Goal: Task Accomplishment & Management: Complete application form

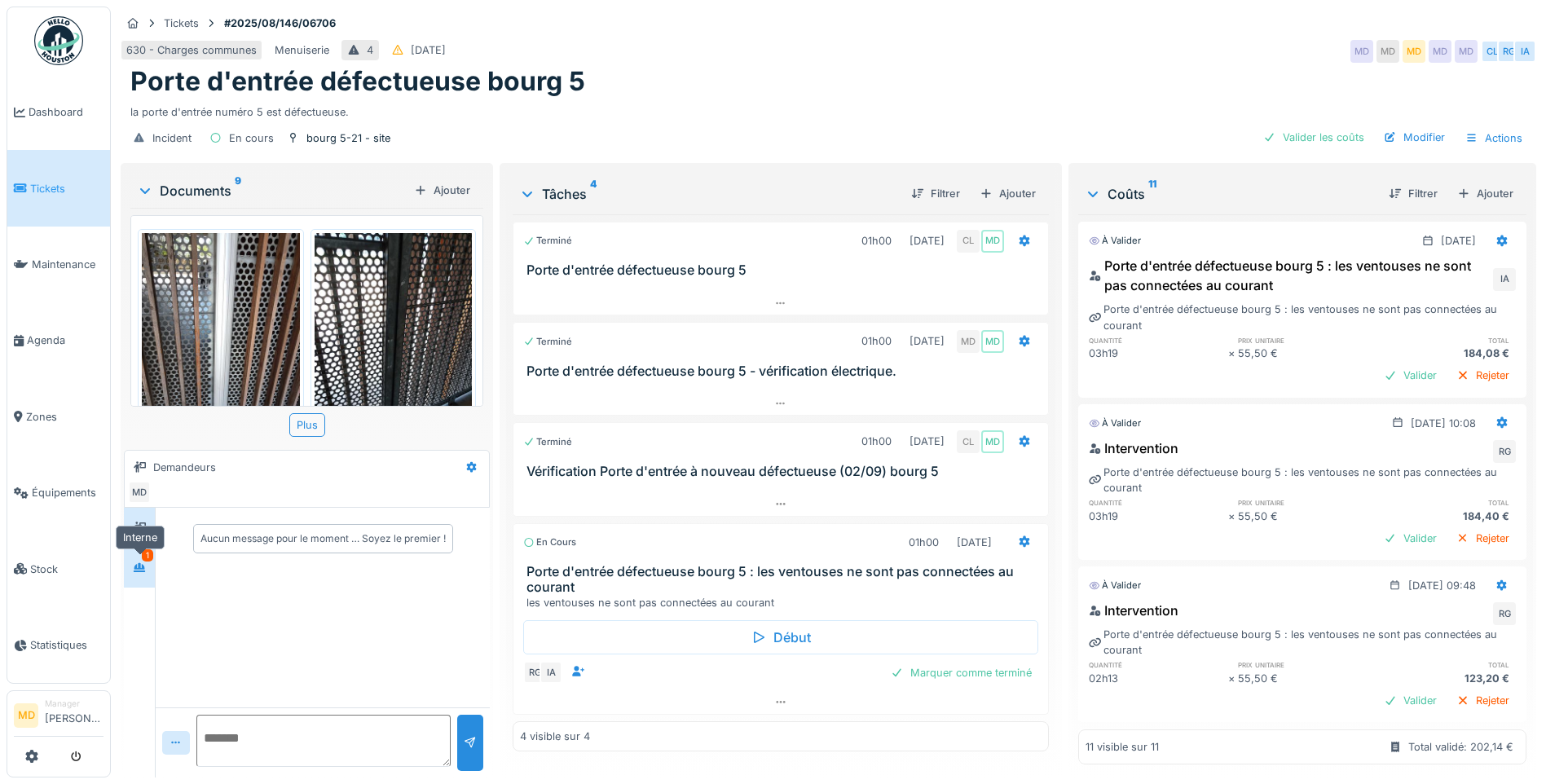
click at [149, 567] on div at bounding box center [139, 567] width 24 height 20
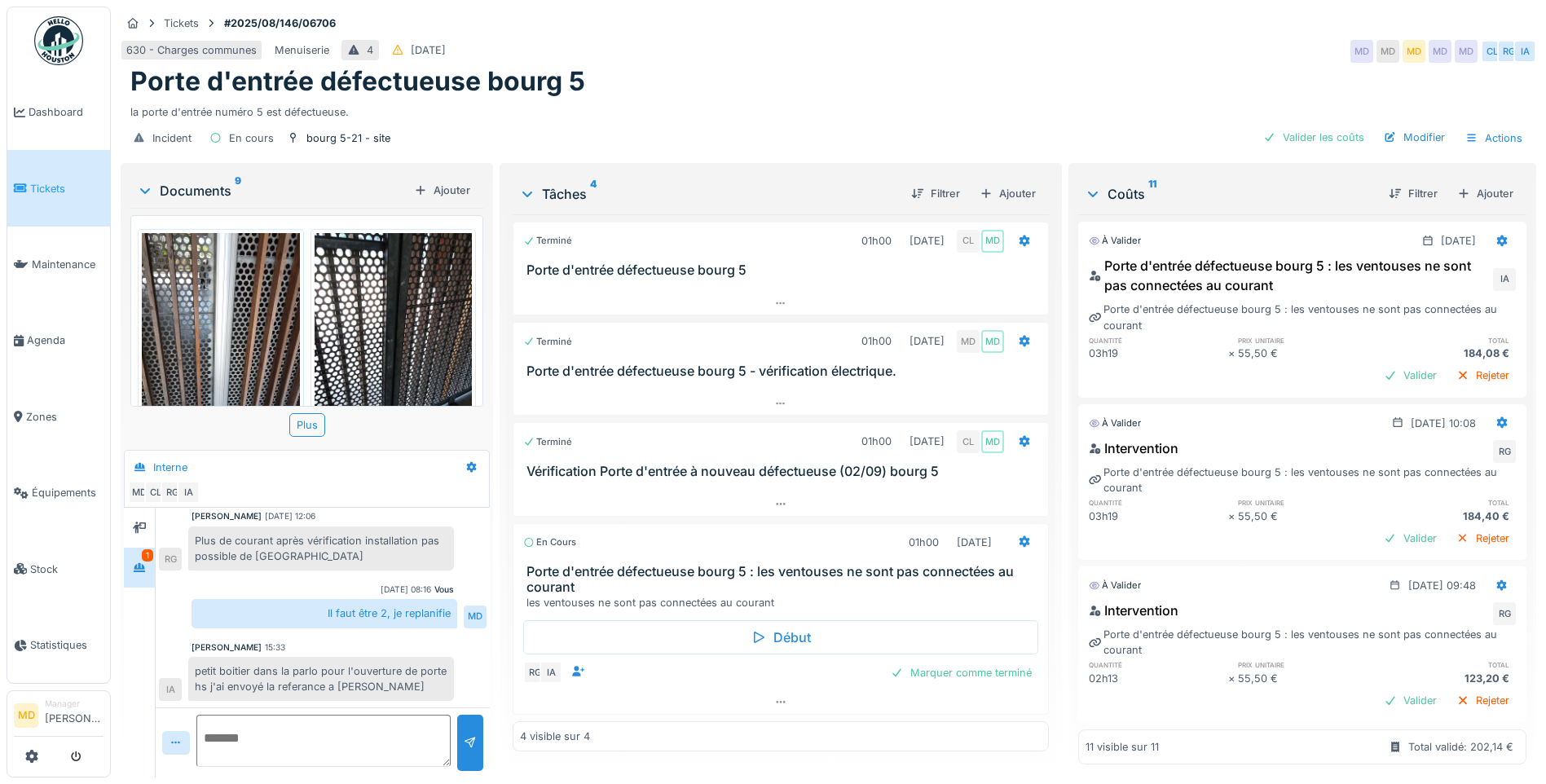
scroll to position [13, 0]
click at [374, 714] on textarea at bounding box center [323, 740] width 254 height 53
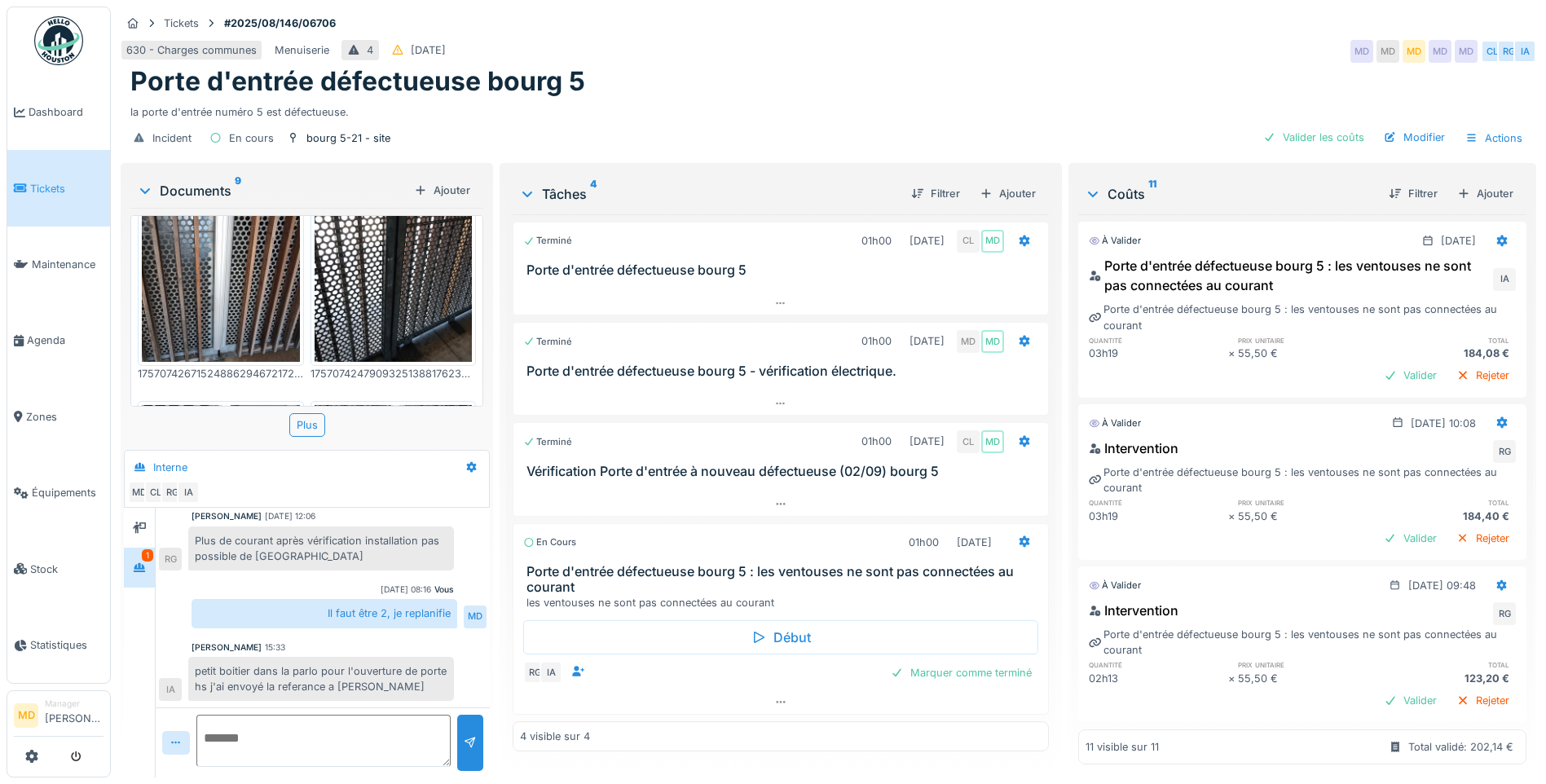
scroll to position [0, 0]
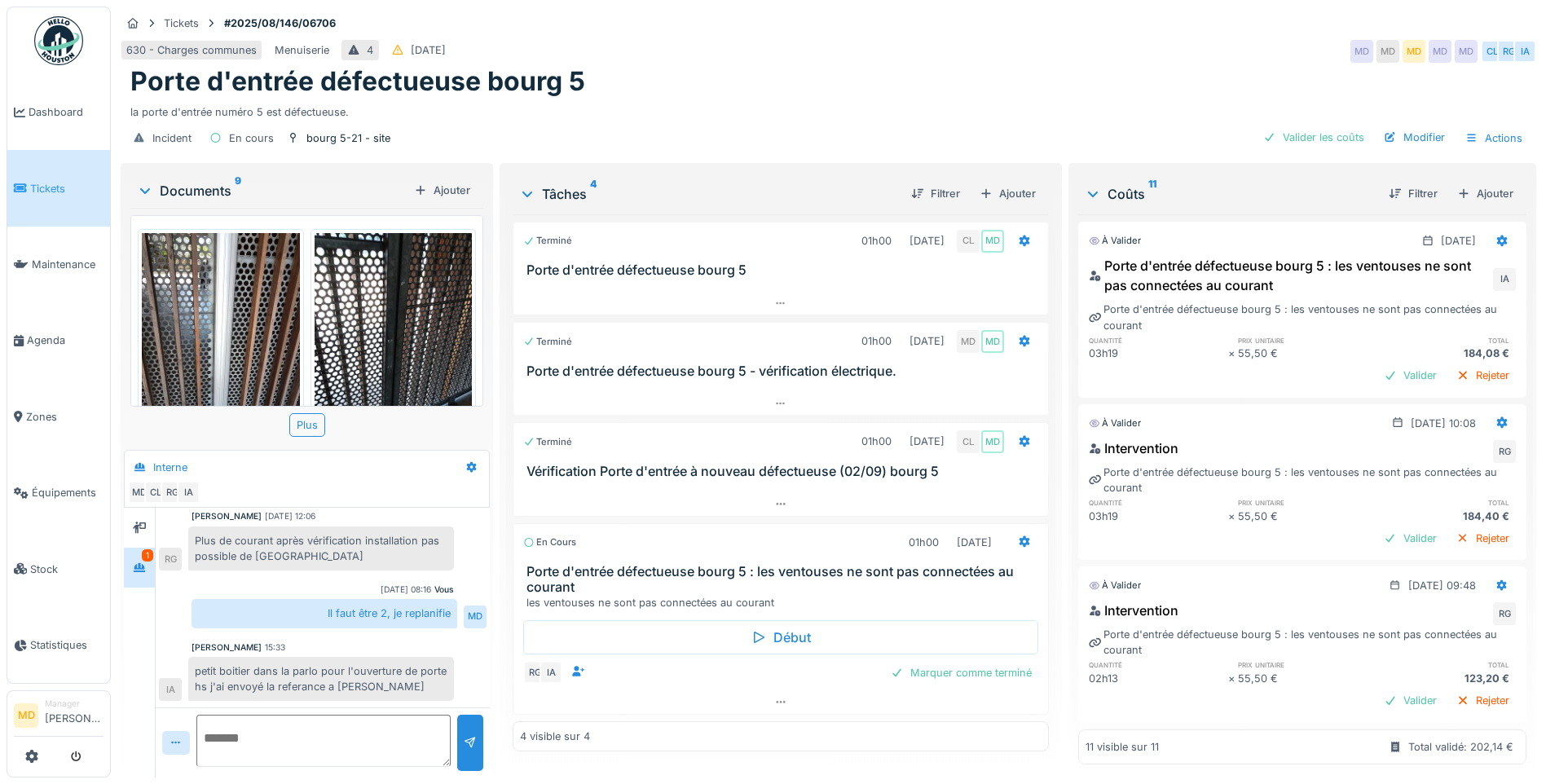
click at [323, 707] on div at bounding box center [322, 742] width 334 height 70
click at [320, 661] on div "petit boitier dans la parlo pour l'ouverture de porte hs j'ai envoyé la referan…" at bounding box center [320, 678] width 266 height 44
click at [142, 522] on icon at bounding box center [139, 527] width 13 height 11
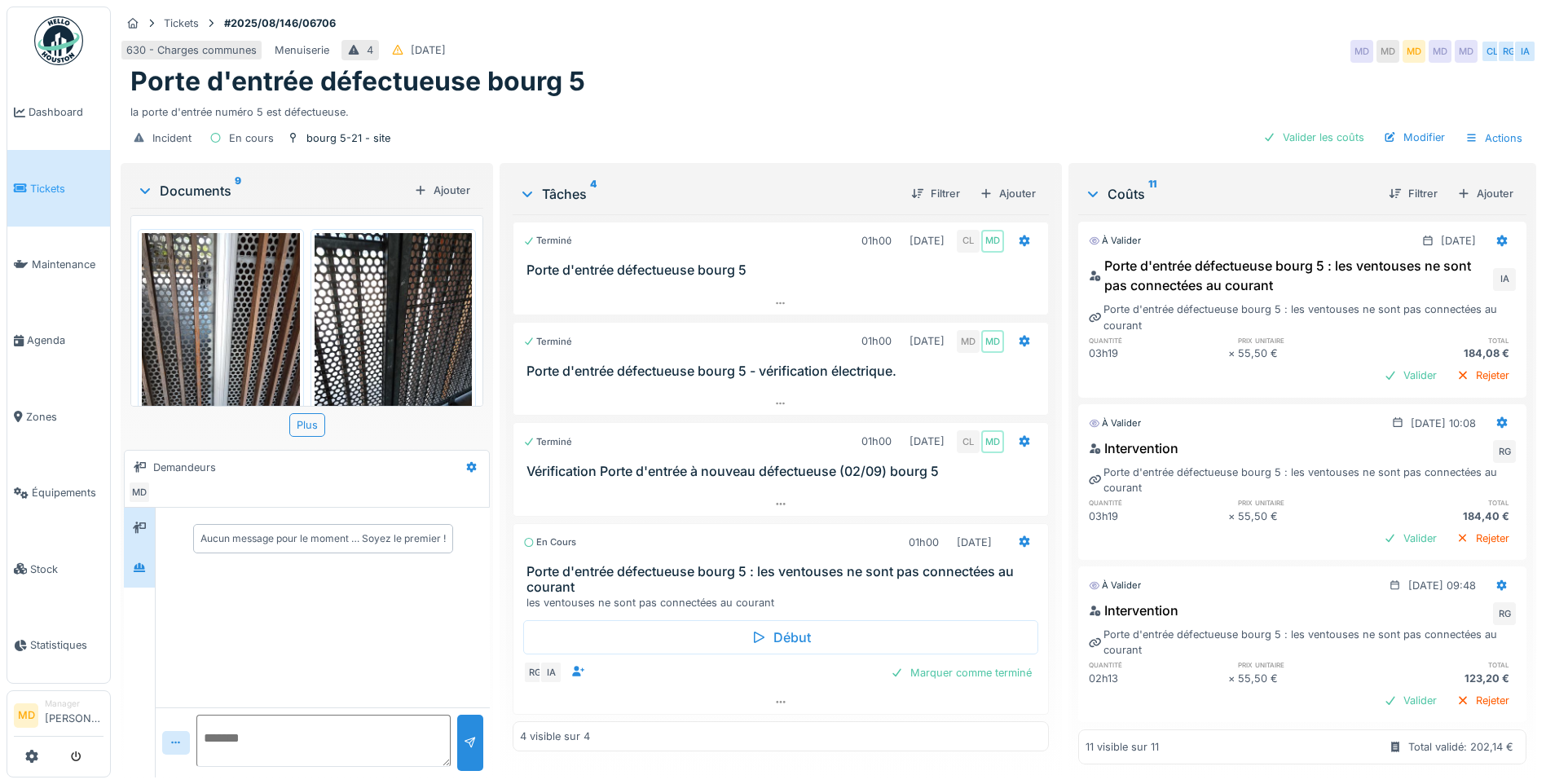
click at [133, 561] on div at bounding box center [139, 567] width 24 height 20
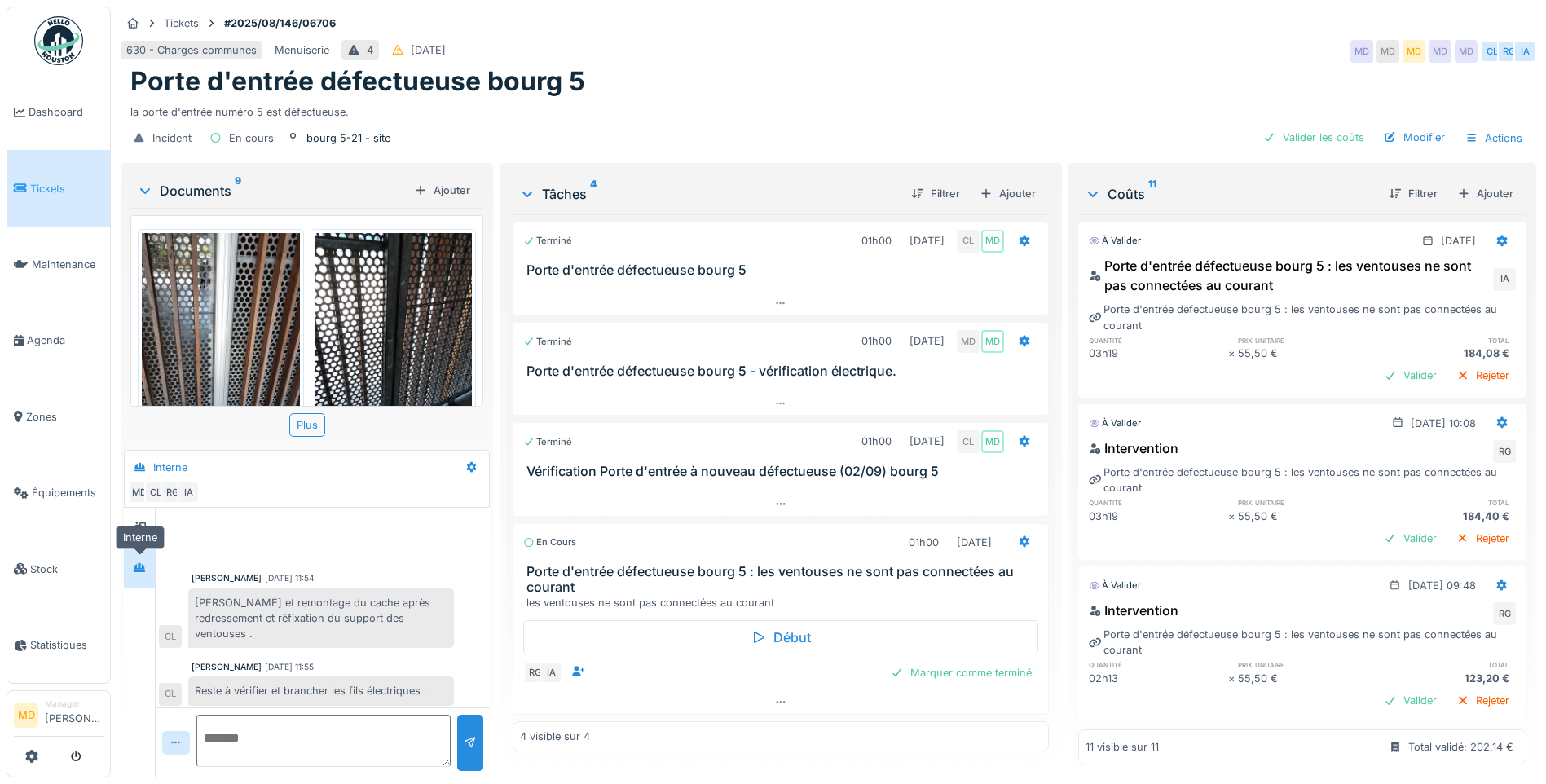
scroll to position [485, 0]
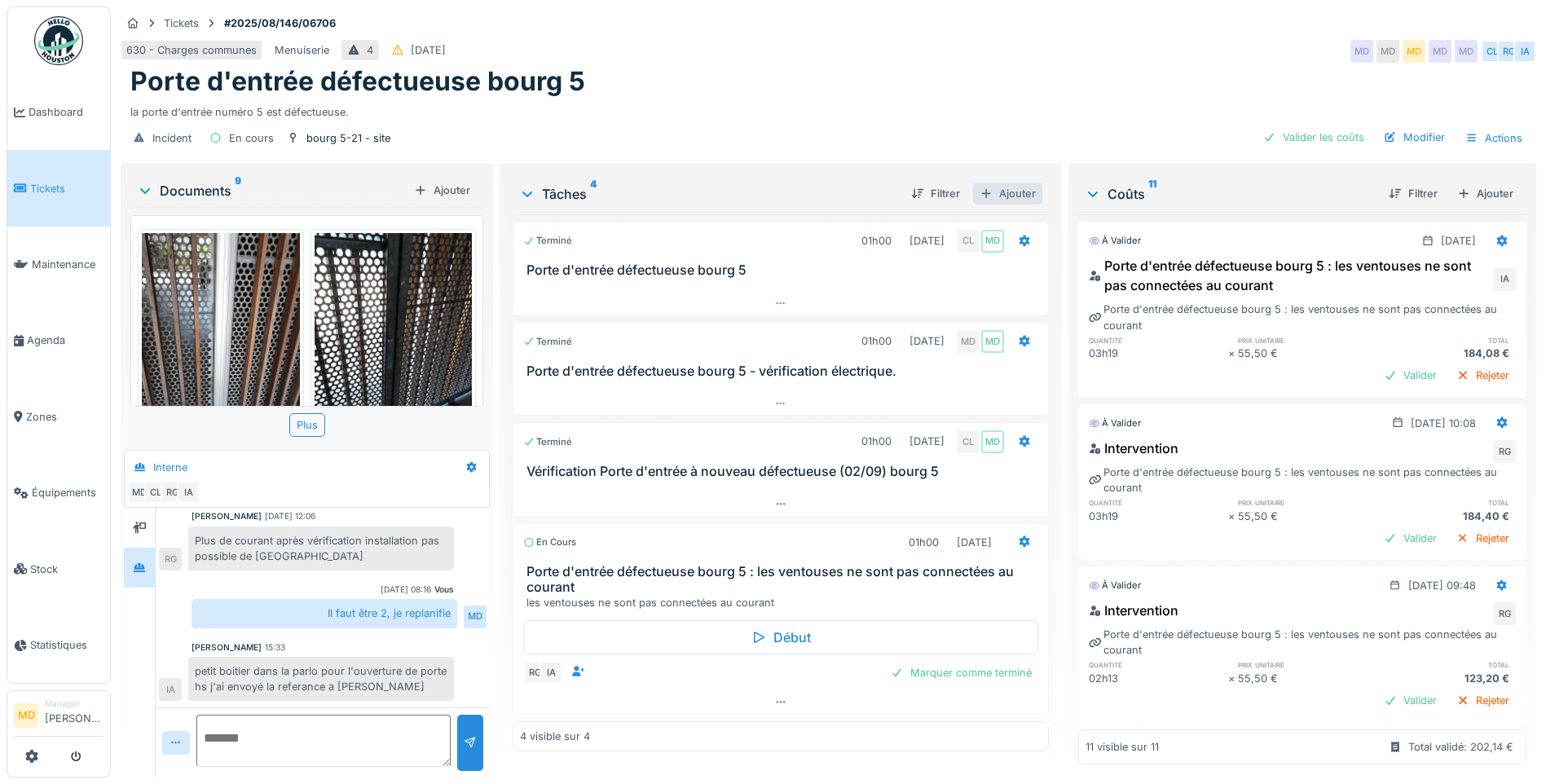
click at [999, 185] on div "Ajouter" at bounding box center [1007, 194] width 69 height 22
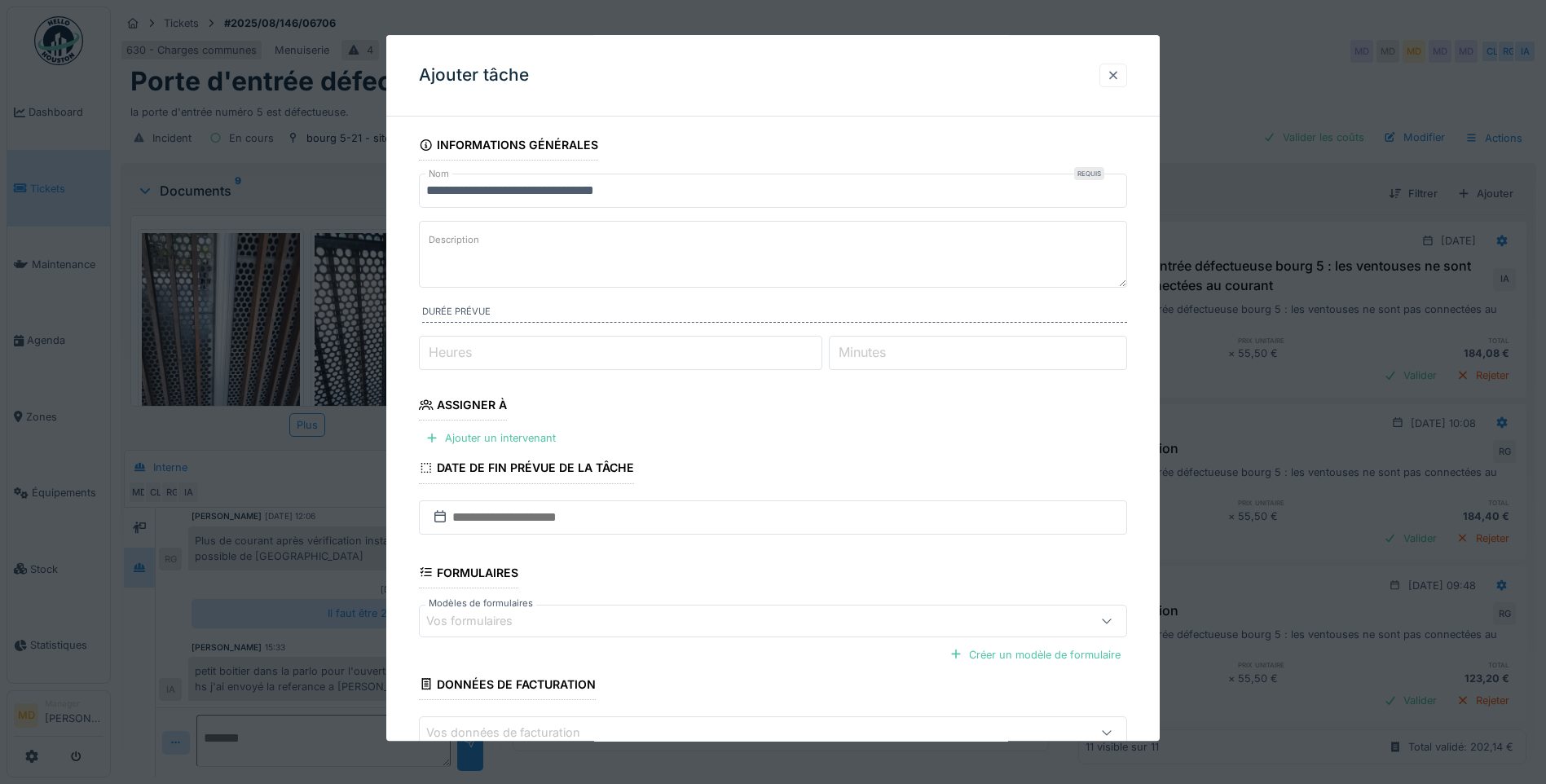
click at [1120, 78] on div at bounding box center [1112, 76] width 13 height 16
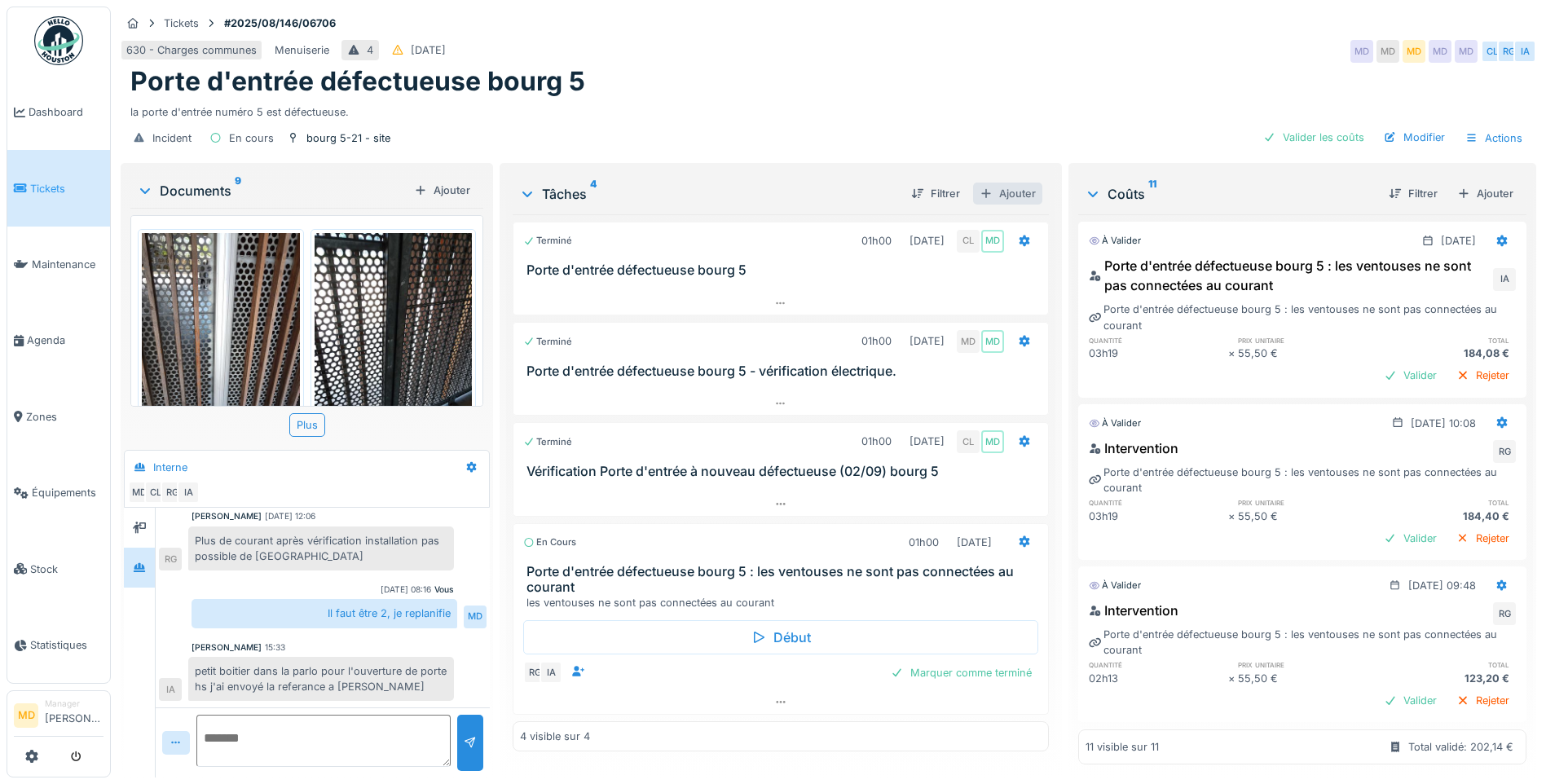
click at [1025, 183] on div "Ajouter" at bounding box center [1007, 194] width 69 height 22
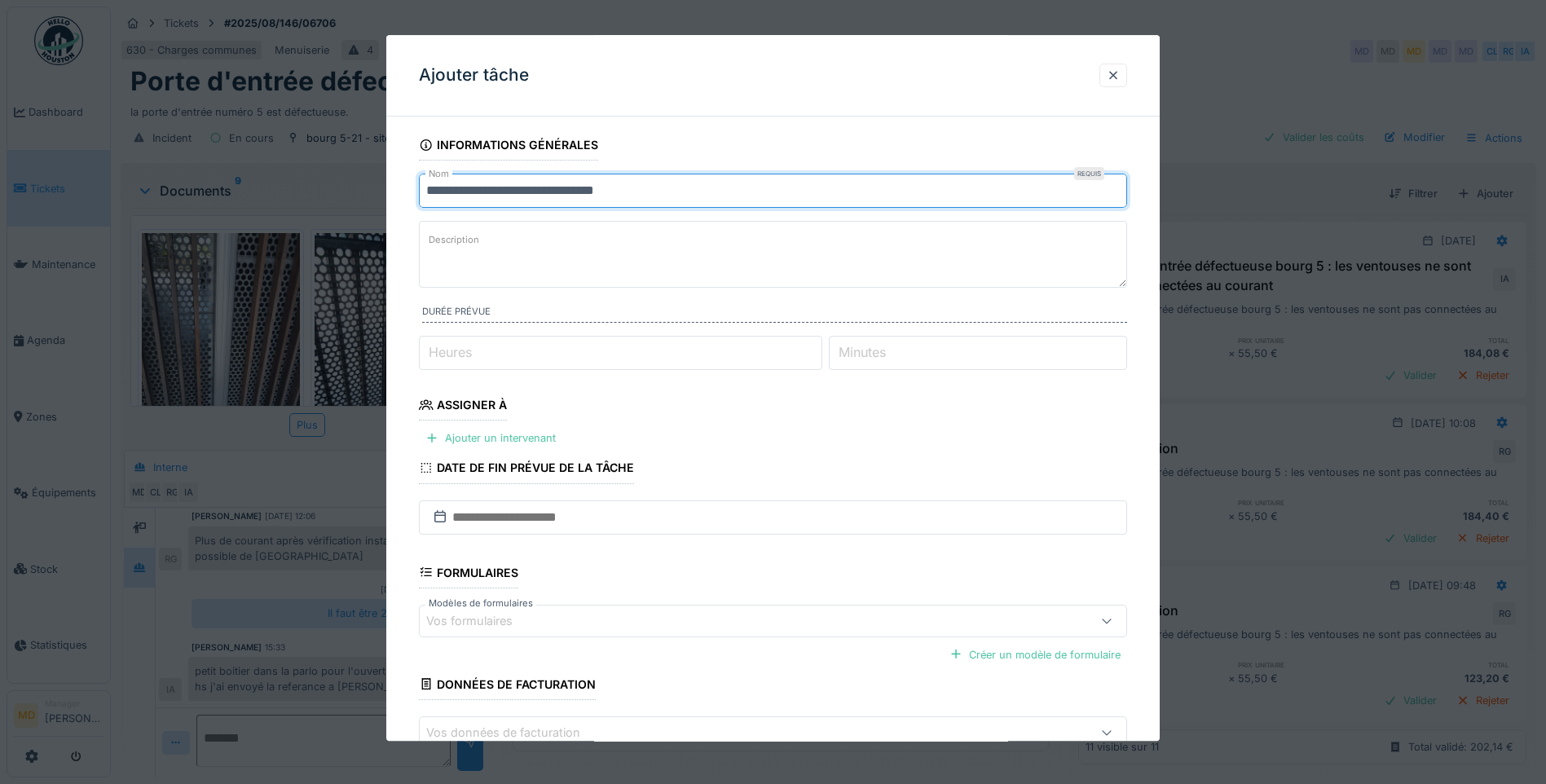
click at [721, 195] on input "**********" at bounding box center [773, 190] width 708 height 34
type input "**********"
click at [1127, 64] on div at bounding box center [1113, 75] width 27 height 23
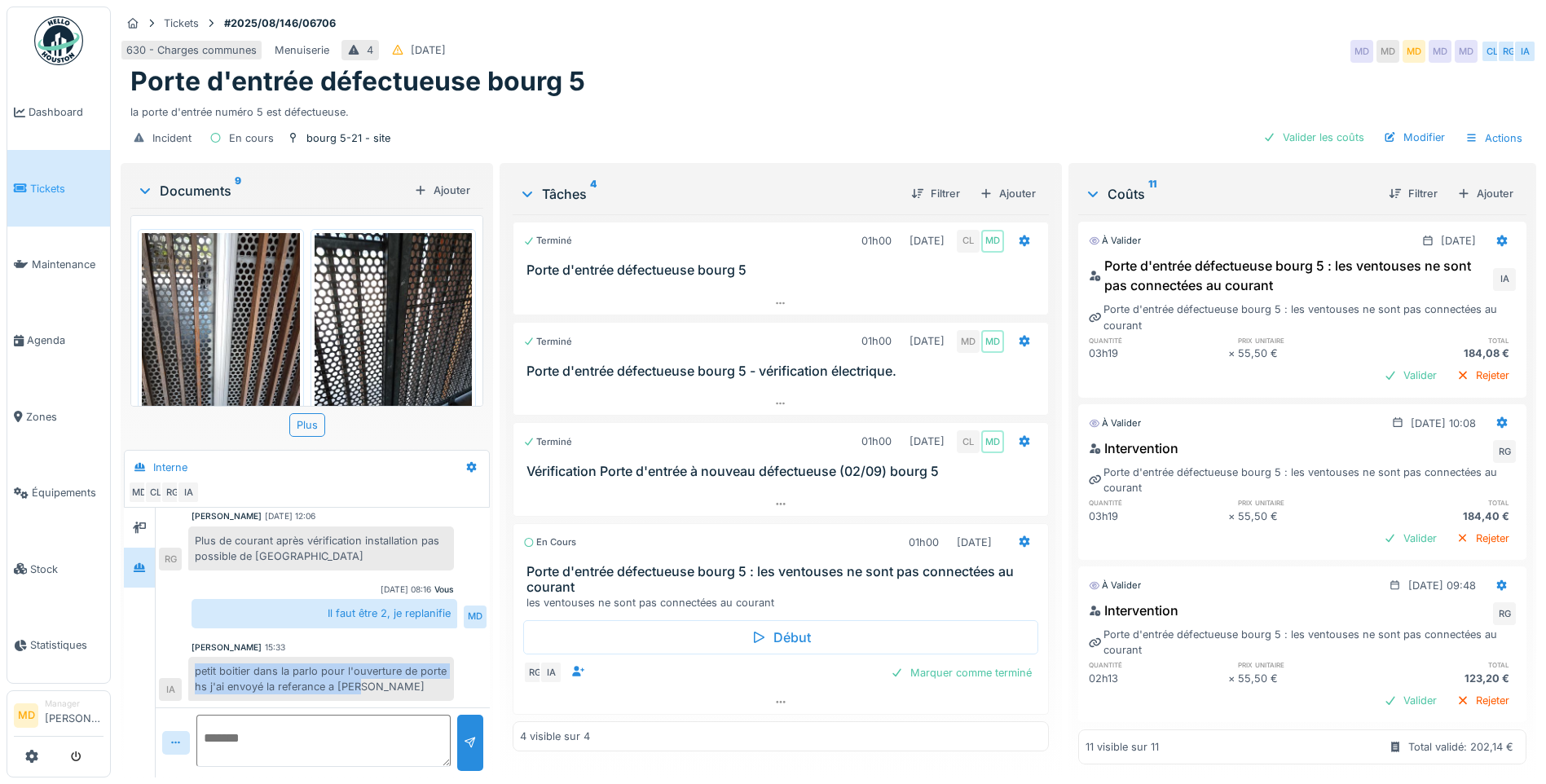
drag, startPoint x: 198, startPoint y: 659, endPoint x: 413, endPoint y: 681, distance: 216.1
click at [413, 681] on div "petit boitier dans la parlo pour l'ouverture de porte hs j'ai envoyé la referan…" at bounding box center [320, 678] width 266 height 44
copy div "petit boitier dans la parlo pour l'ouverture de porte hs j'ai envoyé la referan…"
click at [343, 660] on div "petit boitier dans la parlo pour l'ouverture de porte hs j'ai envoyé la referan…" at bounding box center [320, 678] width 266 height 44
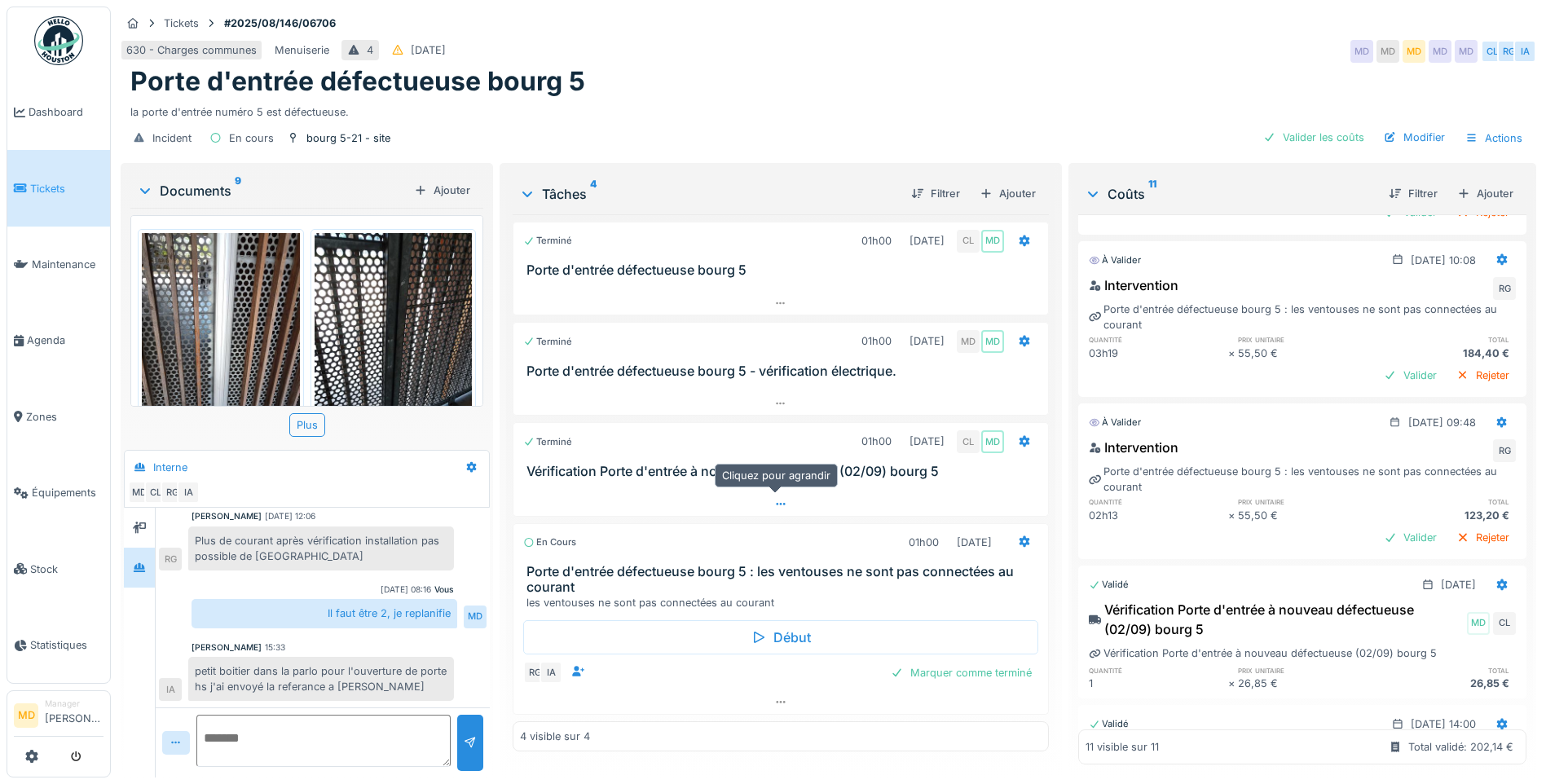
click at [788, 504] on div at bounding box center [780, 504] width 534 height 23
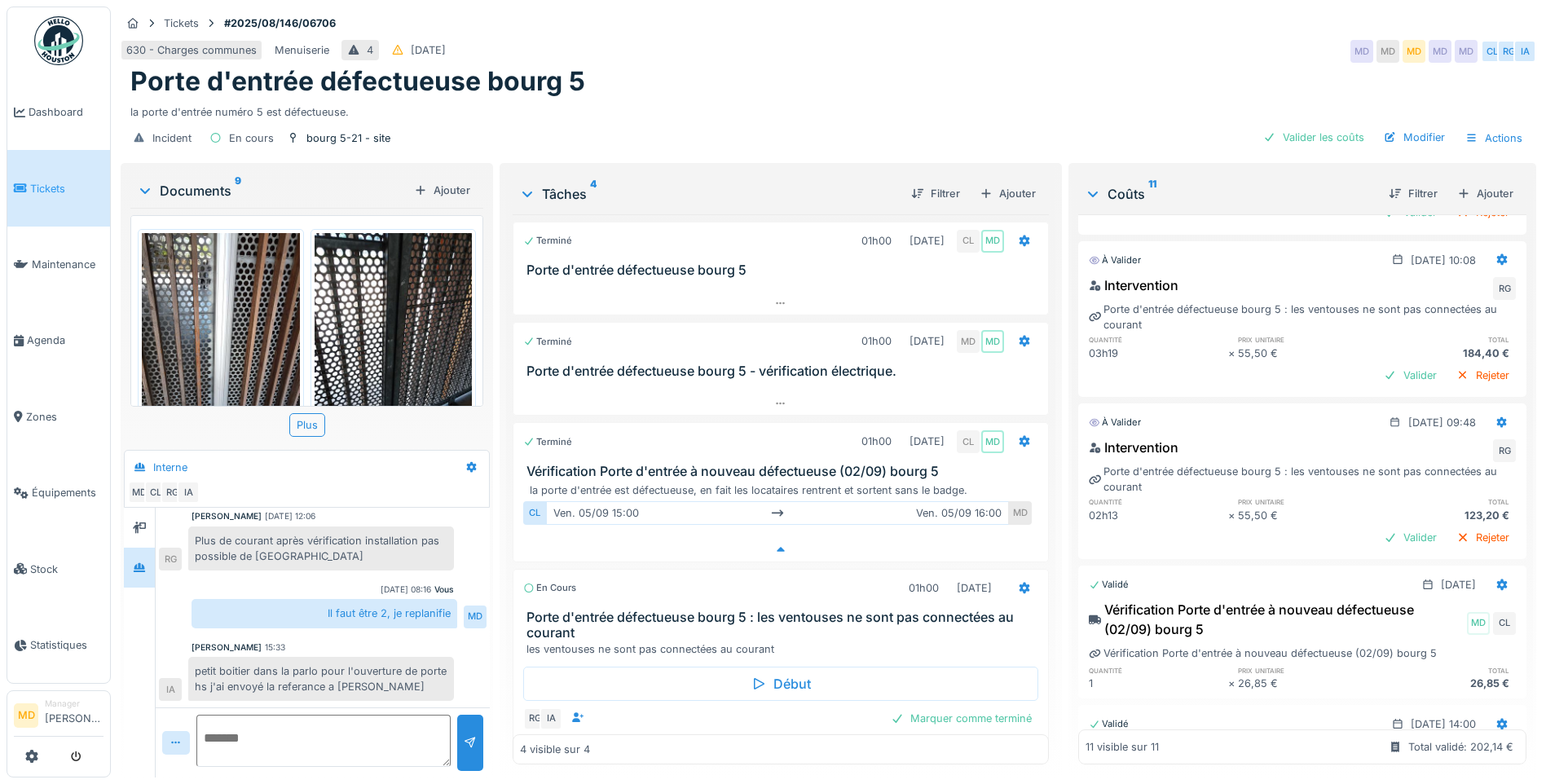
scroll to position [13, 0]
click at [774, 544] on icon at bounding box center [780, 549] width 13 height 11
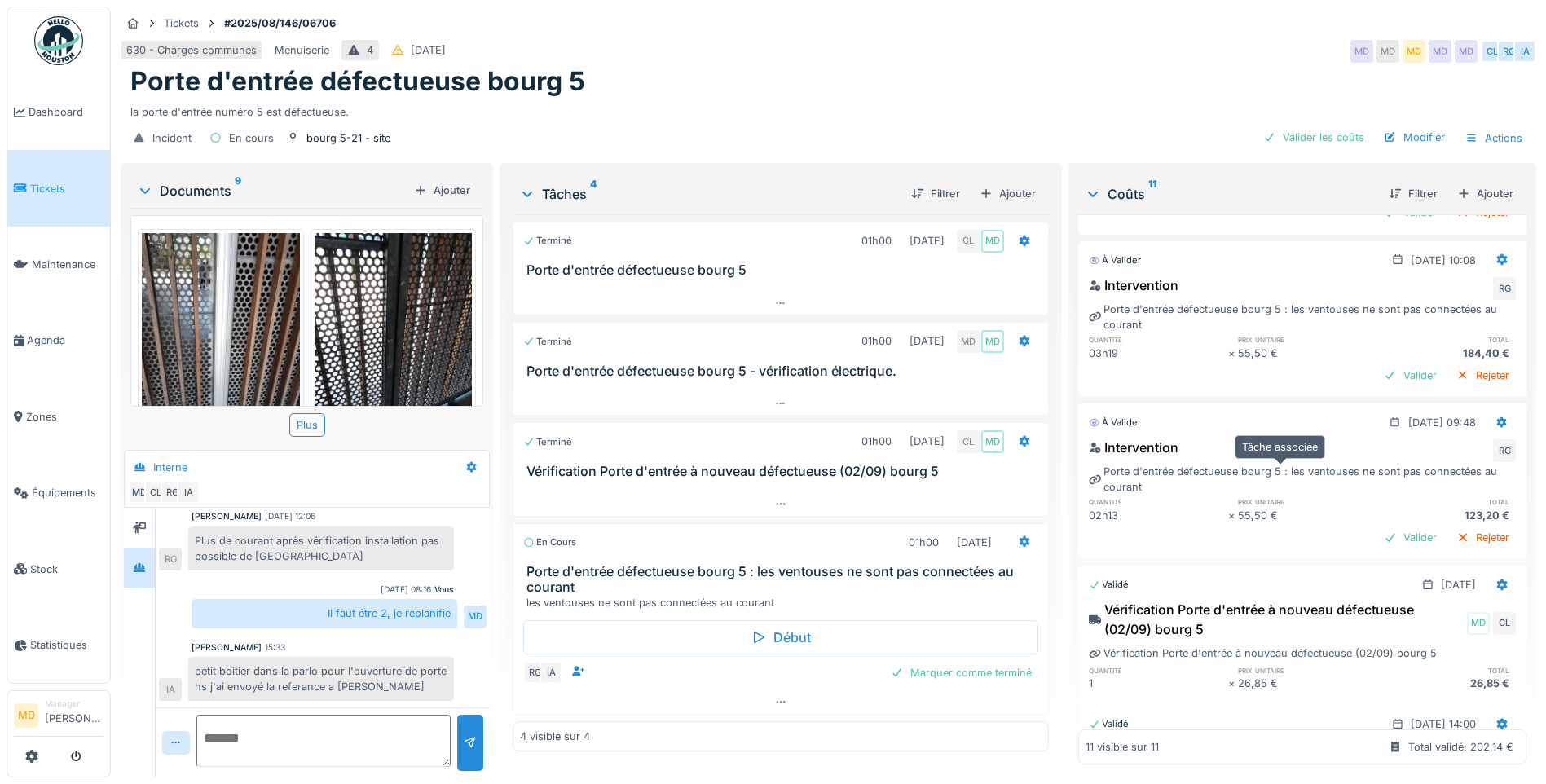
scroll to position [0, 0]
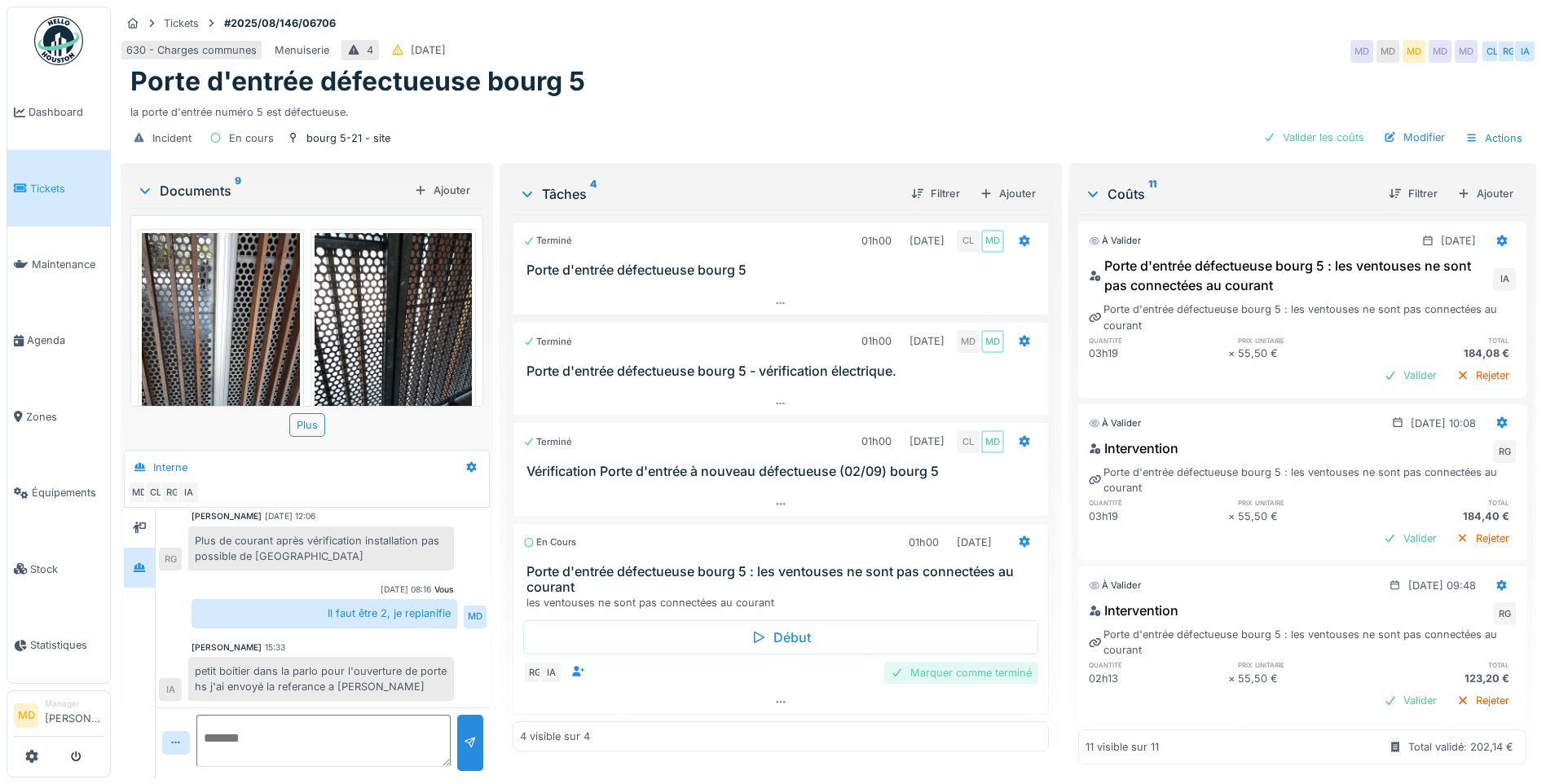
click at [1008, 664] on div "Marquer comme terminé" at bounding box center [961, 672] width 154 height 22
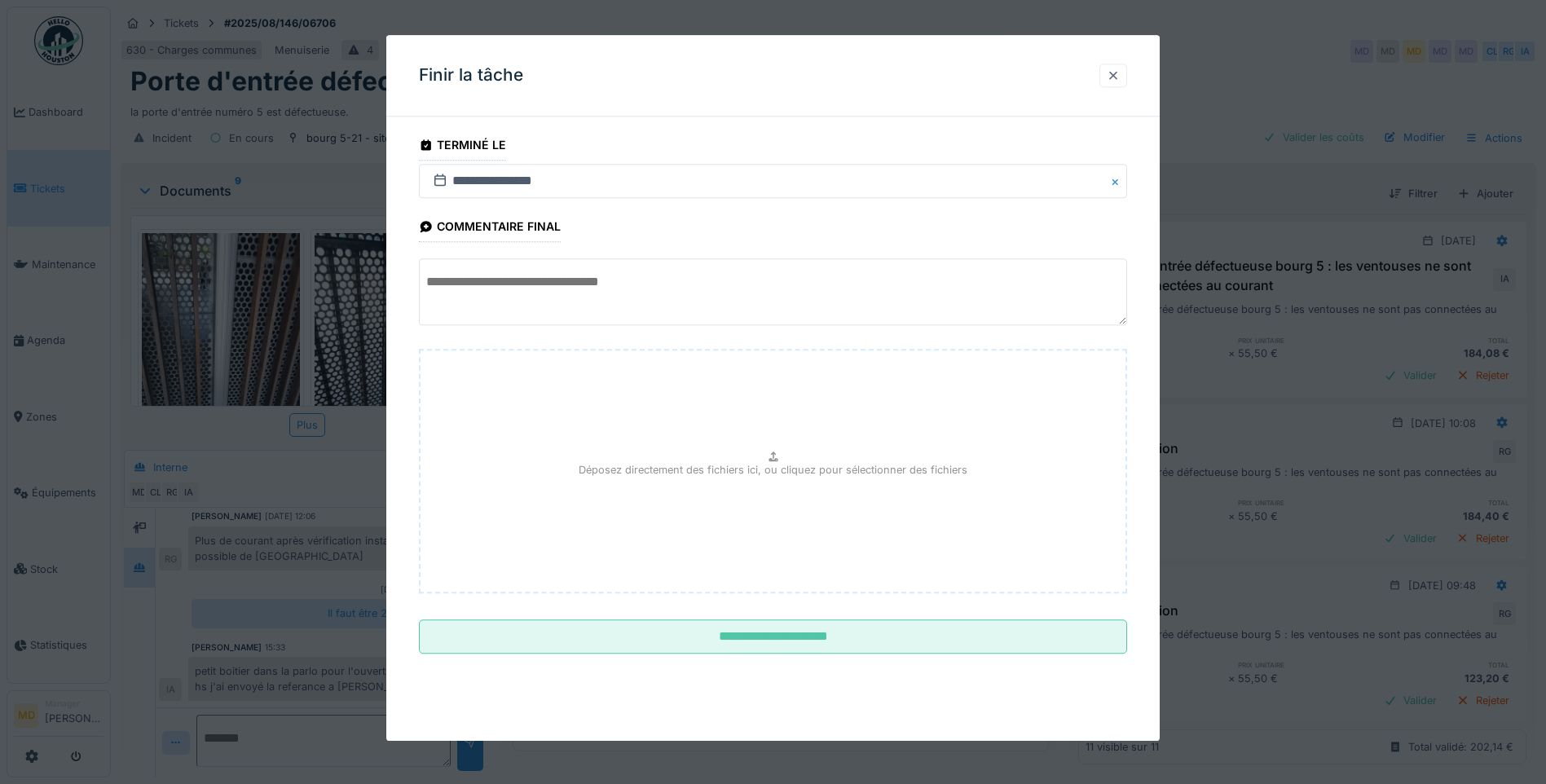
click at [1117, 76] on div at bounding box center [1112, 76] width 13 height 16
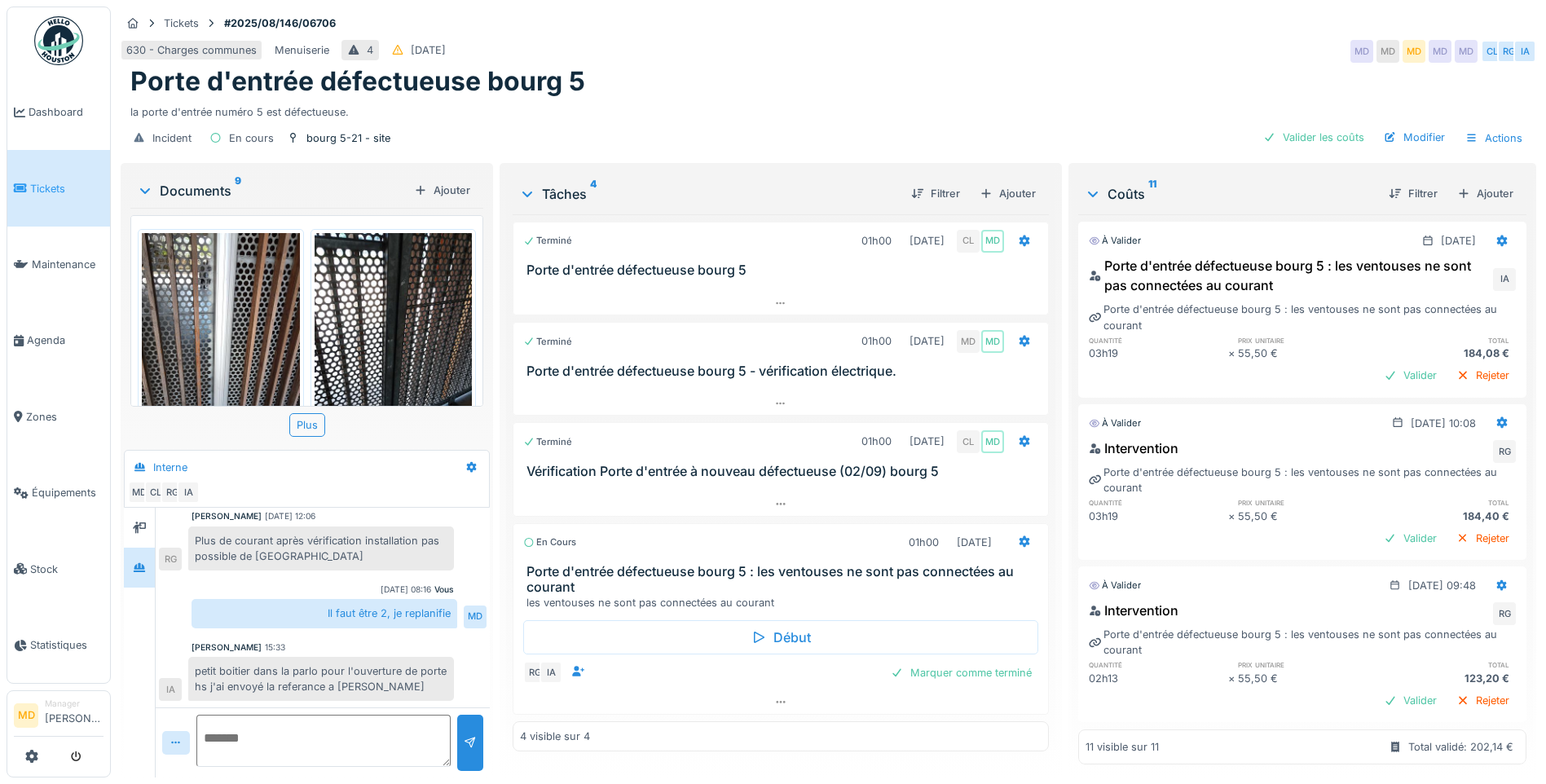
click at [334, 663] on div "petit boitier dans la parlo pour l'ouverture de porte hs j'ai envoyé la referan…" at bounding box center [320, 678] width 266 height 44
click at [920, 661] on div "Marquer comme terminé" at bounding box center [961, 672] width 154 height 22
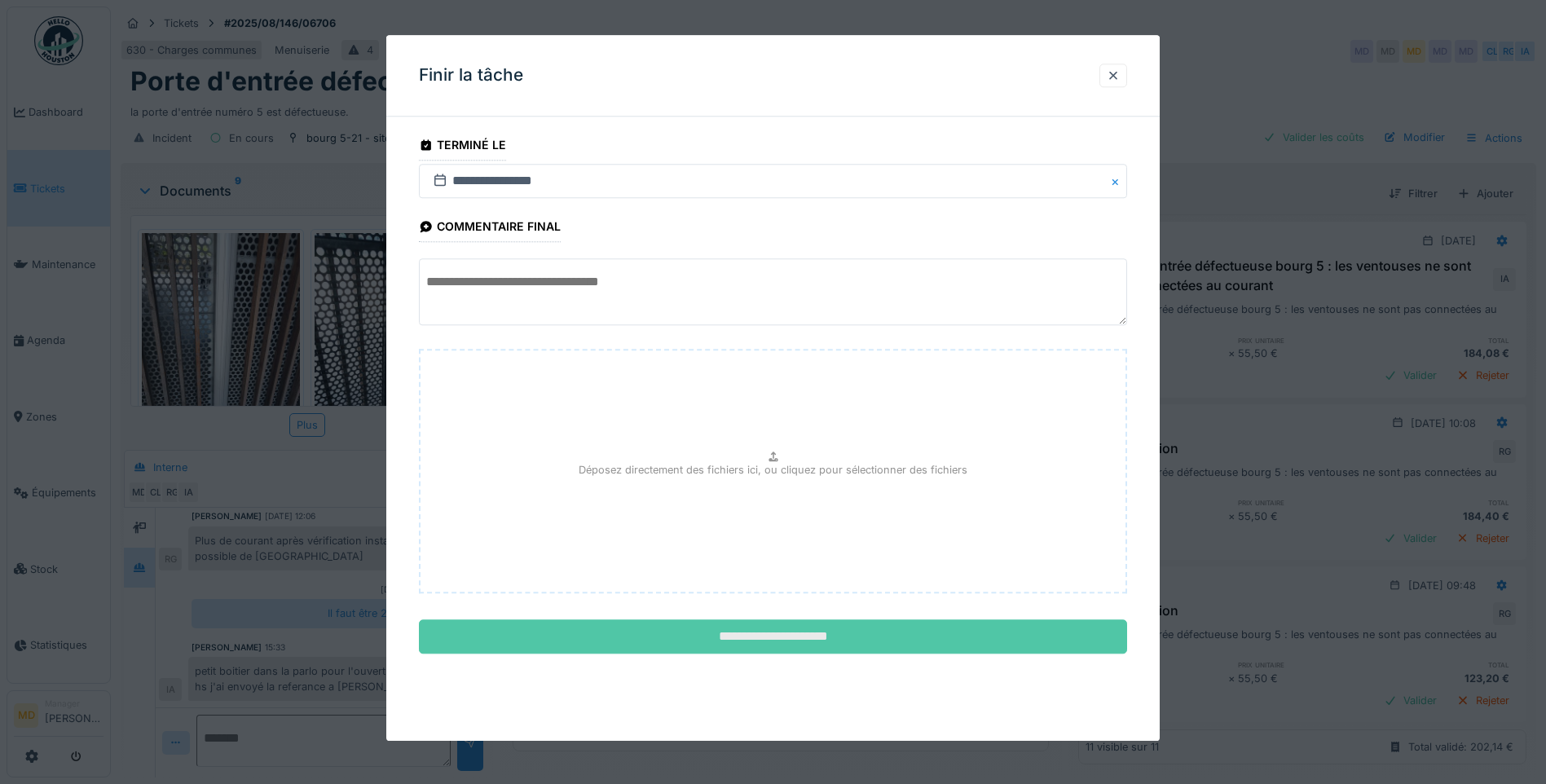
click at [729, 638] on input "**********" at bounding box center [773, 636] width 708 height 34
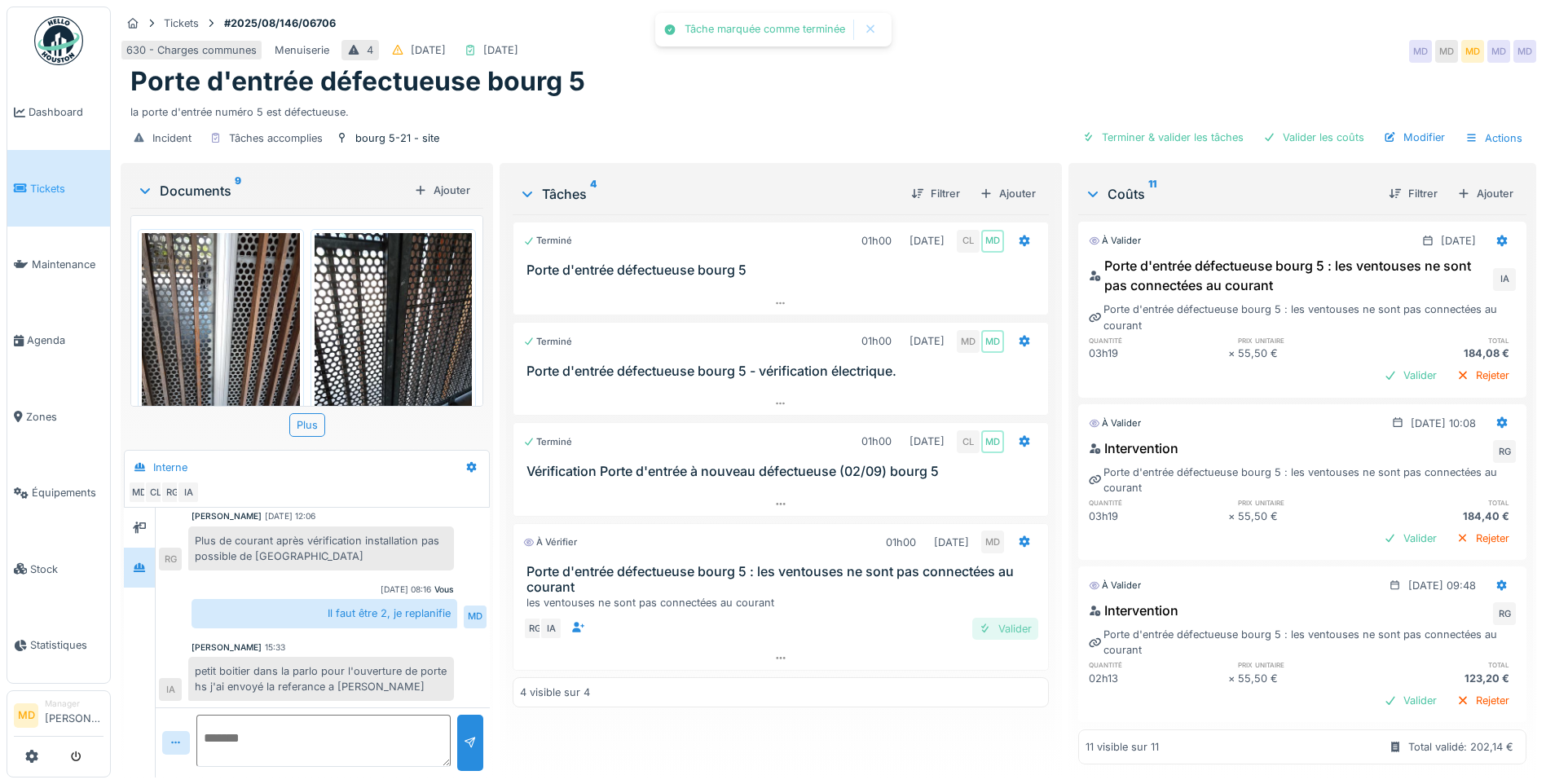
click at [993, 618] on div "Valider" at bounding box center [1005, 628] width 66 height 22
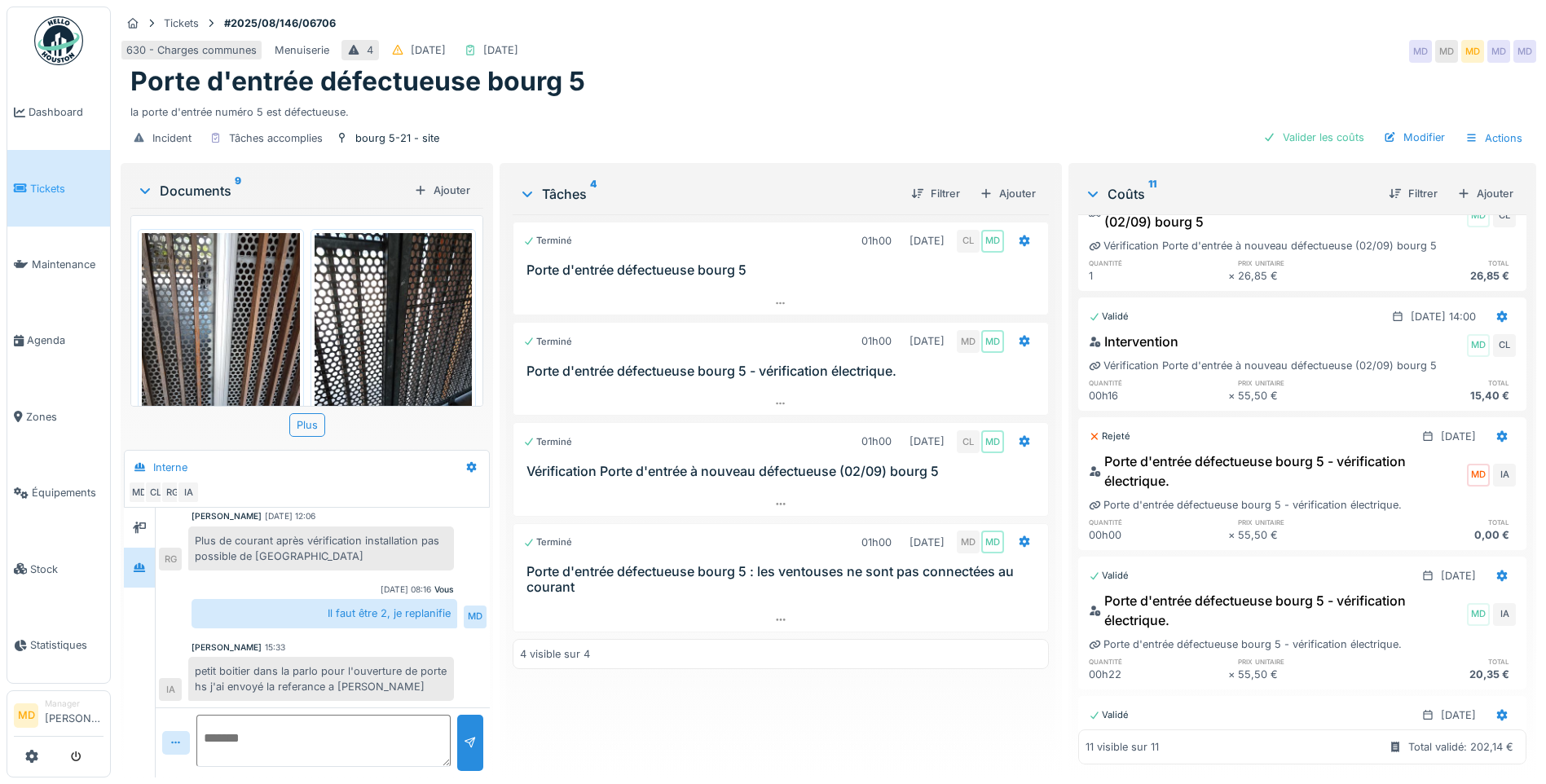
scroll to position [326, 0]
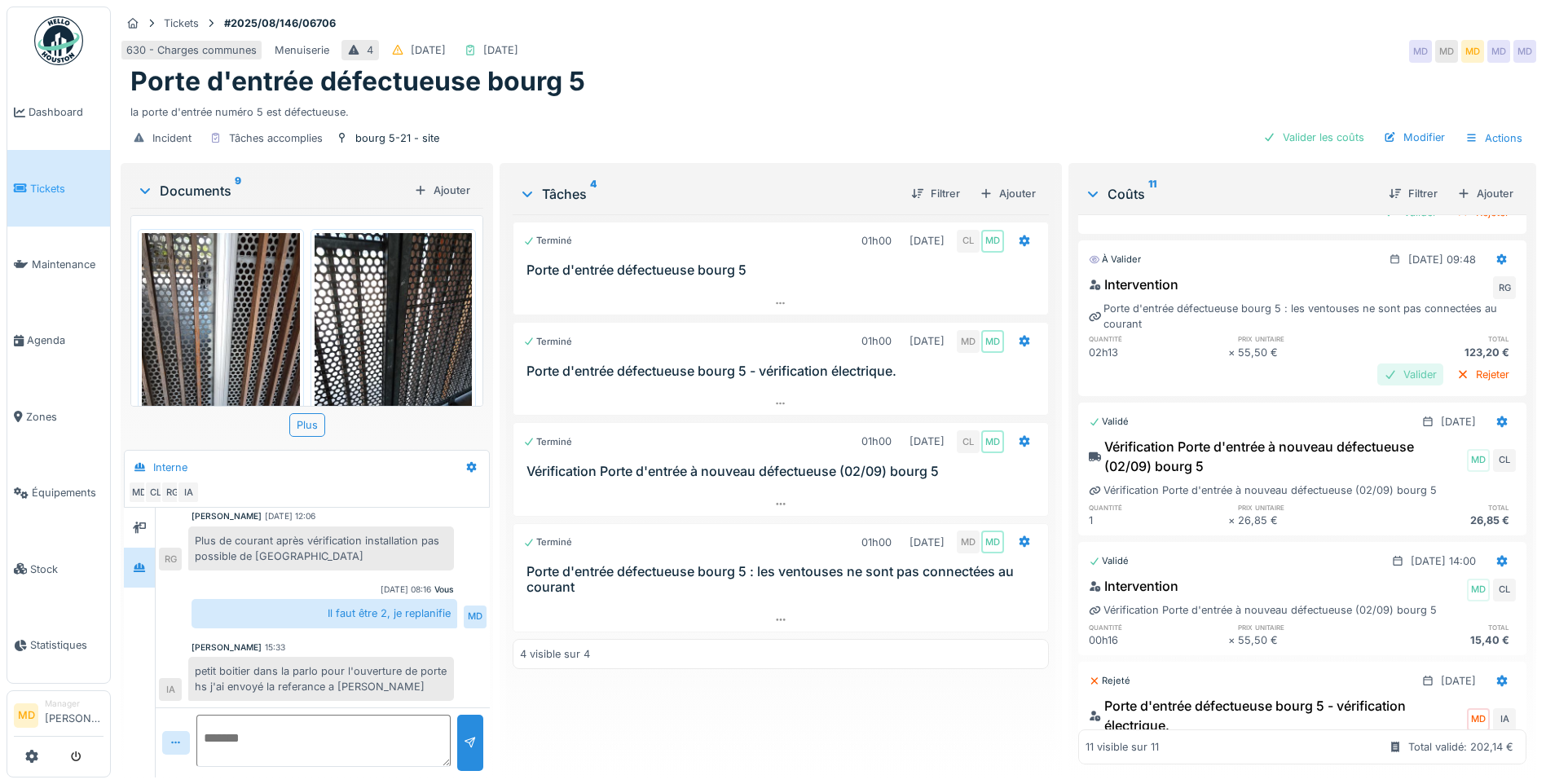
click at [1377, 364] on div "Valider" at bounding box center [1410, 374] width 66 height 22
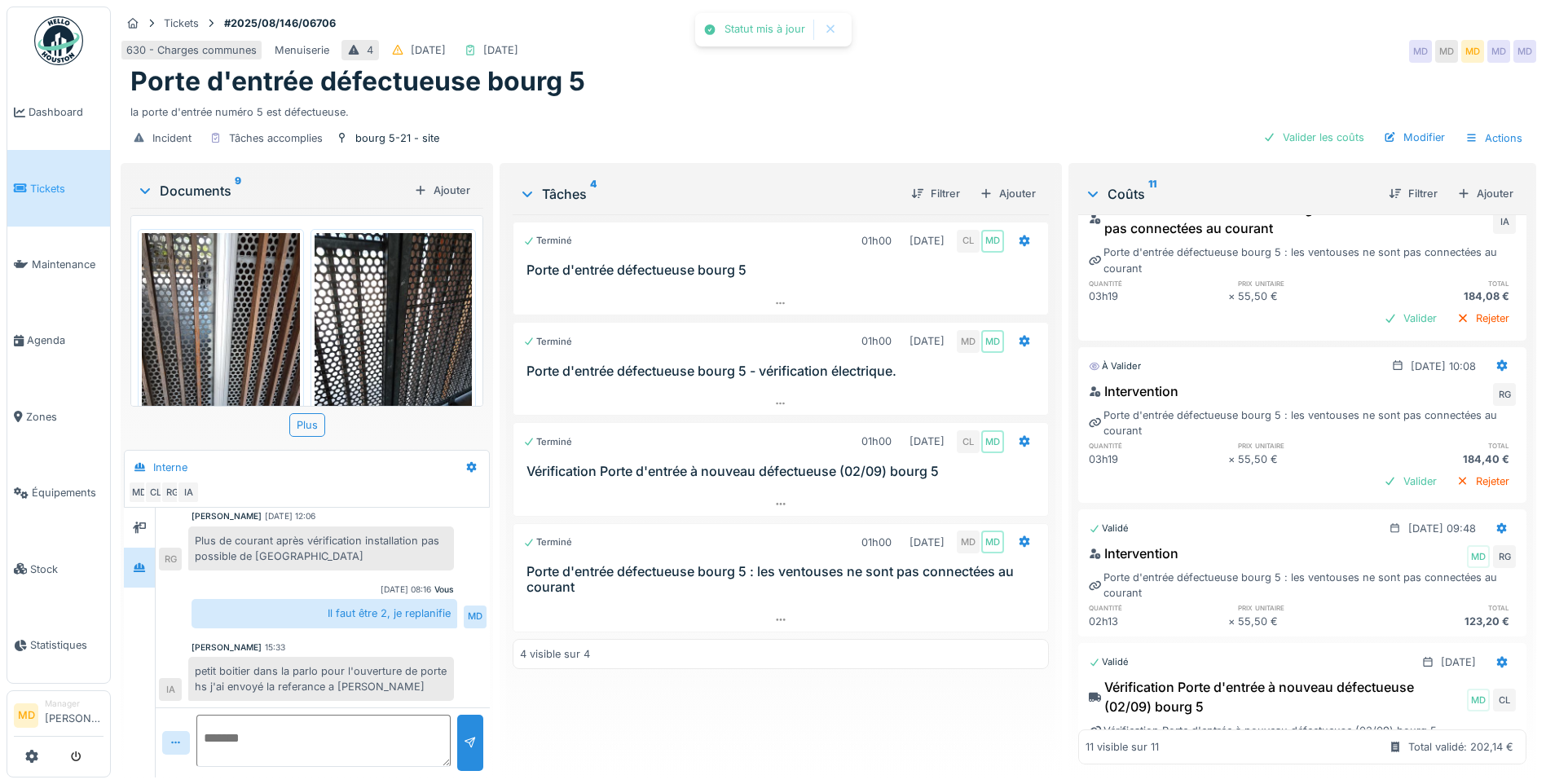
scroll to position [0, 0]
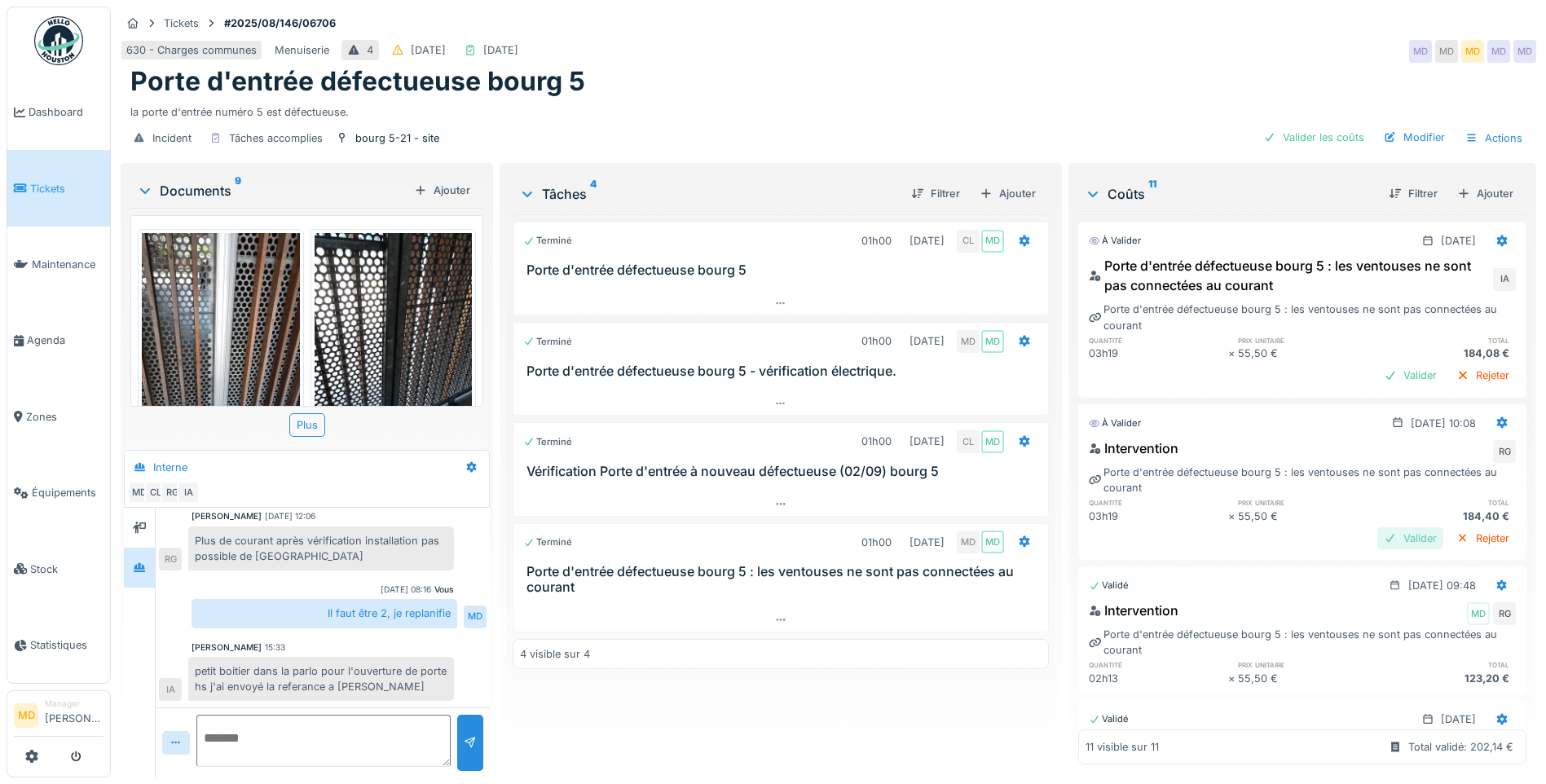
click at [1380, 527] on div "Valider" at bounding box center [1410, 538] width 66 height 22
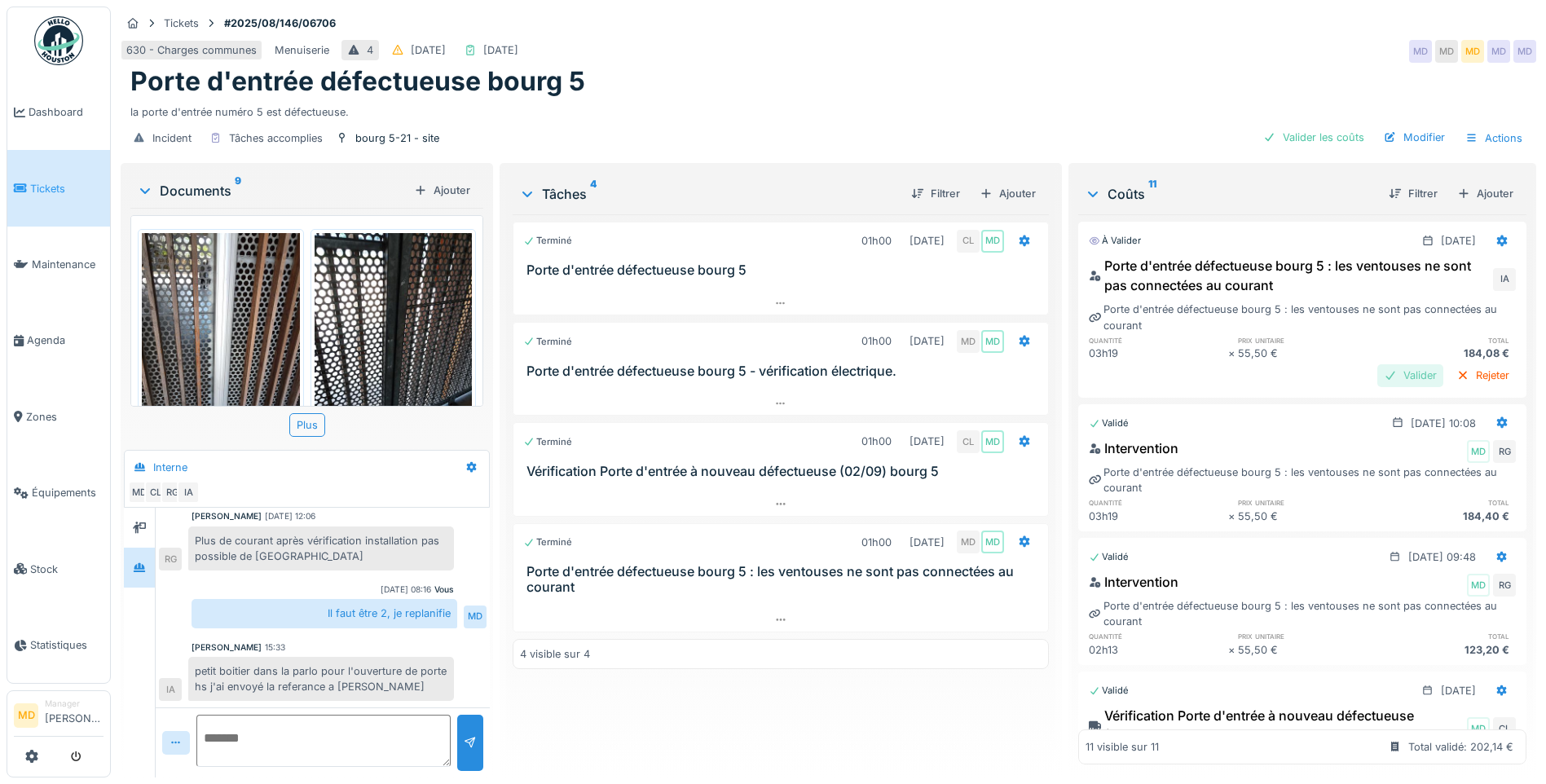
click at [1377, 364] on div "Valider" at bounding box center [1410, 374] width 66 height 22
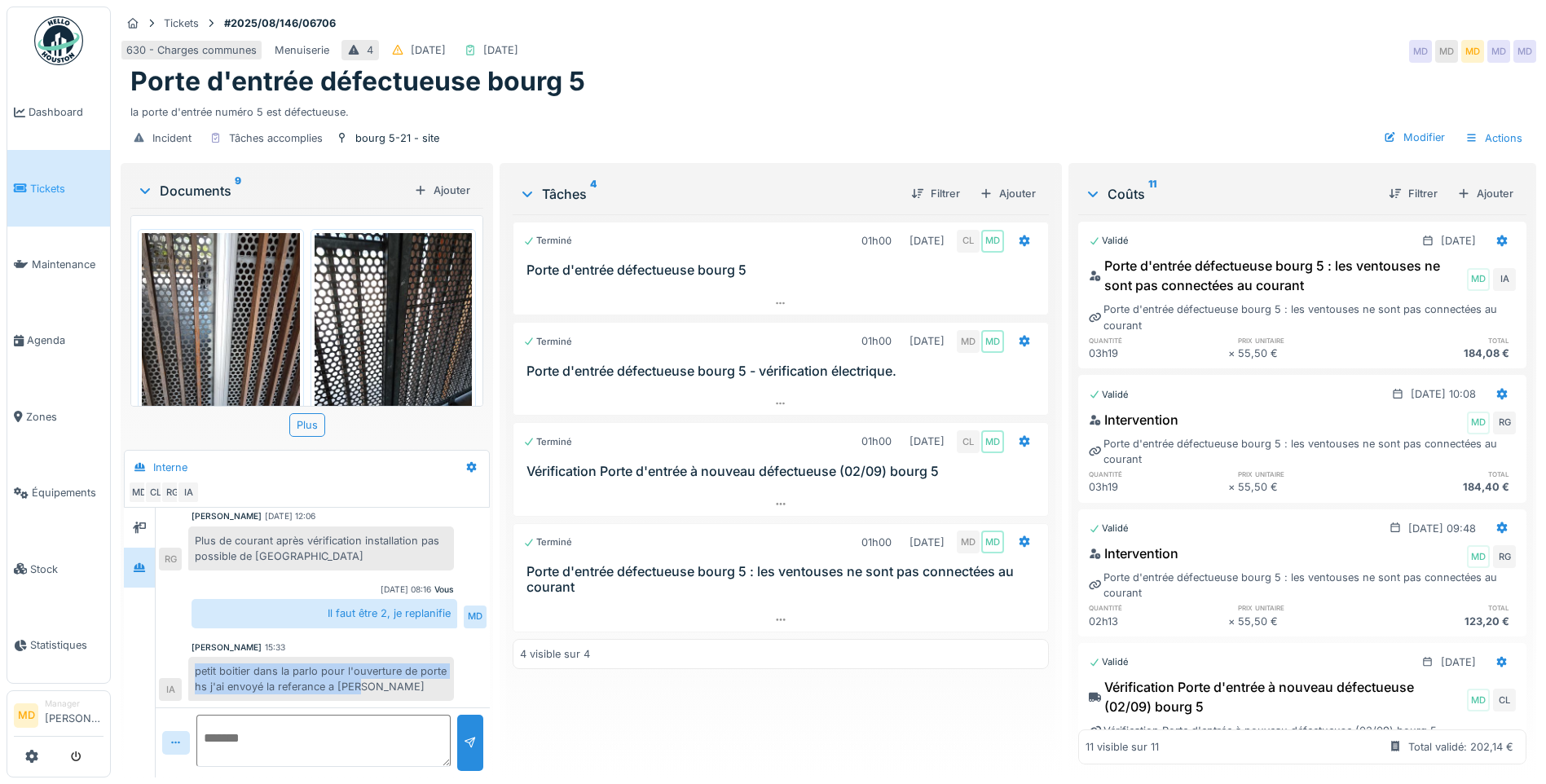
drag, startPoint x: 195, startPoint y: 656, endPoint x: 402, endPoint y: 684, distance: 208.9
click at [402, 684] on div "petit boitier dans la parlo pour l'ouverture de porte hs j'ai envoyé la referan…" at bounding box center [320, 678] width 266 height 44
copy div "petit boitier dans la parlo pour l'ouverture de porte hs j'ai envoyé la referan…"
click at [1011, 183] on div "Ajouter" at bounding box center [1007, 194] width 69 height 22
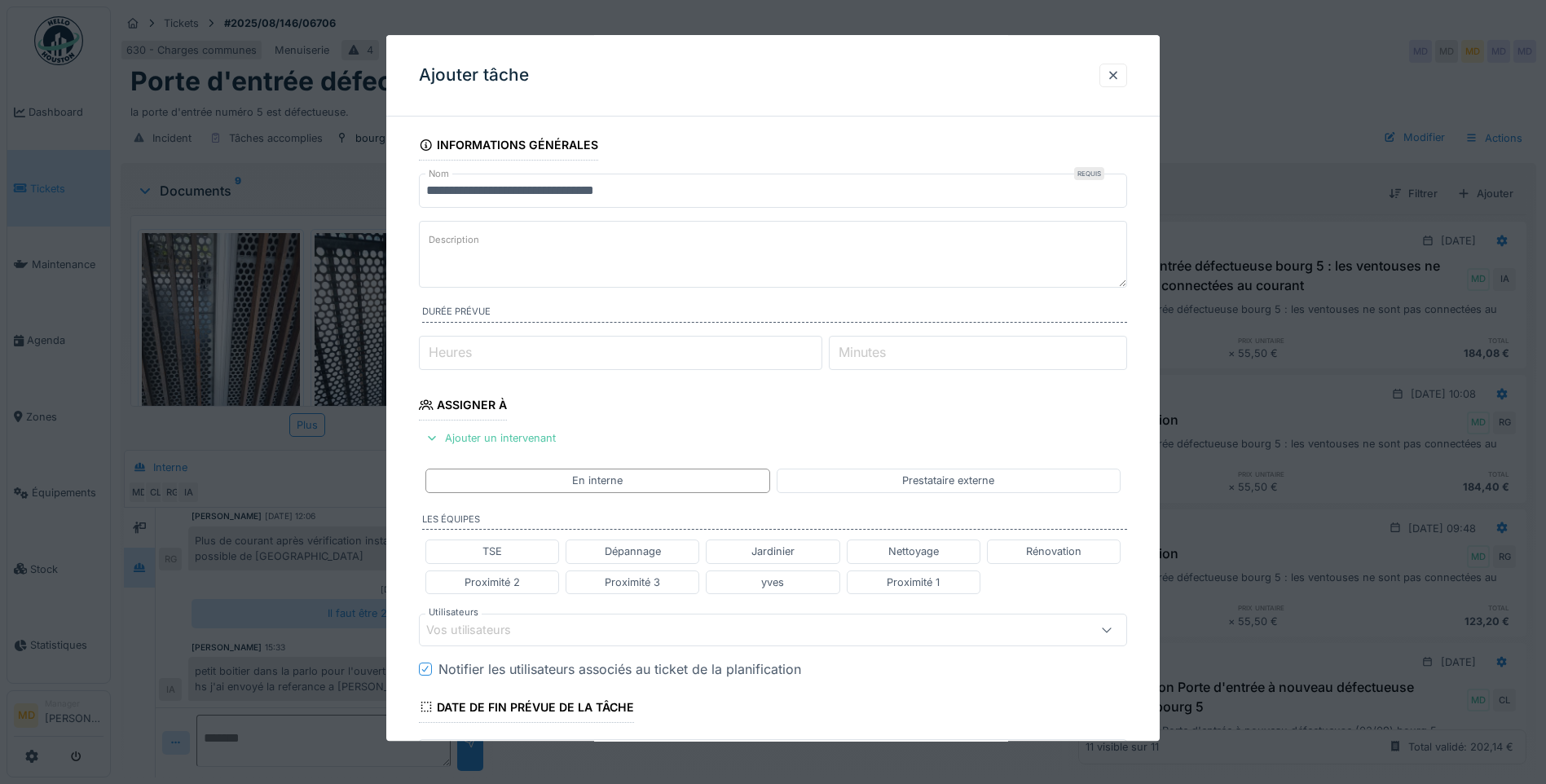
click at [695, 187] on input "**********" at bounding box center [773, 190] width 708 height 34
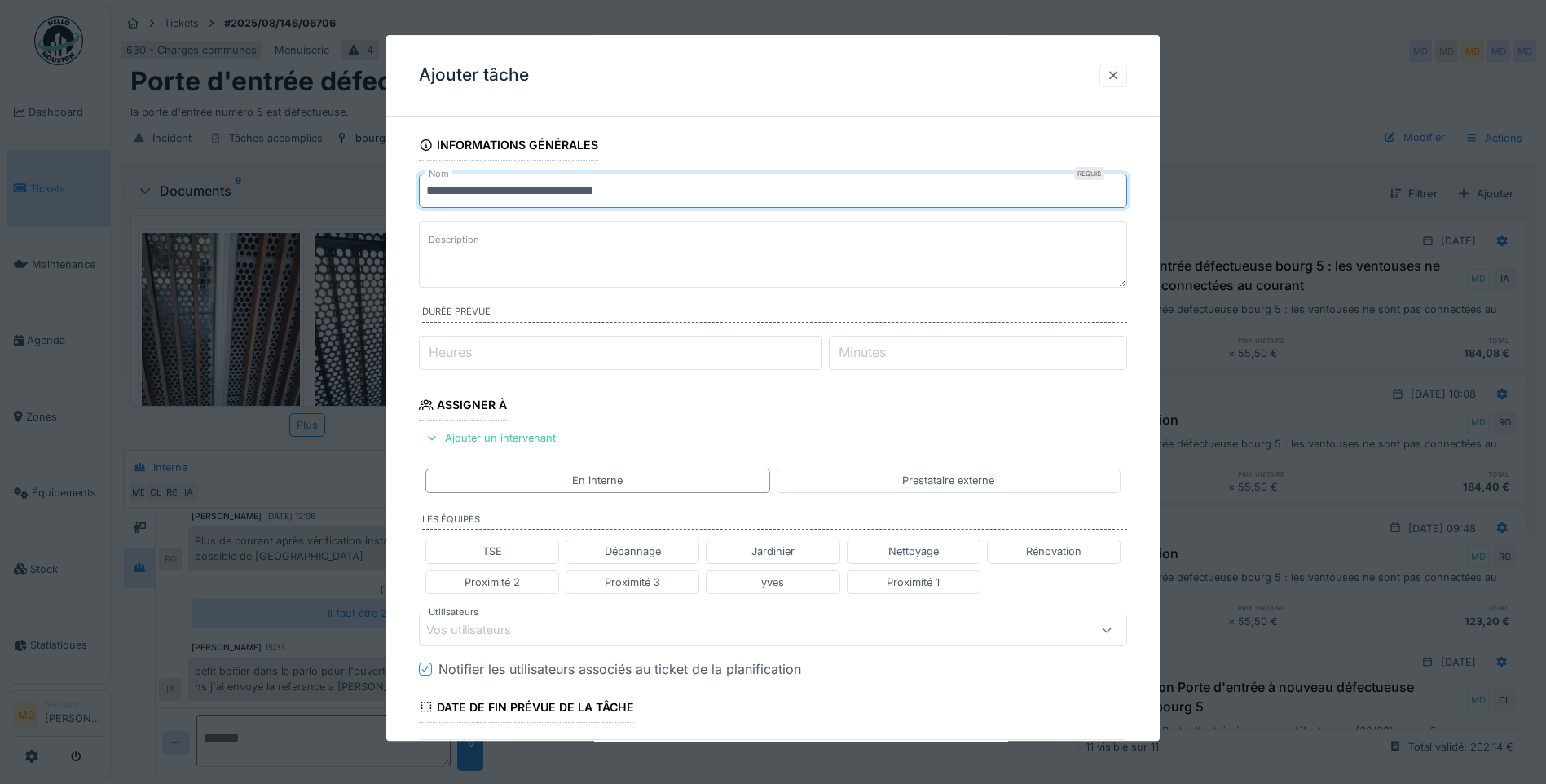
click at [1112, 77] on div at bounding box center [1112, 76] width 13 height 16
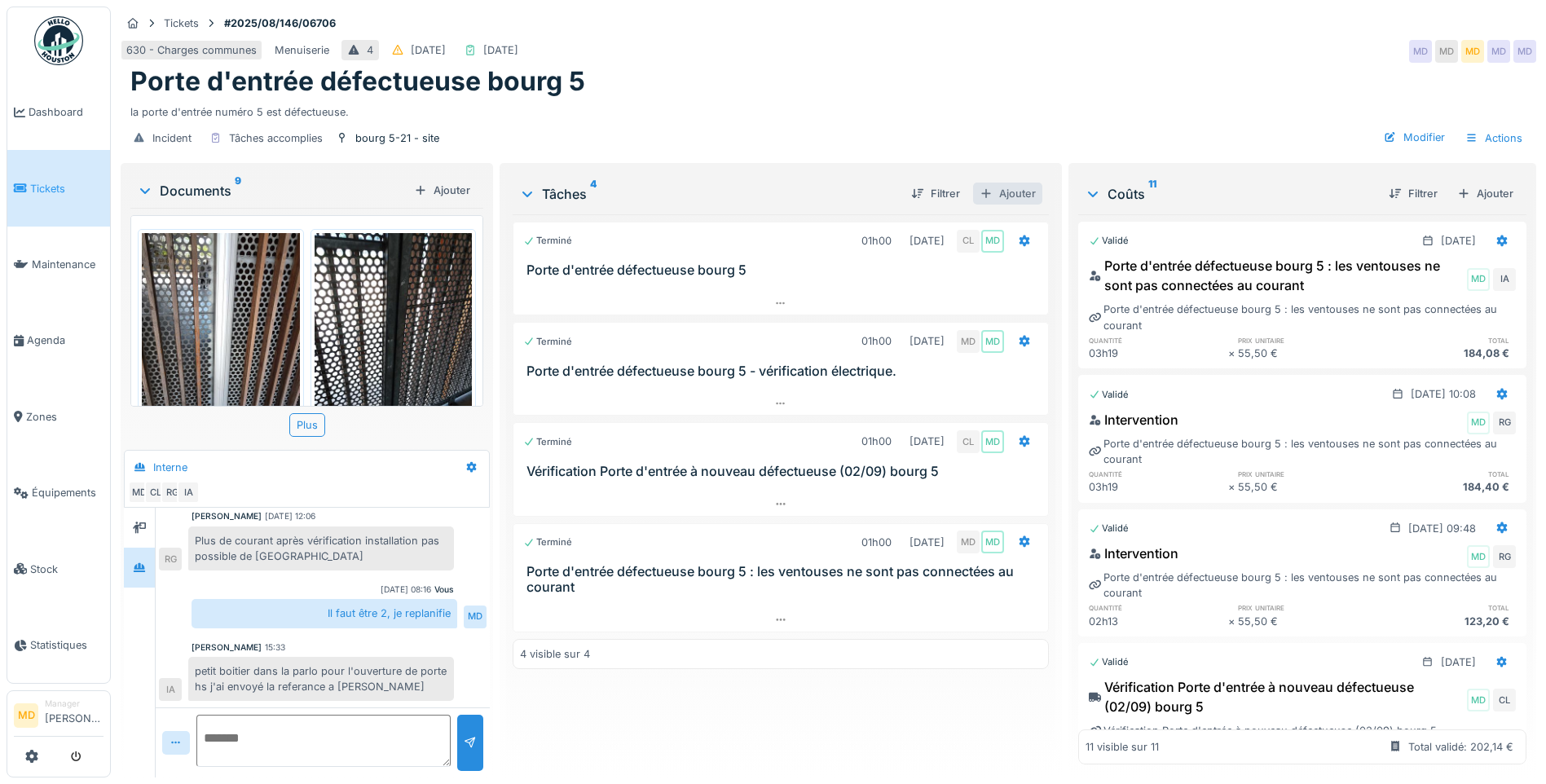
click at [1005, 183] on div "Ajouter" at bounding box center [1007, 194] width 69 height 22
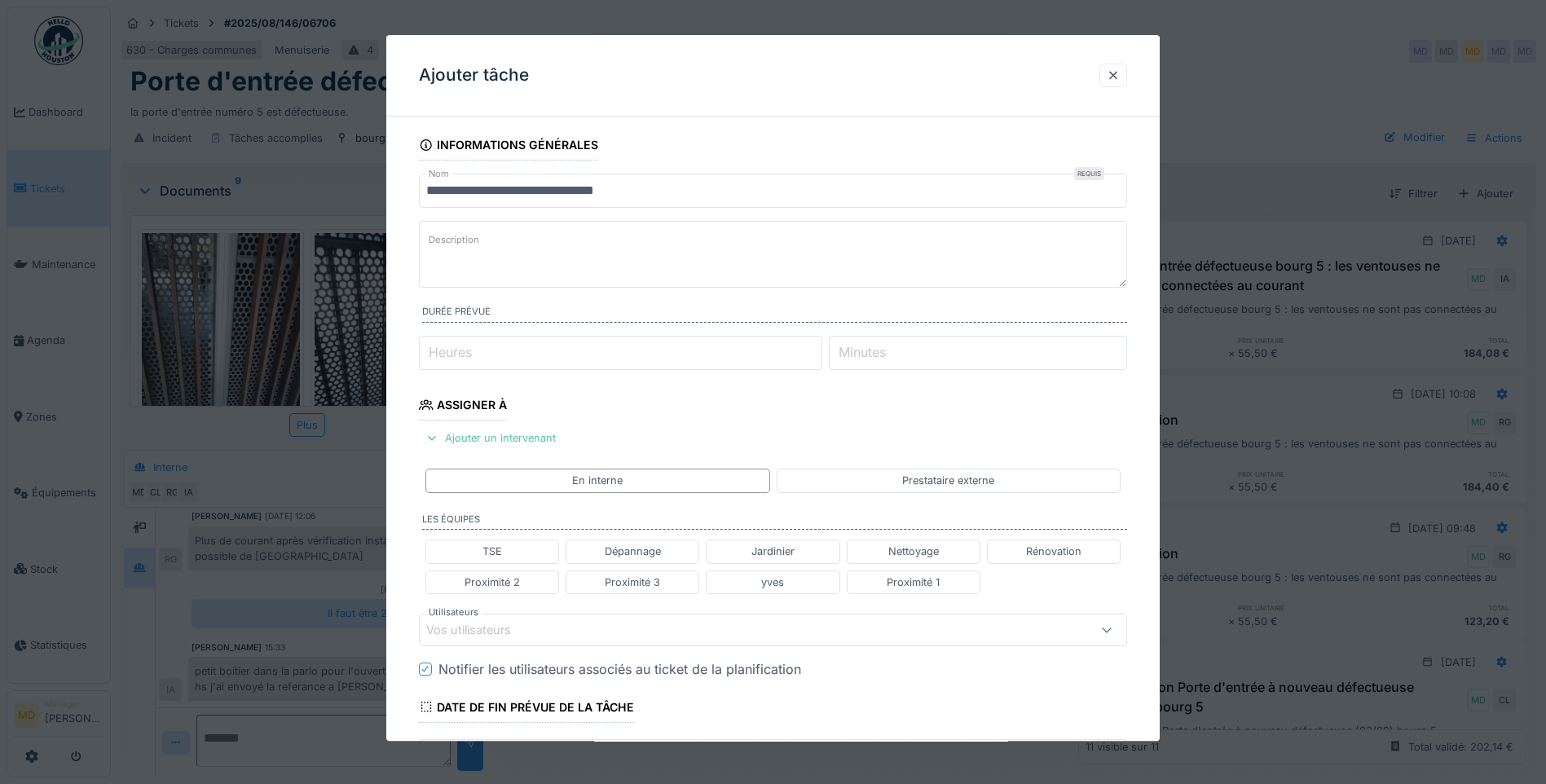
click at [679, 189] on input "**********" at bounding box center [773, 190] width 708 height 34
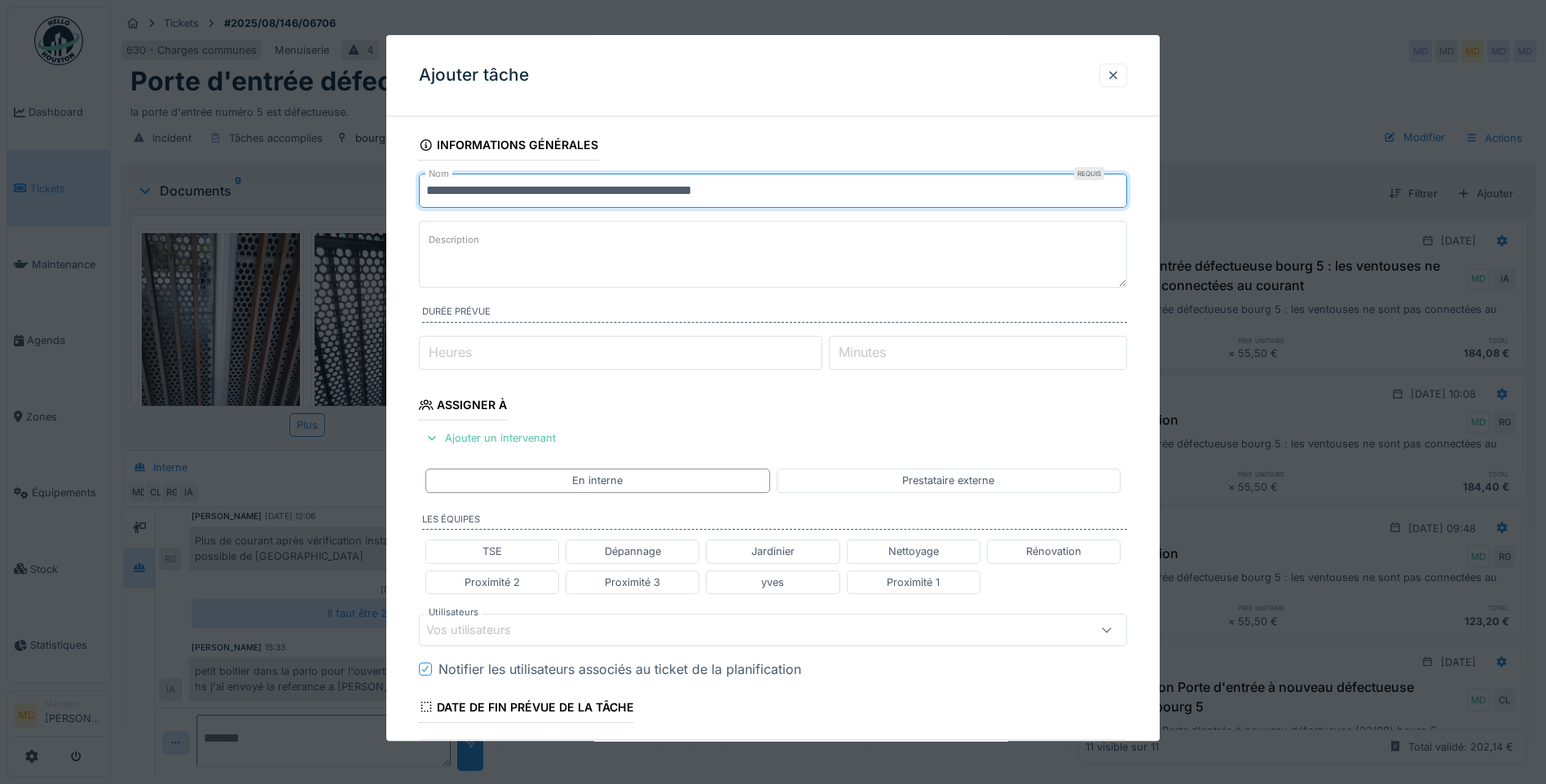
type input "**********"
click at [593, 248] on textarea "Description" at bounding box center [773, 254] width 708 height 67
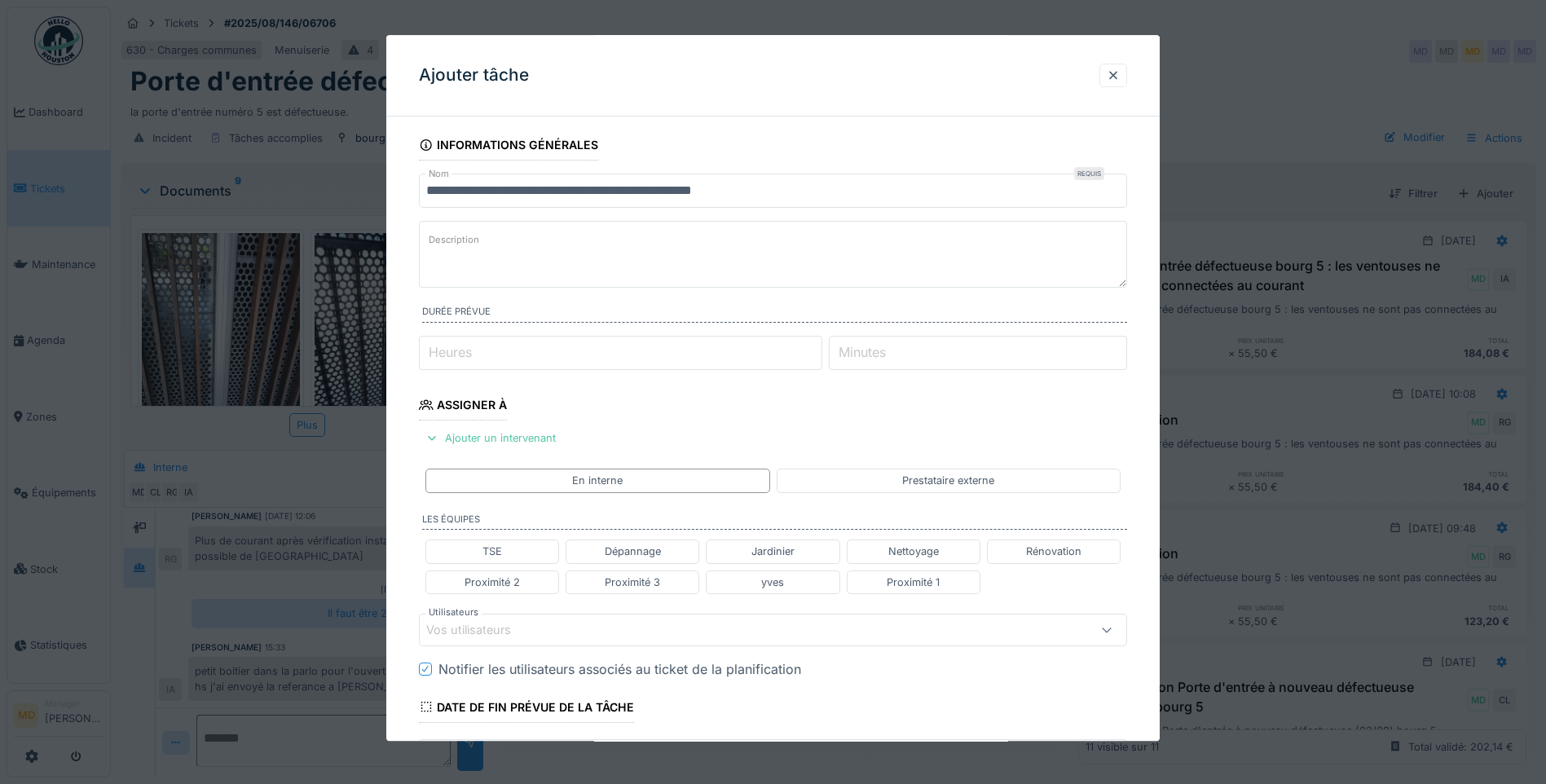
paste textarea "**********"
click at [843, 242] on textarea "**********" at bounding box center [773, 254] width 708 height 67
click at [890, 234] on textarea "**********" at bounding box center [773, 254] width 708 height 67
type textarea "**********"
click at [518, 431] on div "Ajouter un intervenant" at bounding box center [489, 438] width 143 height 22
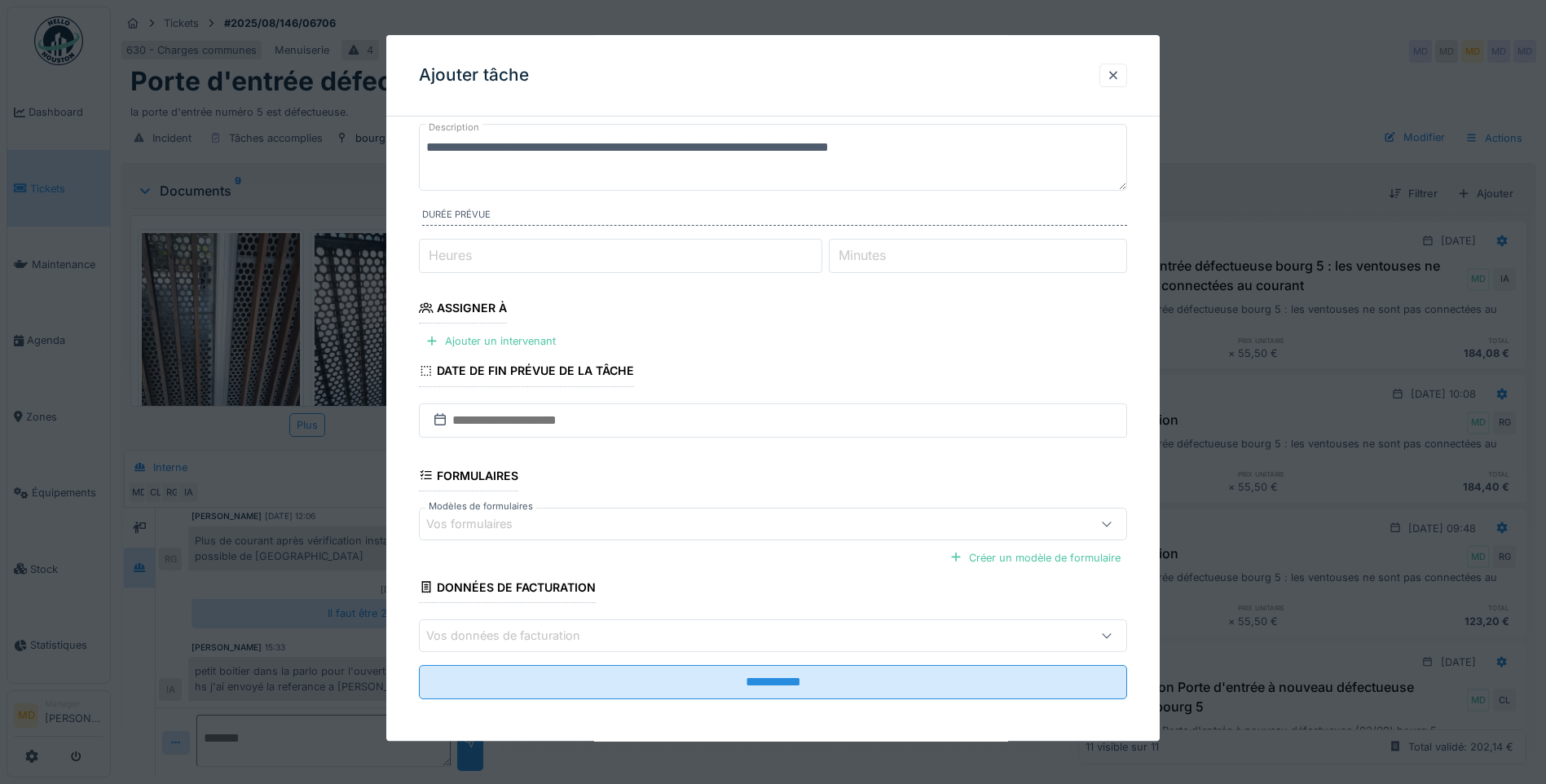
scroll to position [101, 0]
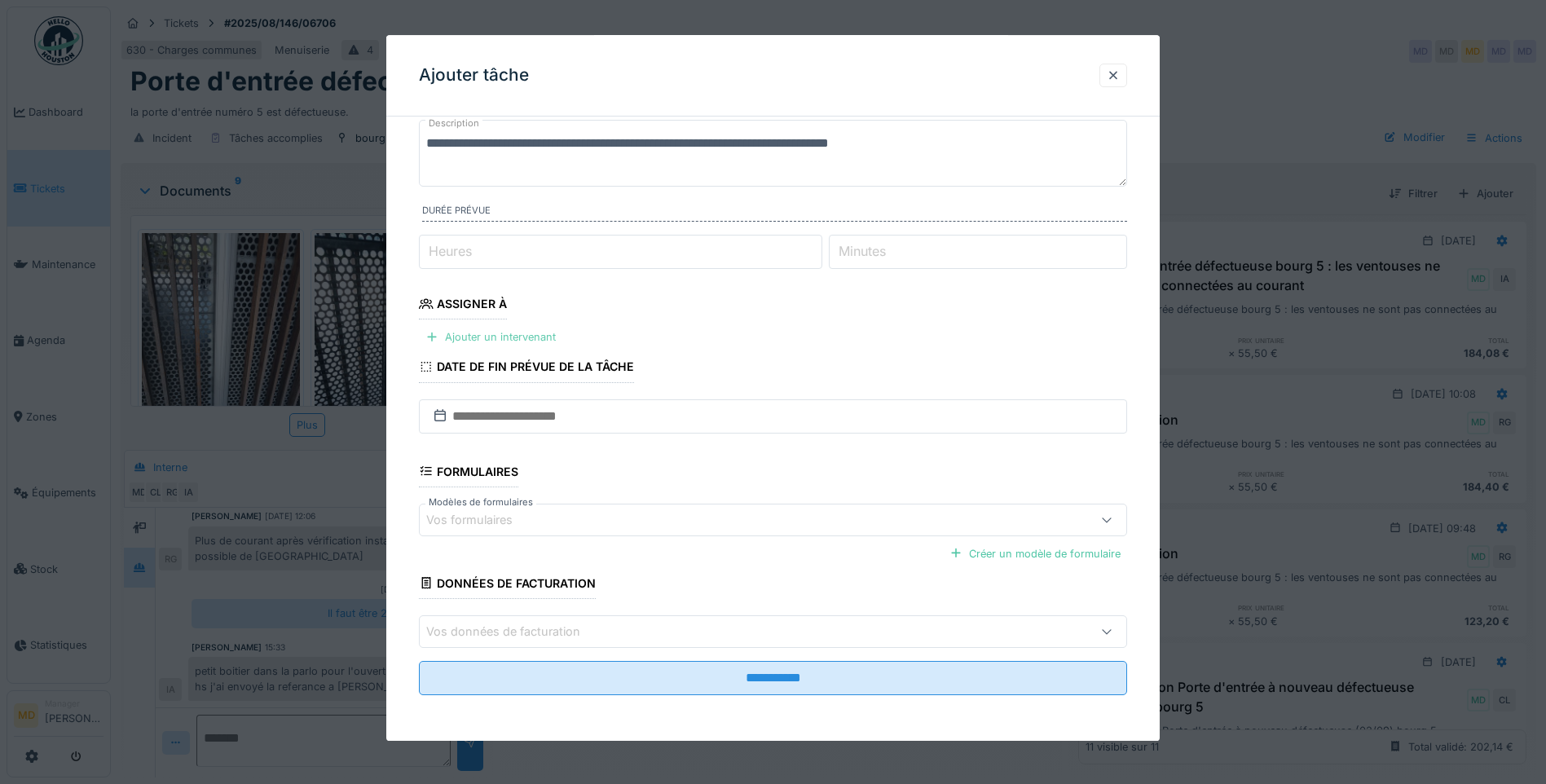
click at [470, 328] on div "Ajouter un intervenant" at bounding box center [489, 337] width 143 height 22
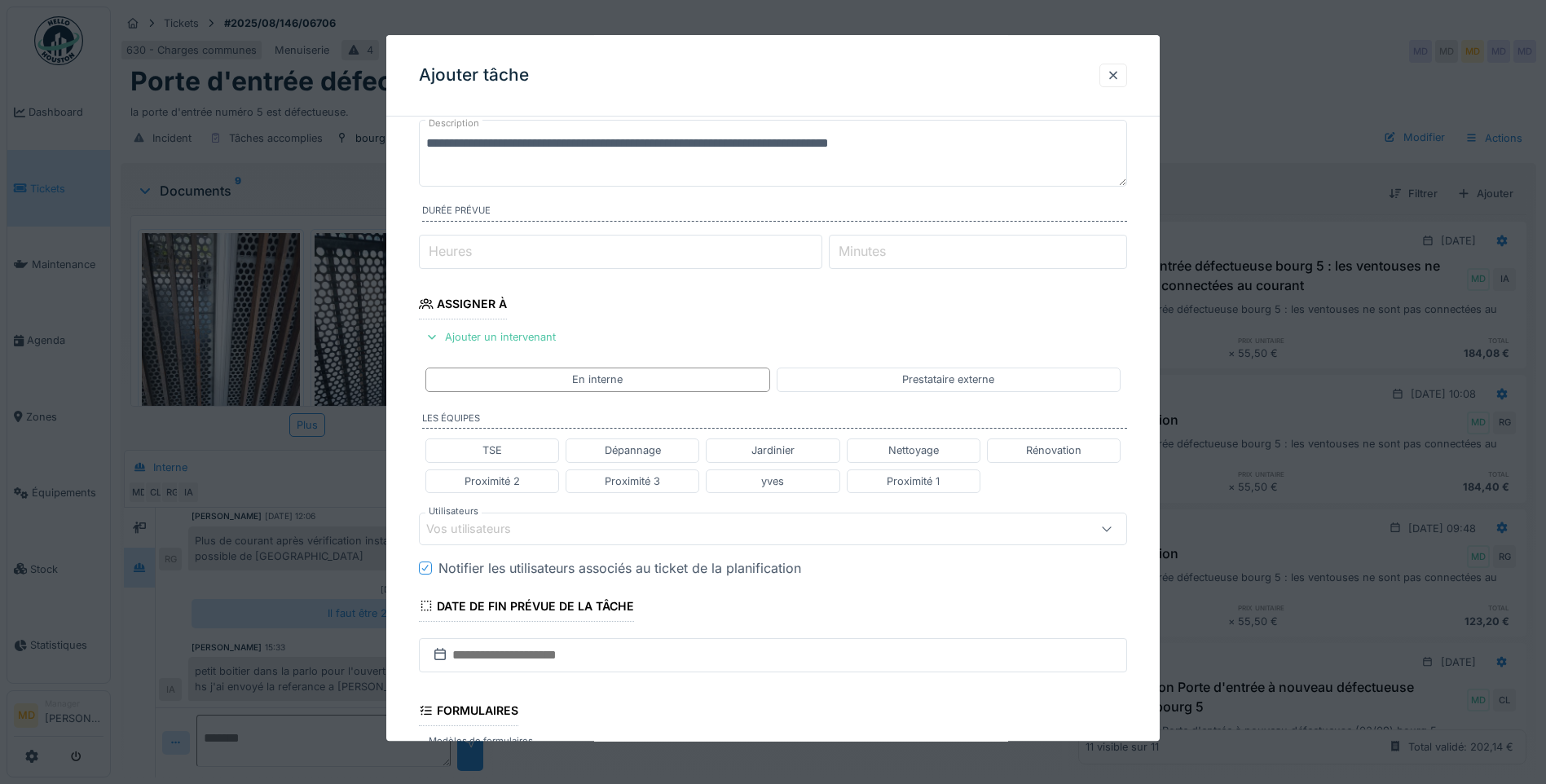
click at [500, 532] on div "Vos utilisateurs" at bounding box center [480, 528] width 108 height 18
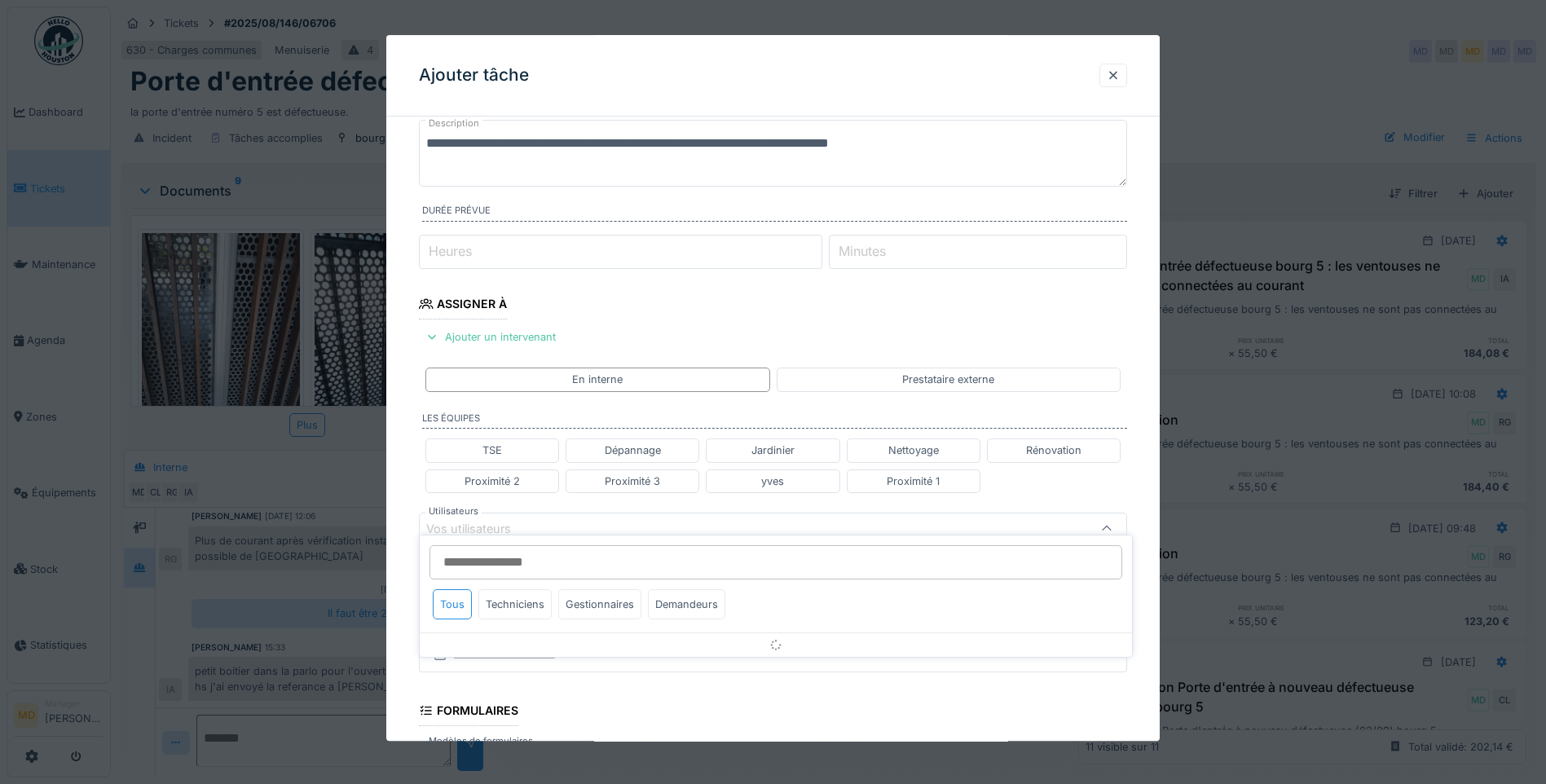
scroll to position [242, 0]
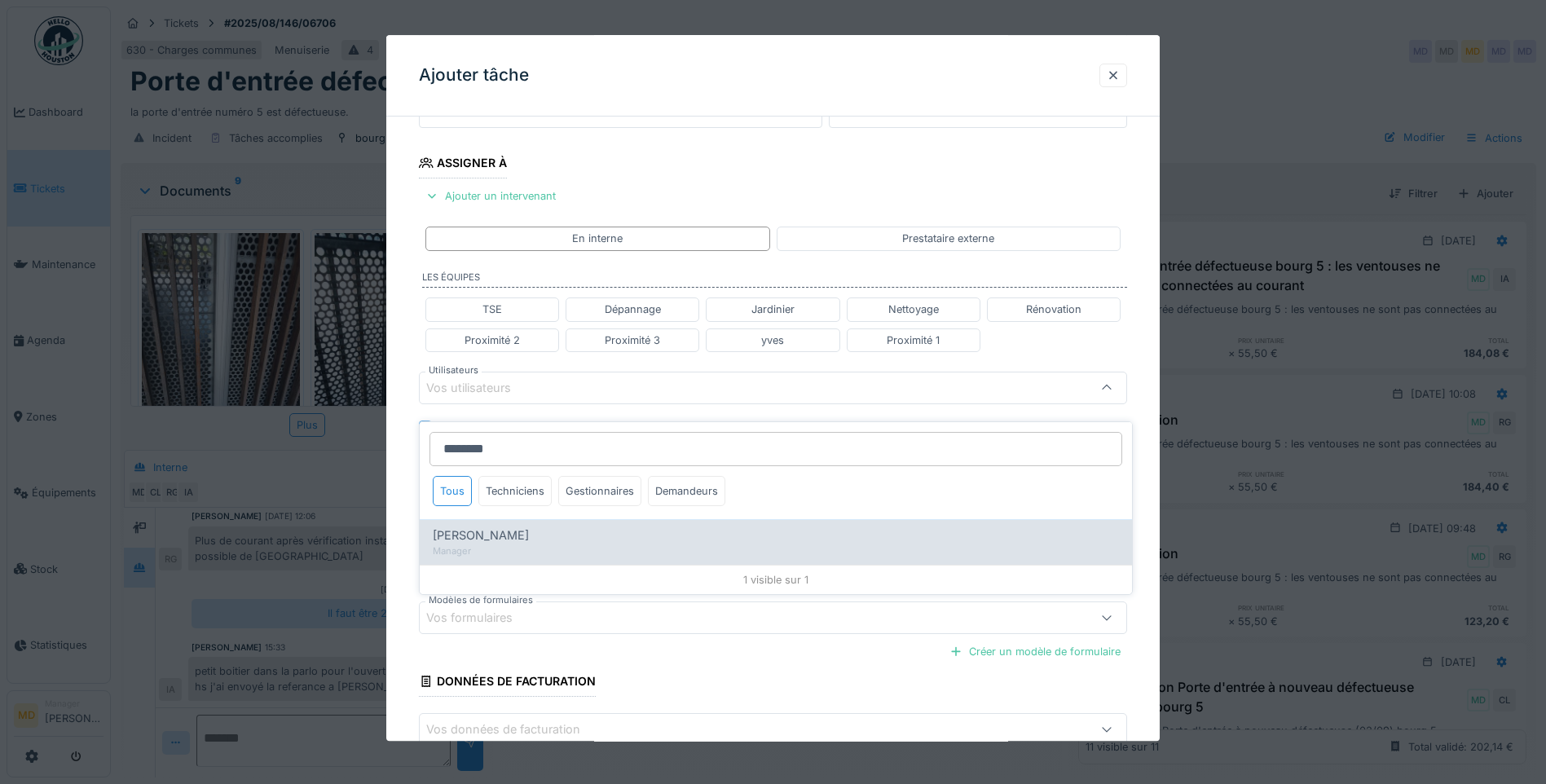
type input "********"
click at [514, 544] on div "Manager" at bounding box center [775, 551] width 686 height 14
type input "****"
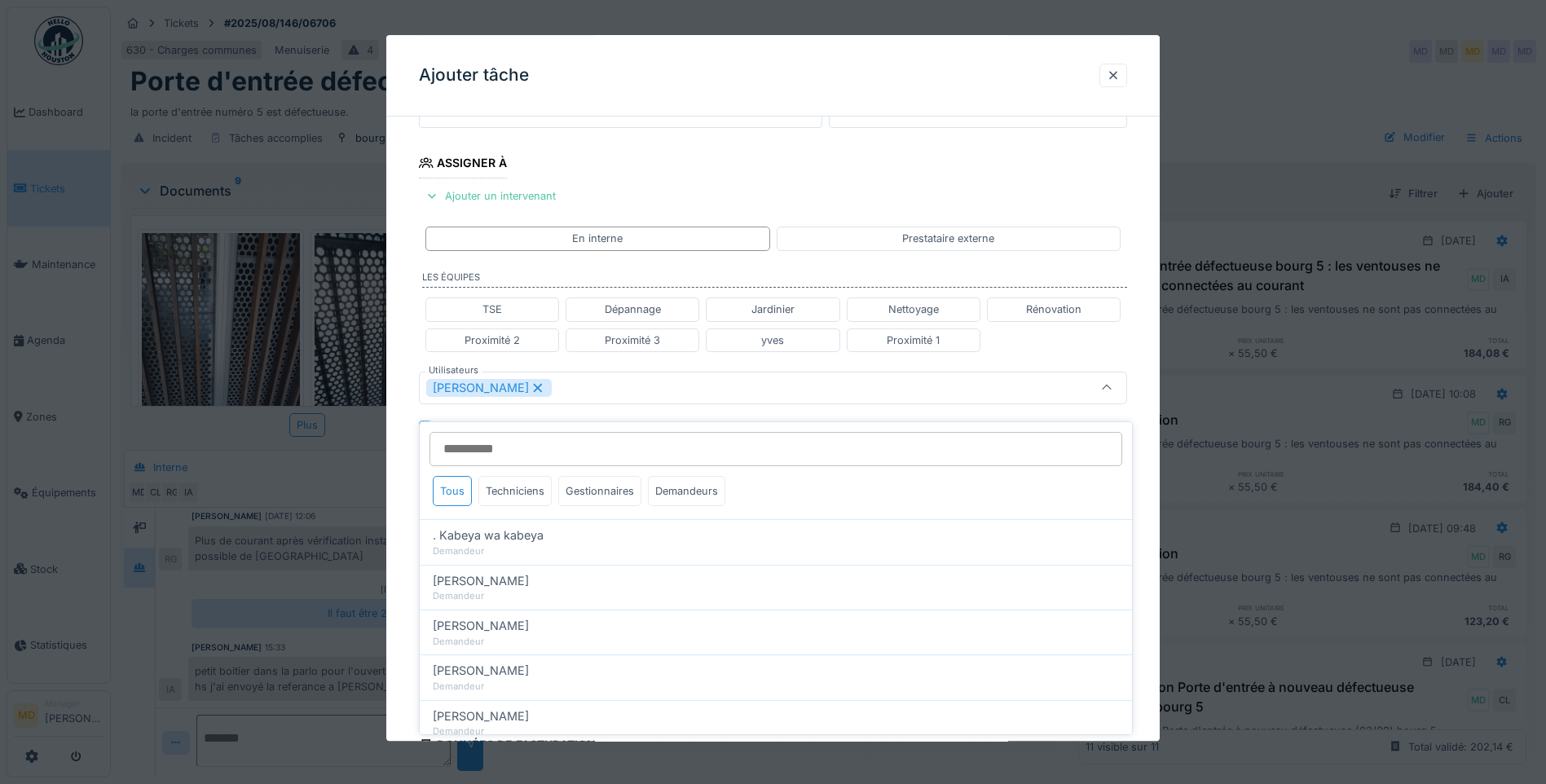
click at [399, 351] on div "**********" at bounding box center [773, 394] width 773 height 1015
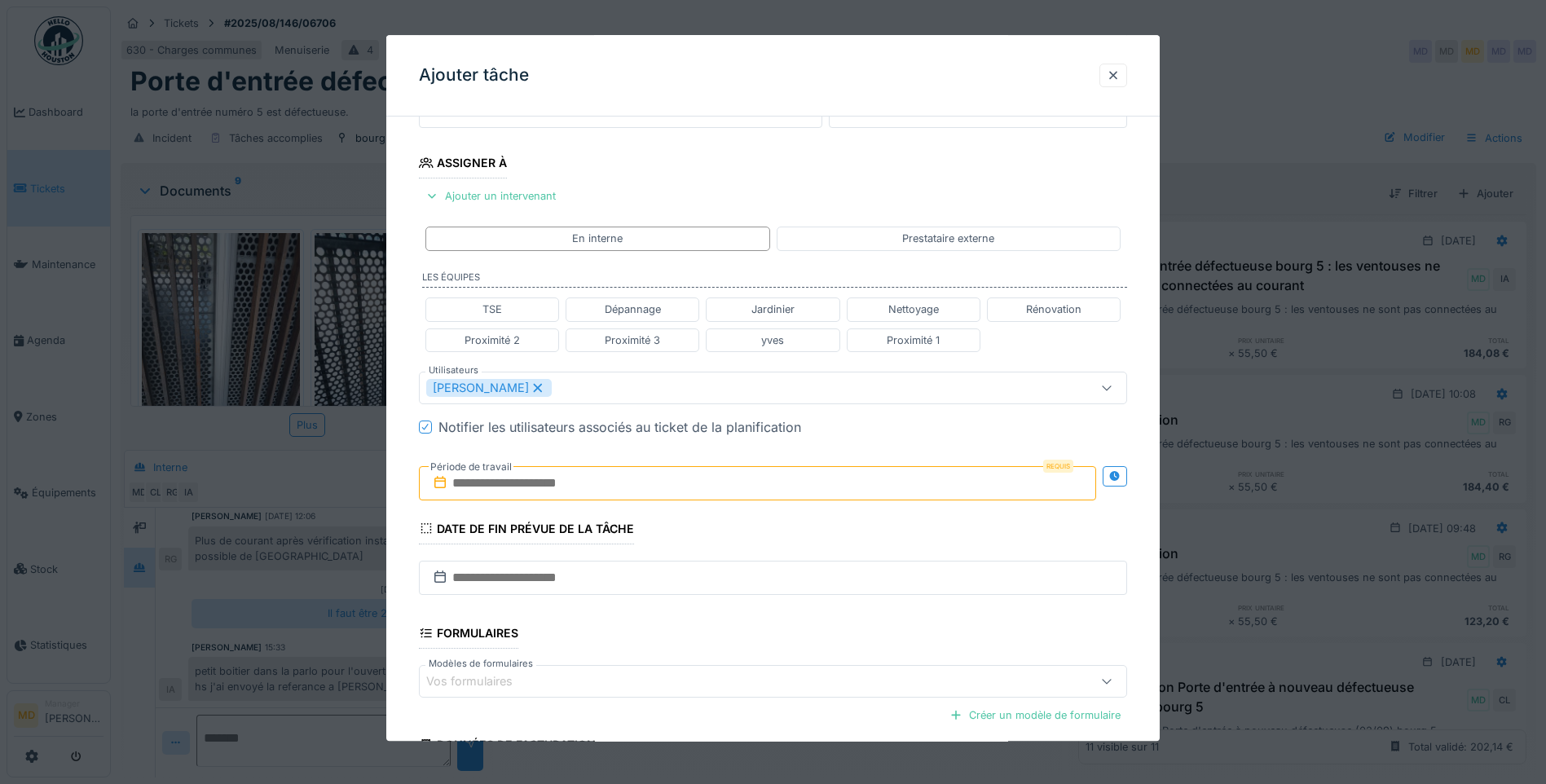
click at [900, 483] on input "text" at bounding box center [757, 482] width 677 height 34
click at [742, 523] on h2 "septembre 2025" at bounding box center [760, 522] width 196 height 15
click at [735, 649] on div "17" at bounding box center [734, 643] width 22 height 23
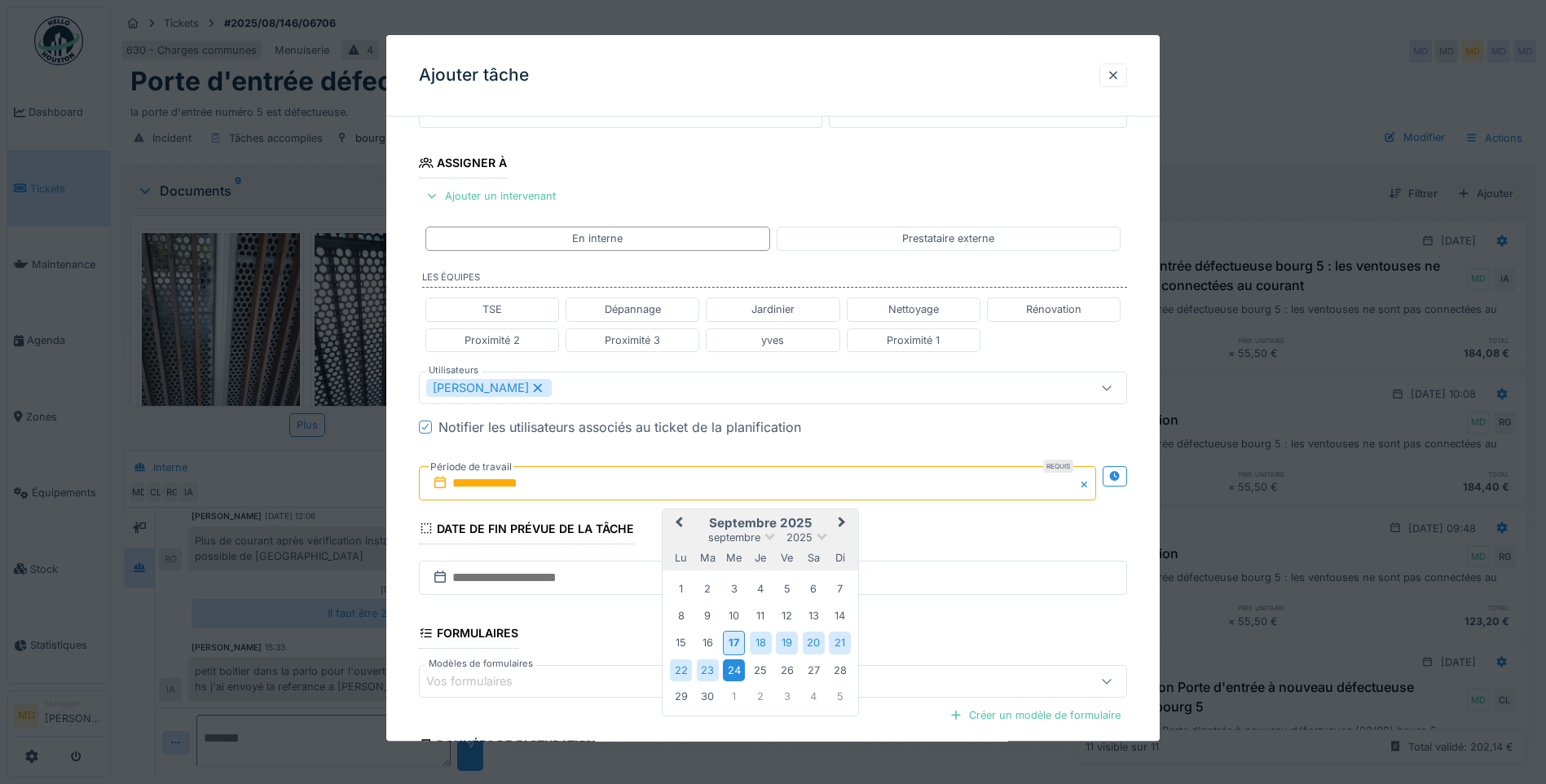
click at [737, 668] on div "24" at bounding box center [734, 670] width 22 height 22
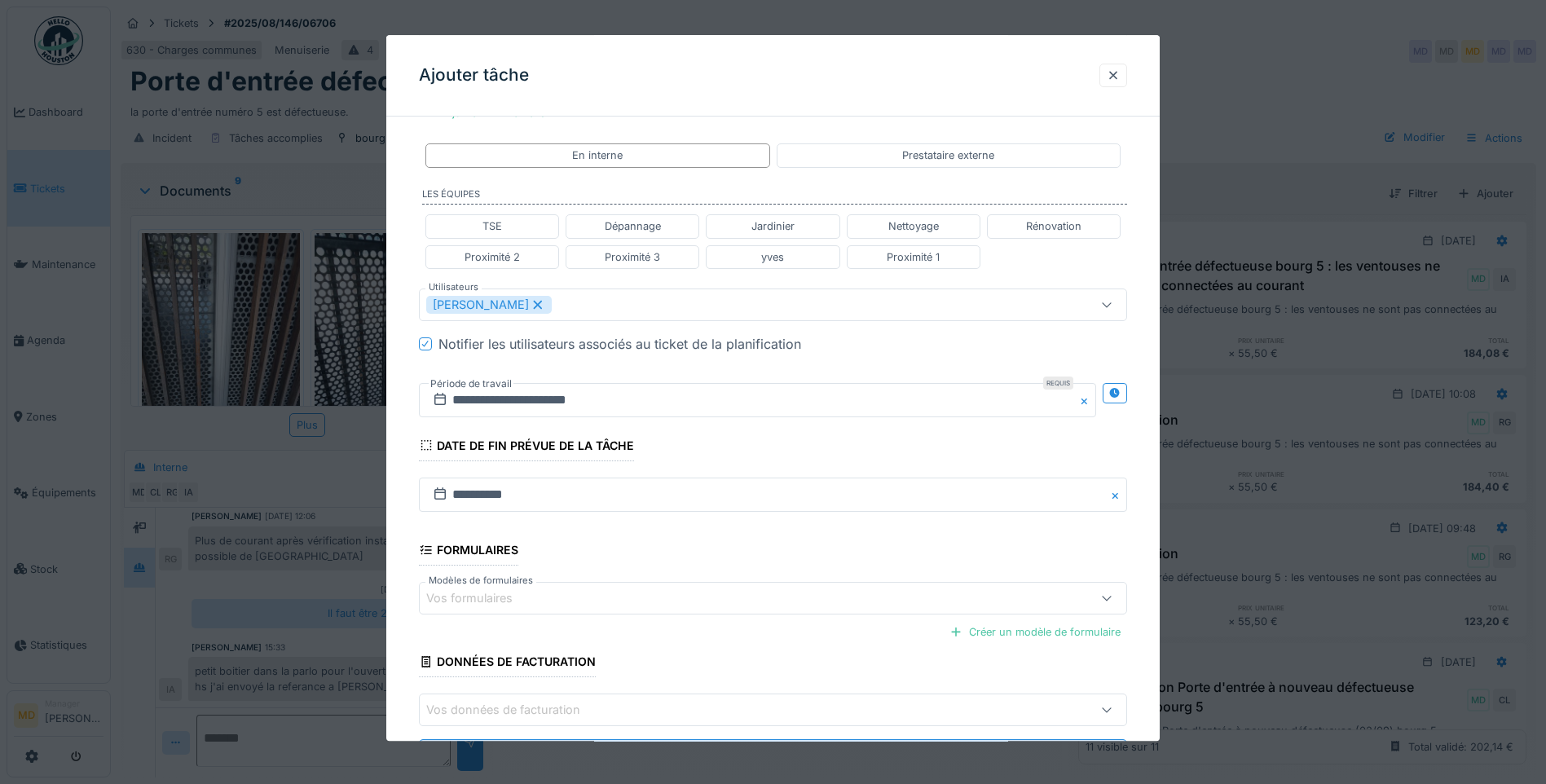
scroll to position [404, 0]
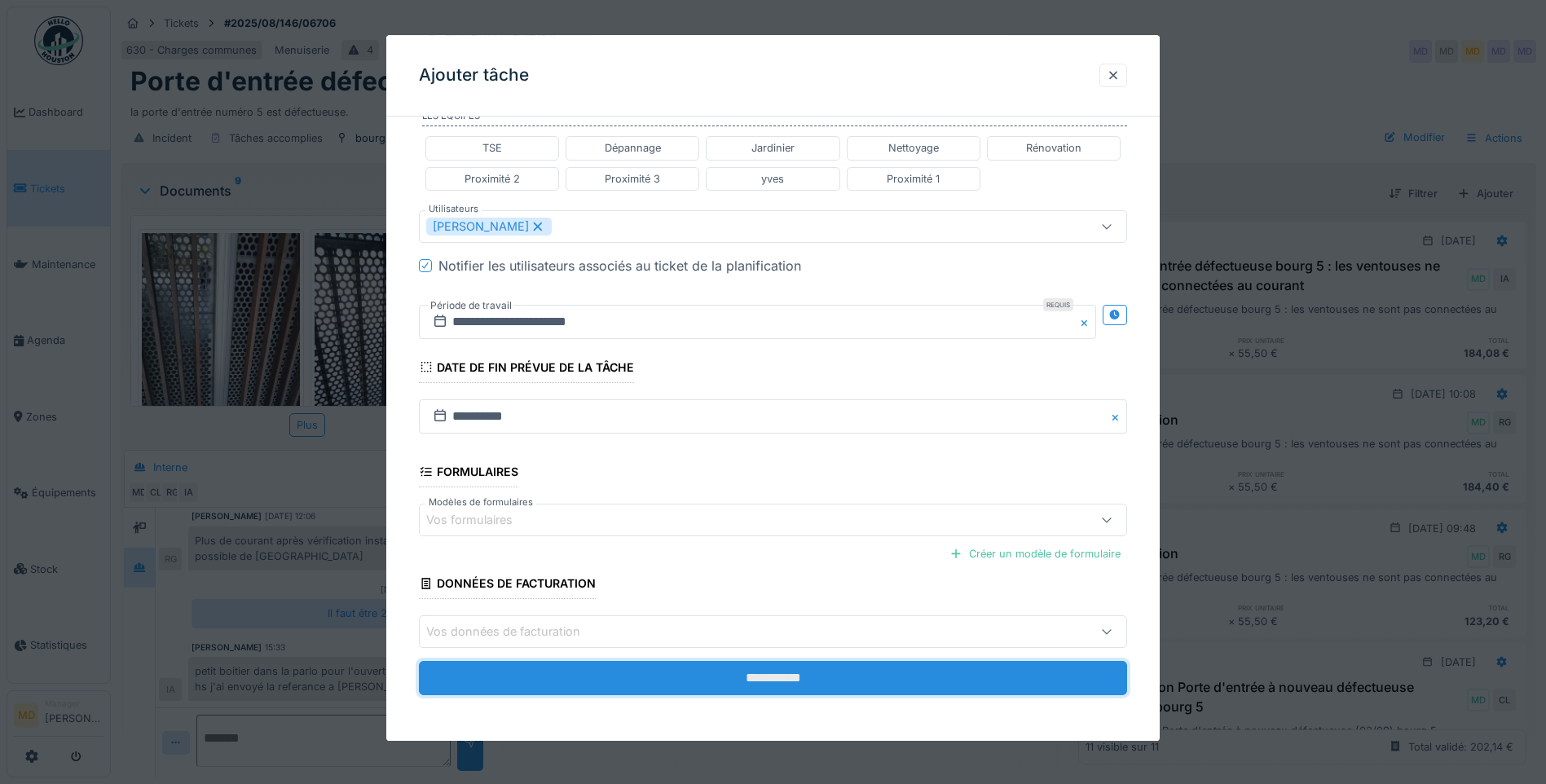
click at [739, 683] on input "**********" at bounding box center [773, 678] width 708 height 34
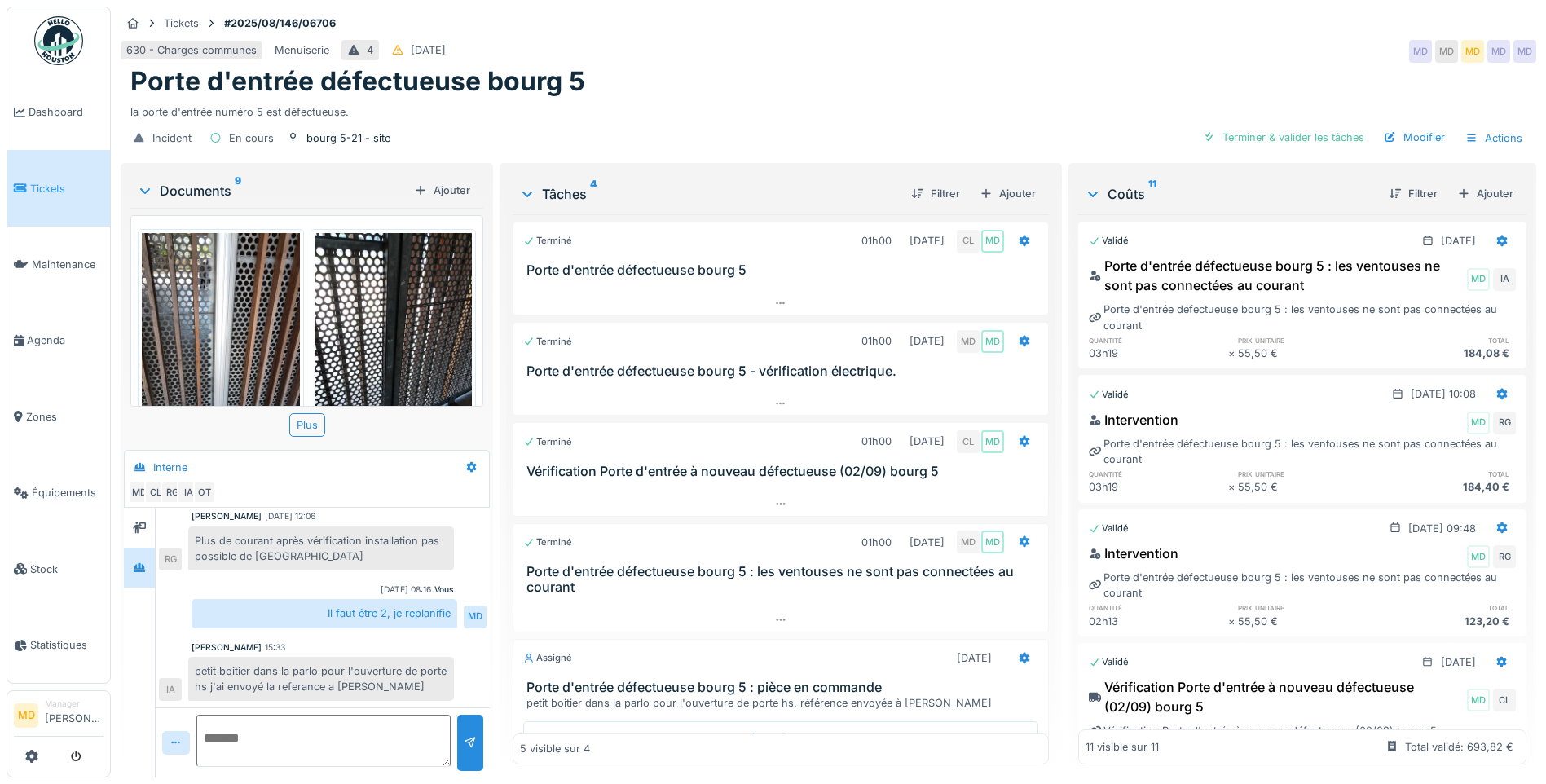
scroll to position [88, 0]
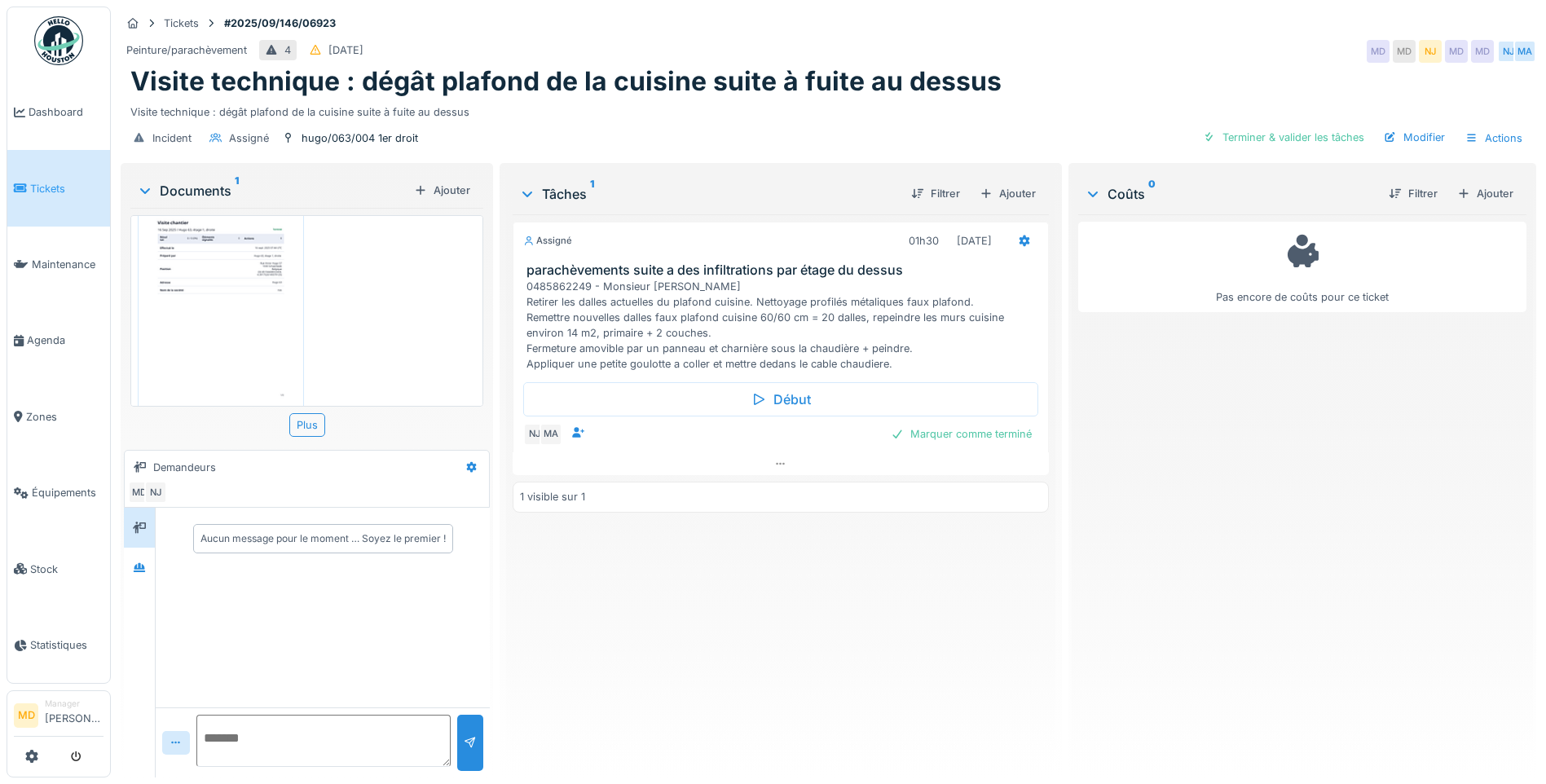
scroll to position [73, 0]
click at [153, 559] on div at bounding box center [139, 567] width 31 height 40
click at [145, 530] on icon at bounding box center [139, 527] width 13 height 11
click at [779, 465] on icon at bounding box center [780, 463] width 13 height 11
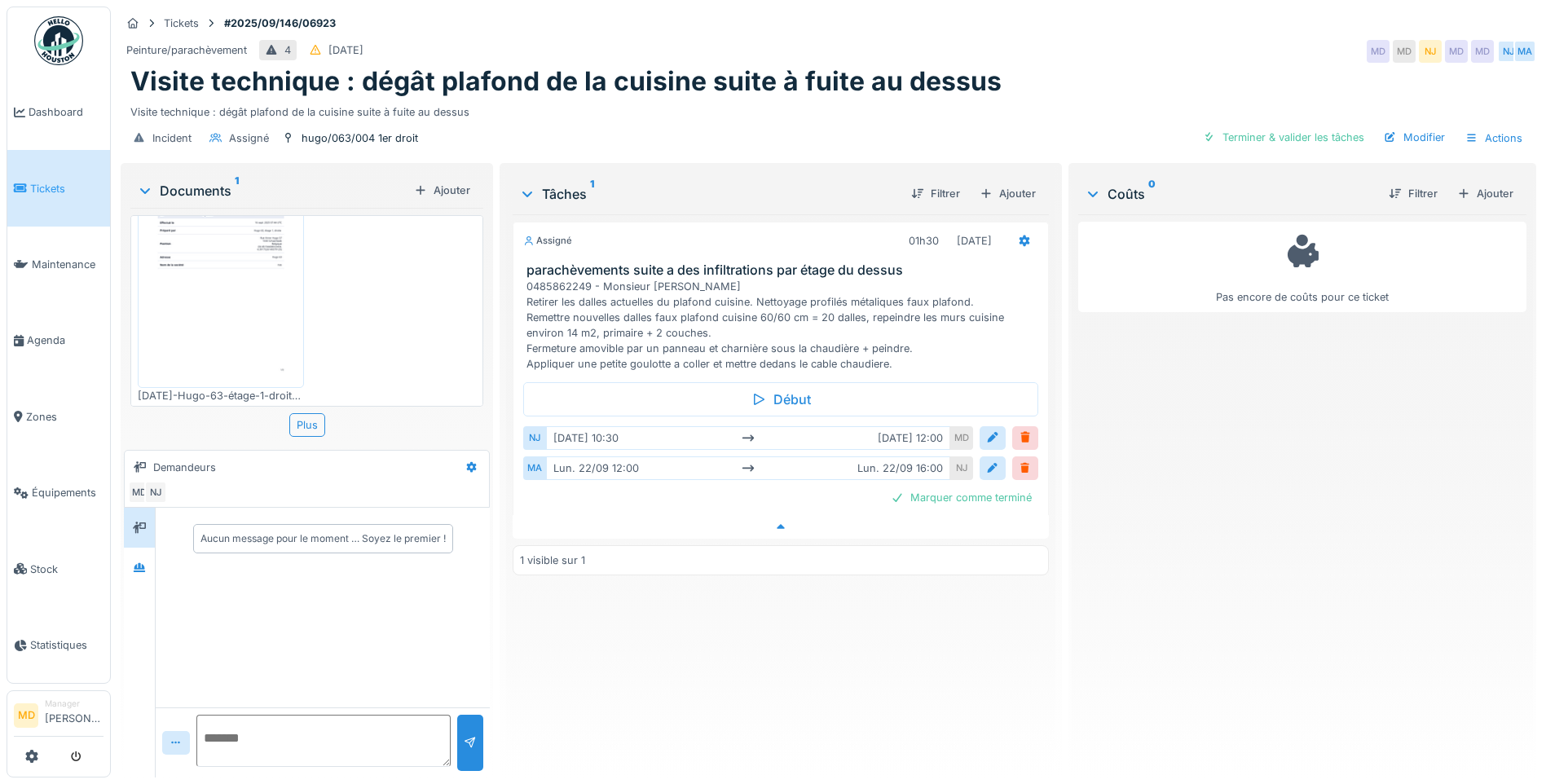
scroll to position [13, 0]
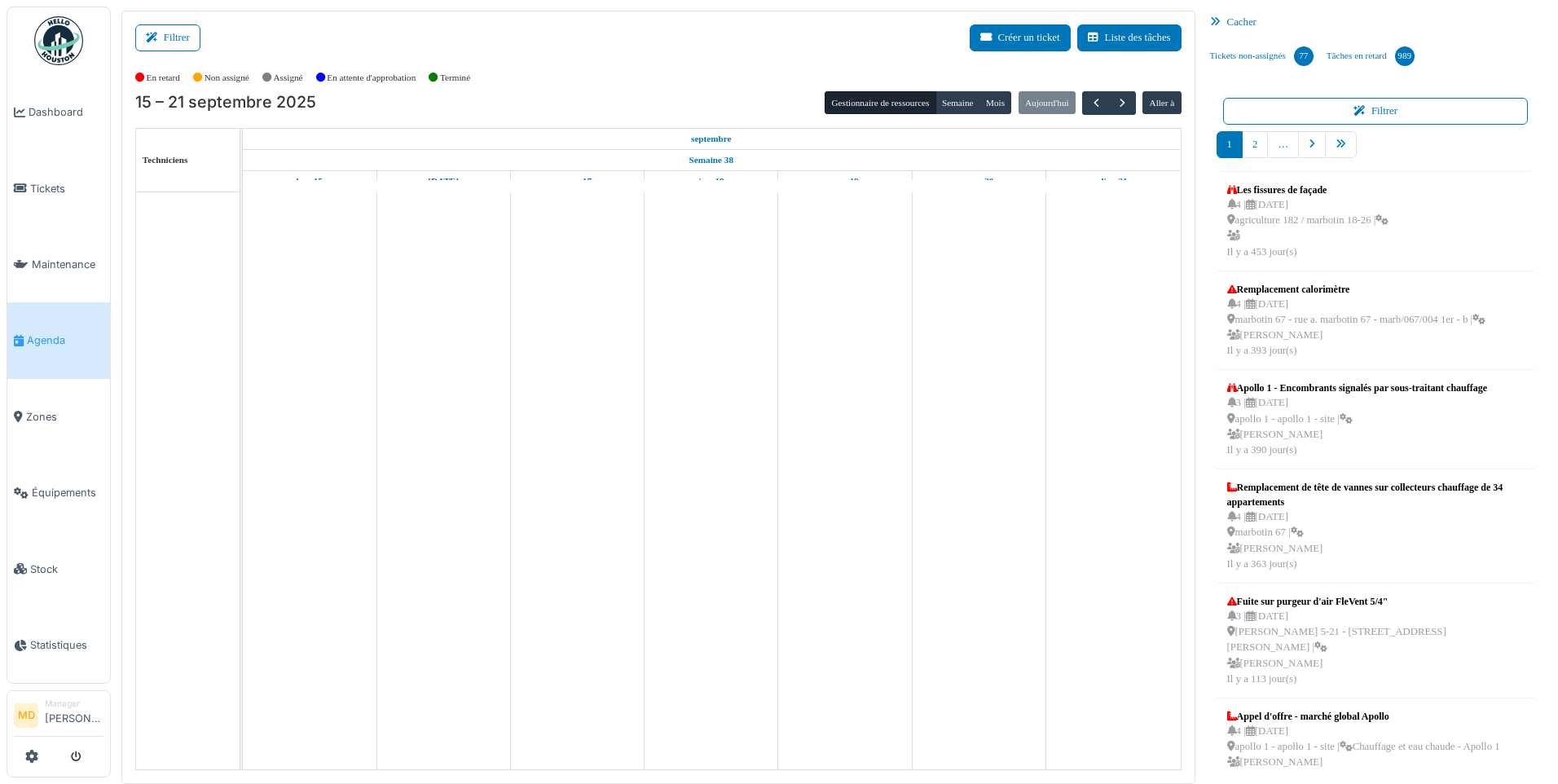
click at [149, 40] on icon at bounding box center [155, 37] width 18 height 11
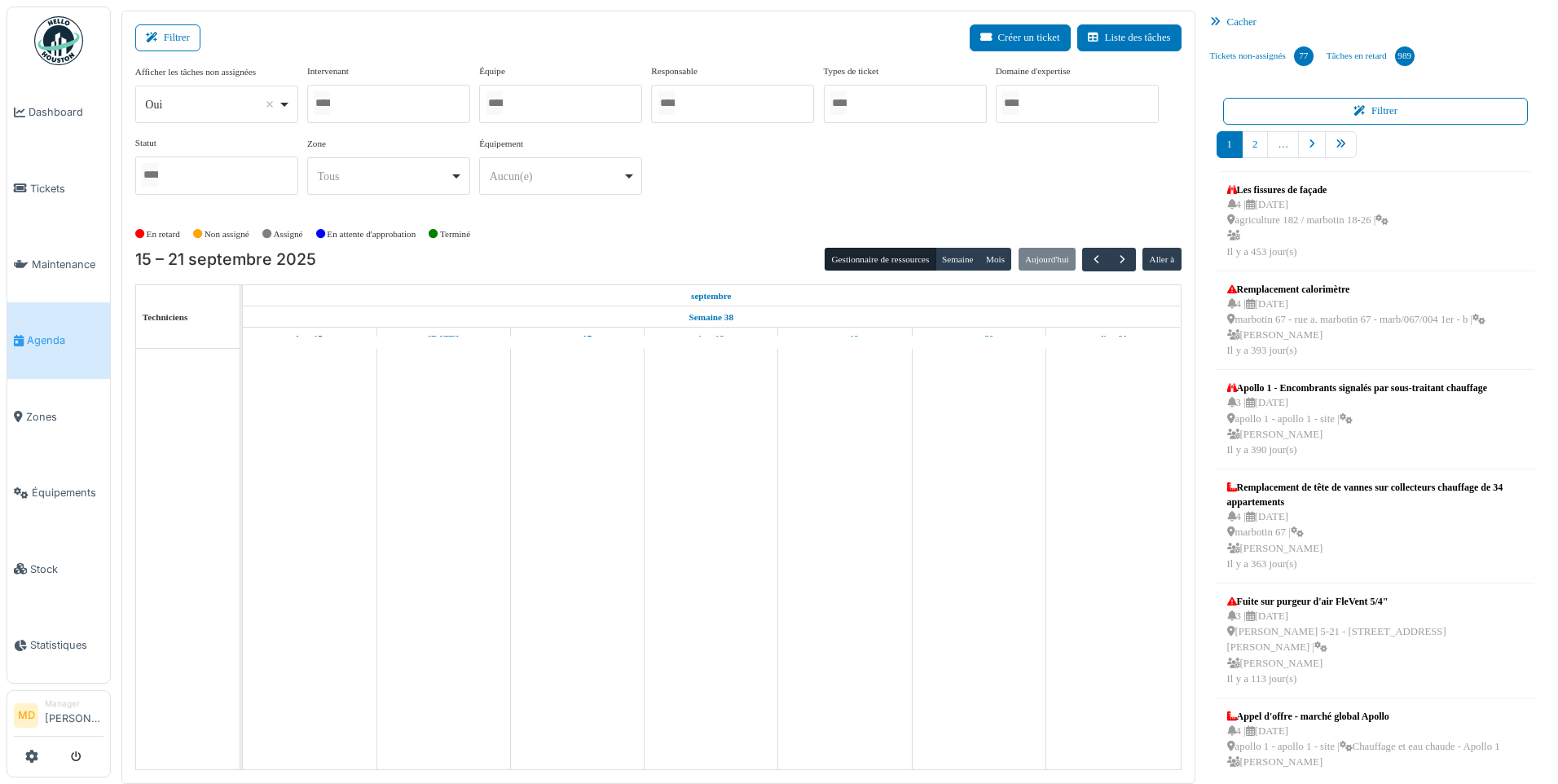
click at [423, 107] on div at bounding box center [388, 103] width 163 height 38
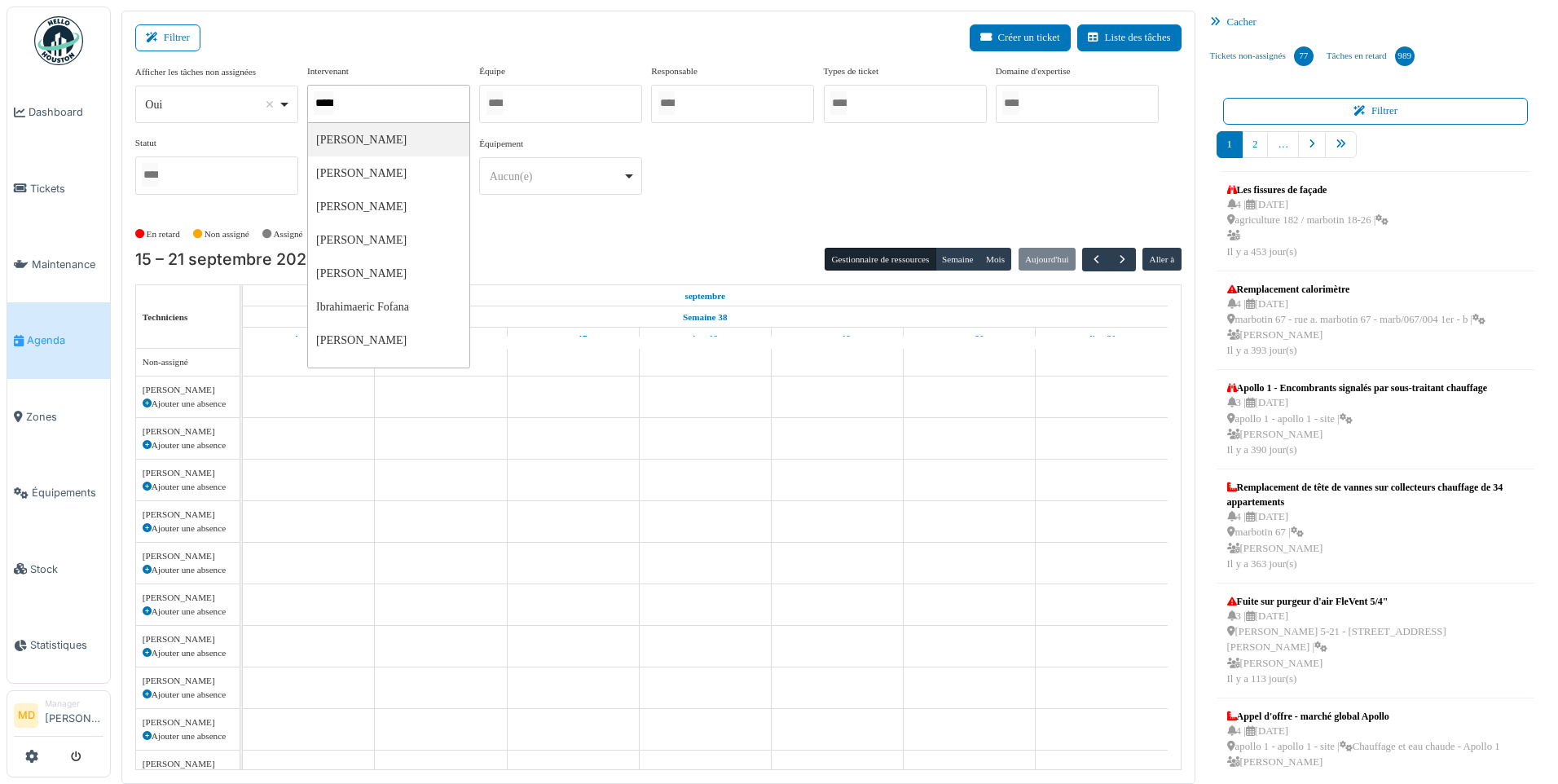
type input "******"
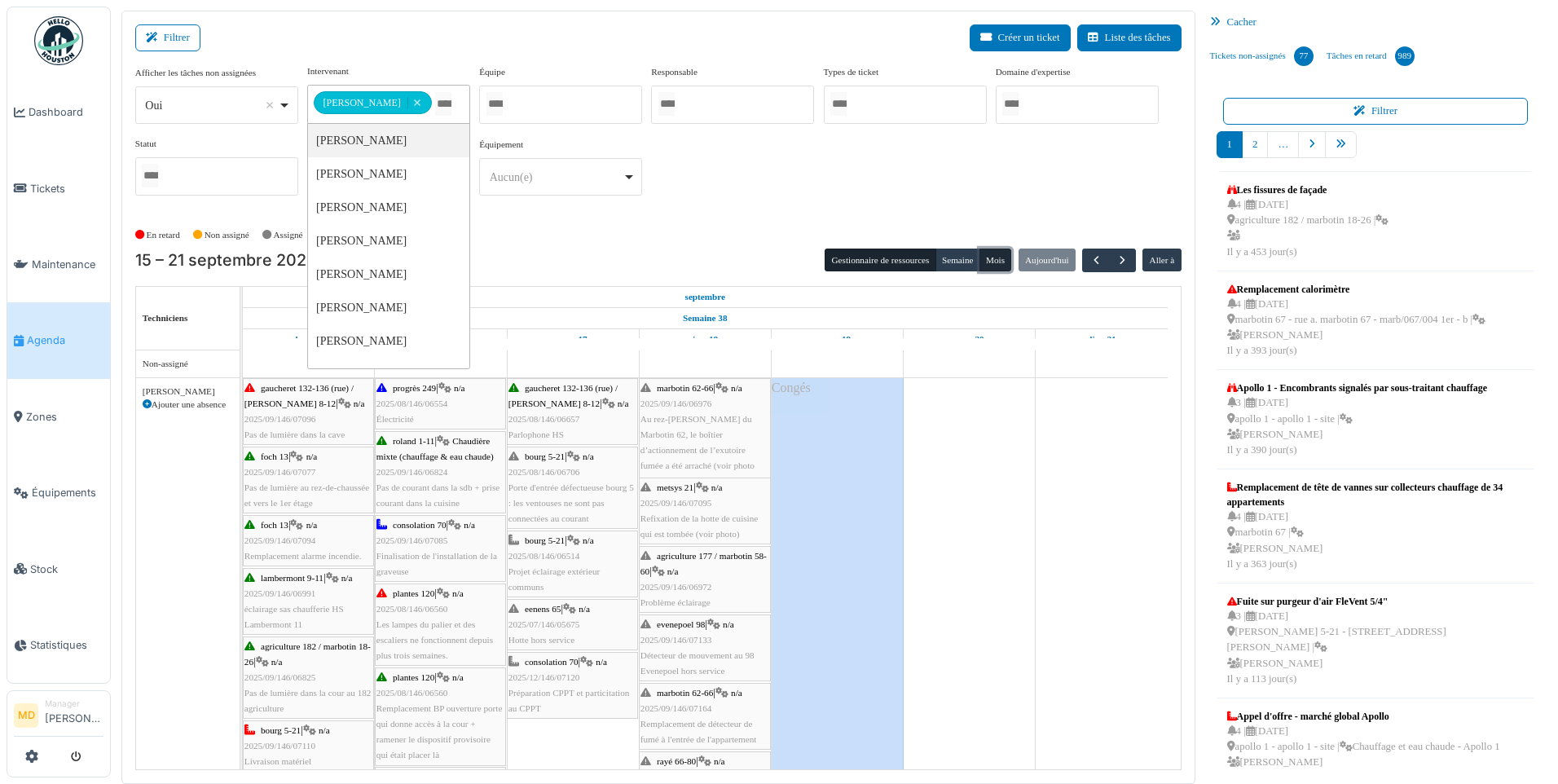
click at [984, 258] on button "Mois" at bounding box center [996, 259] width 32 height 22
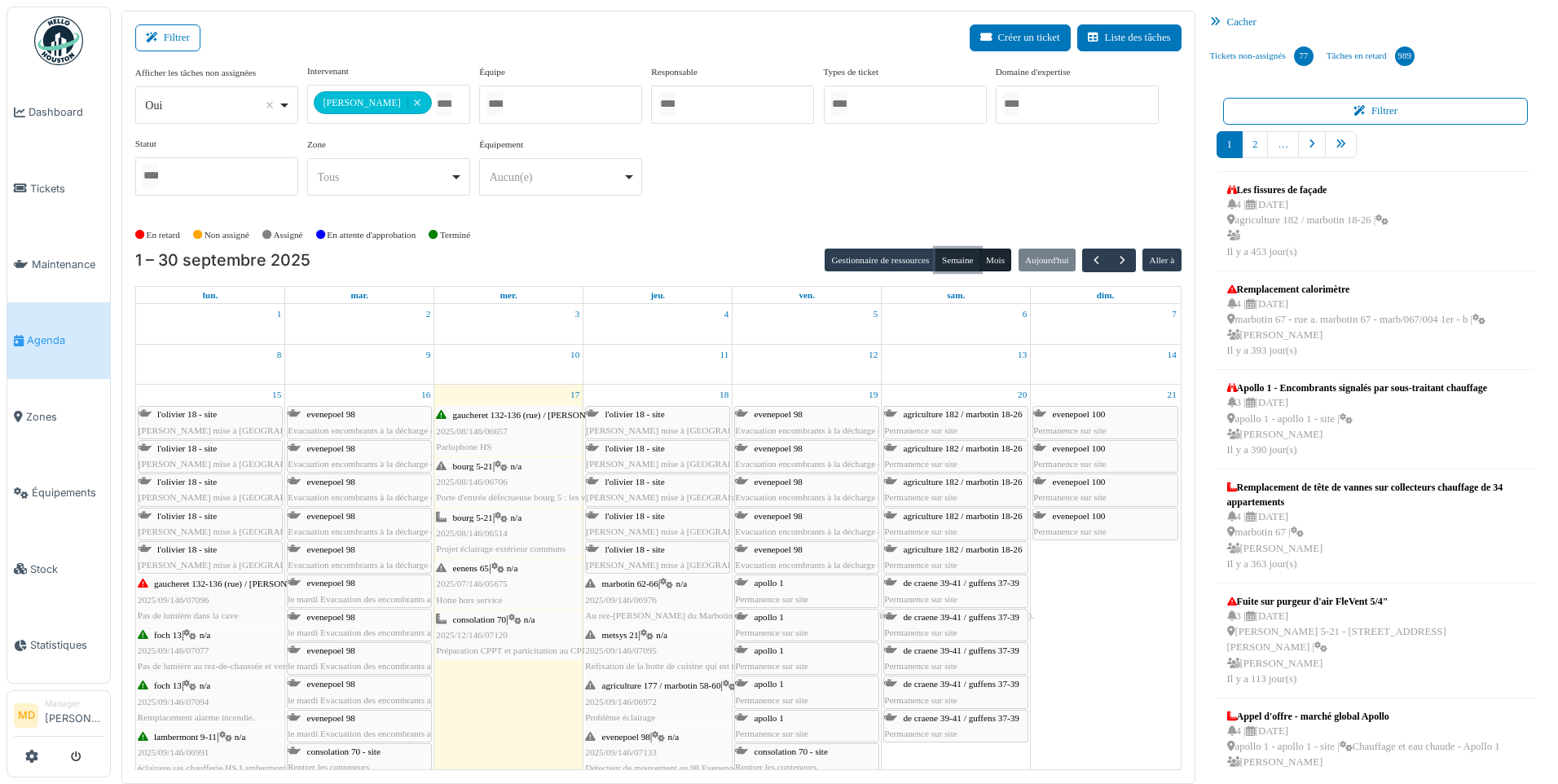
click at [959, 260] on button "Semaine" at bounding box center [958, 259] width 45 height 22
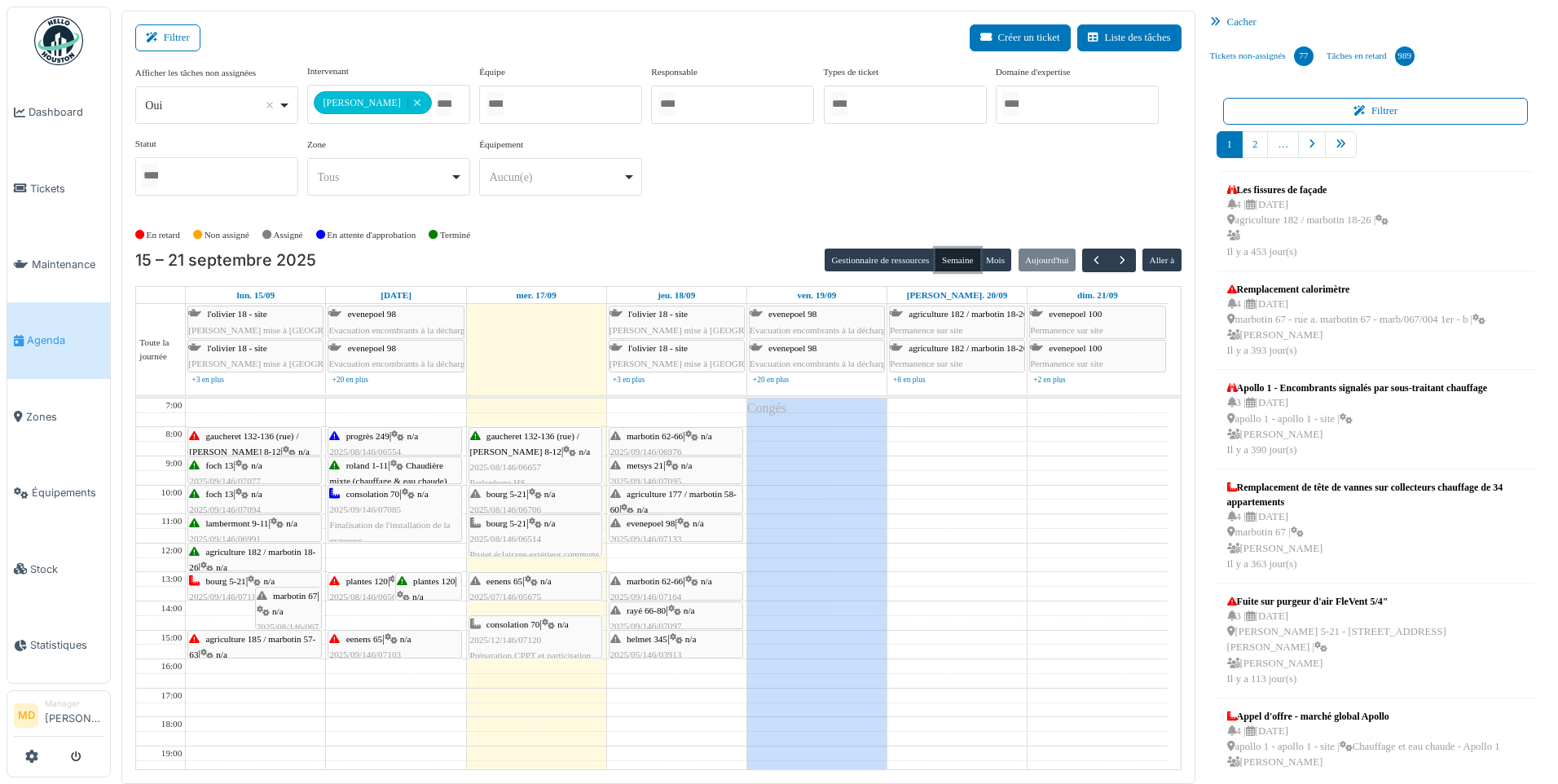
click at [538, 585] on icon at bounding box center [530, 581] width 13 height 11
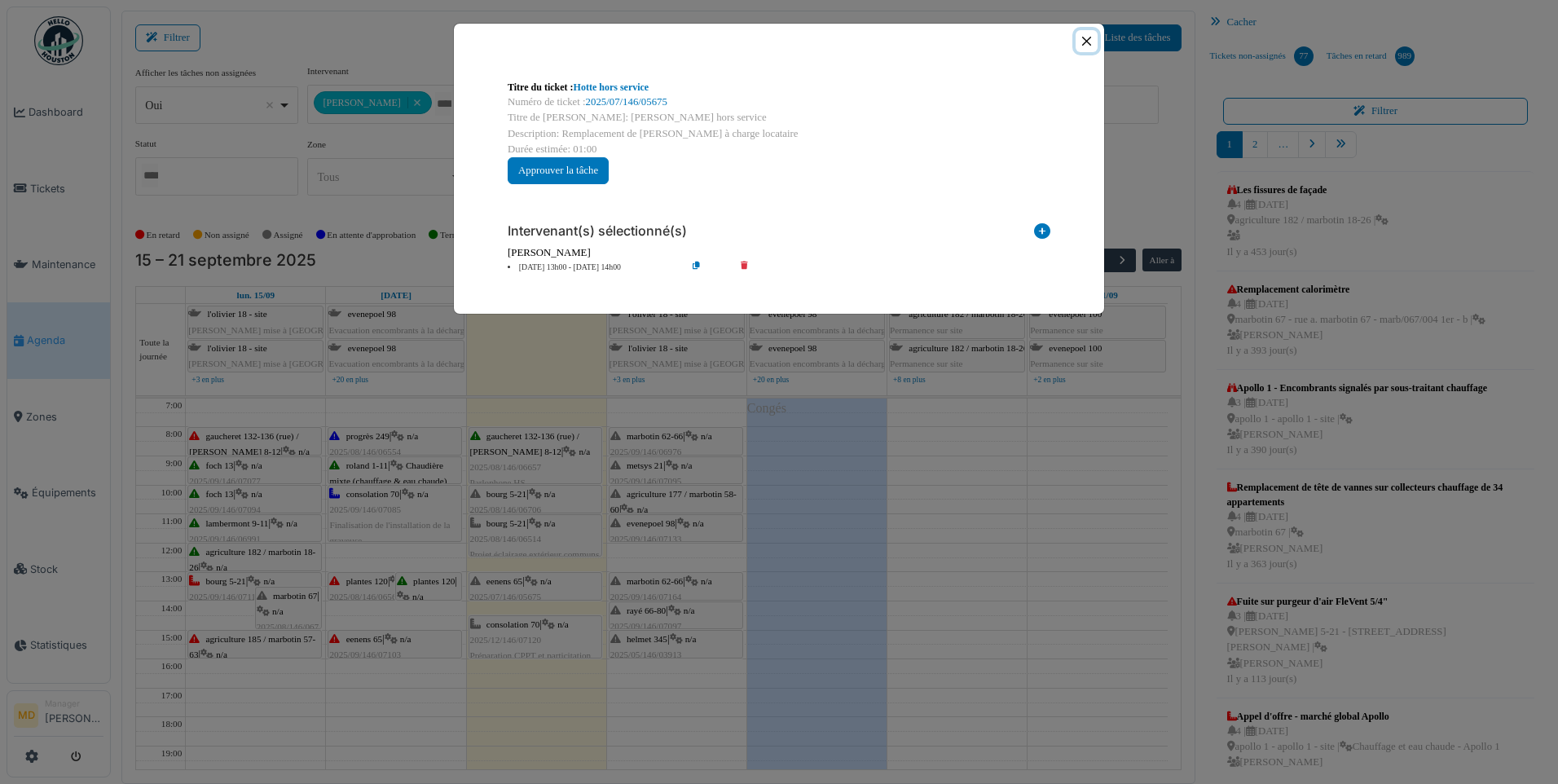
click at [1082, 39] on button "Close" at bounding box center [1086, 41] width 22 height 22
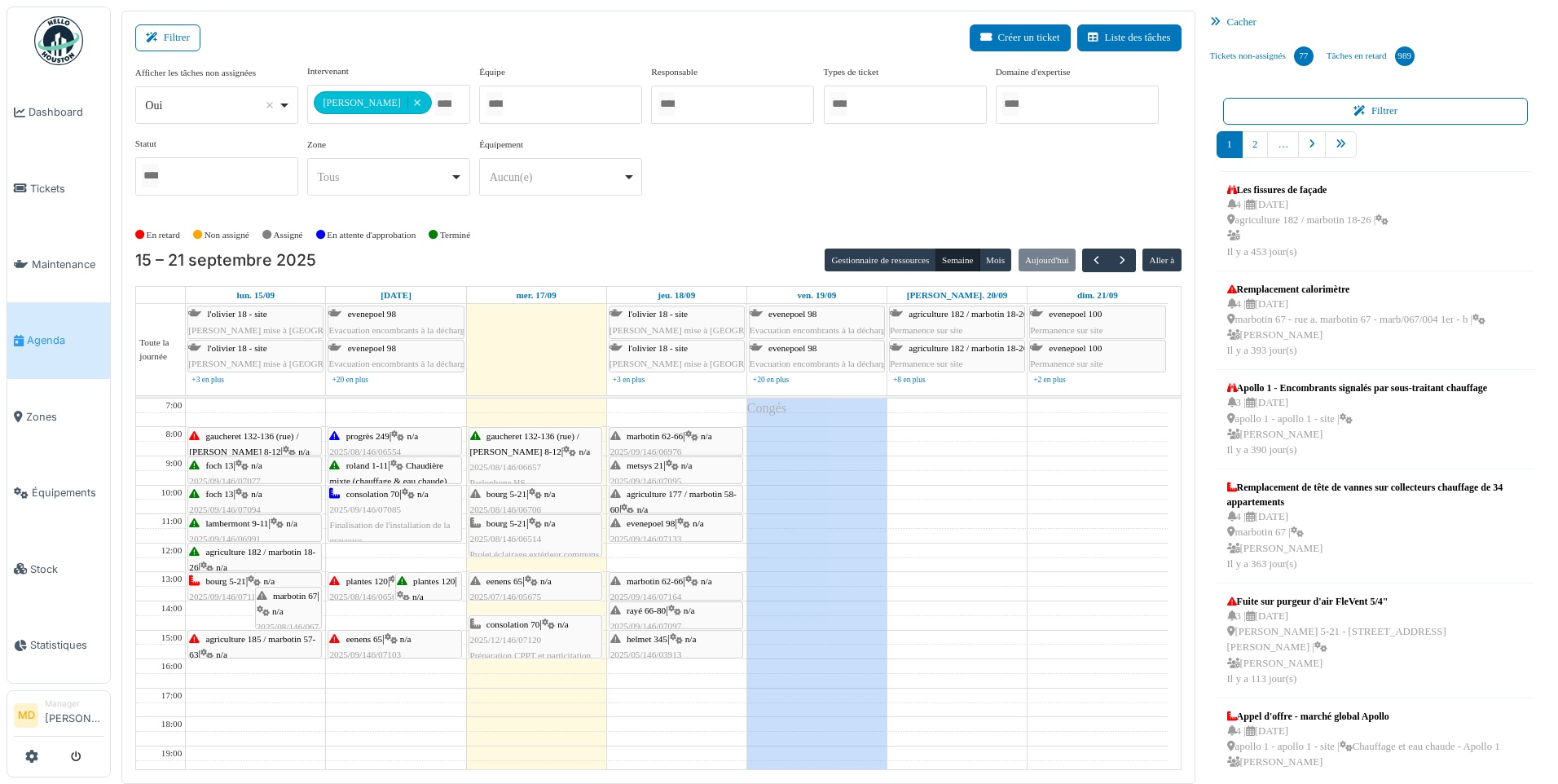
click at [534, 634] on span "2025/12/146/07120" at bounding box center [506, 639] width 72 height 10
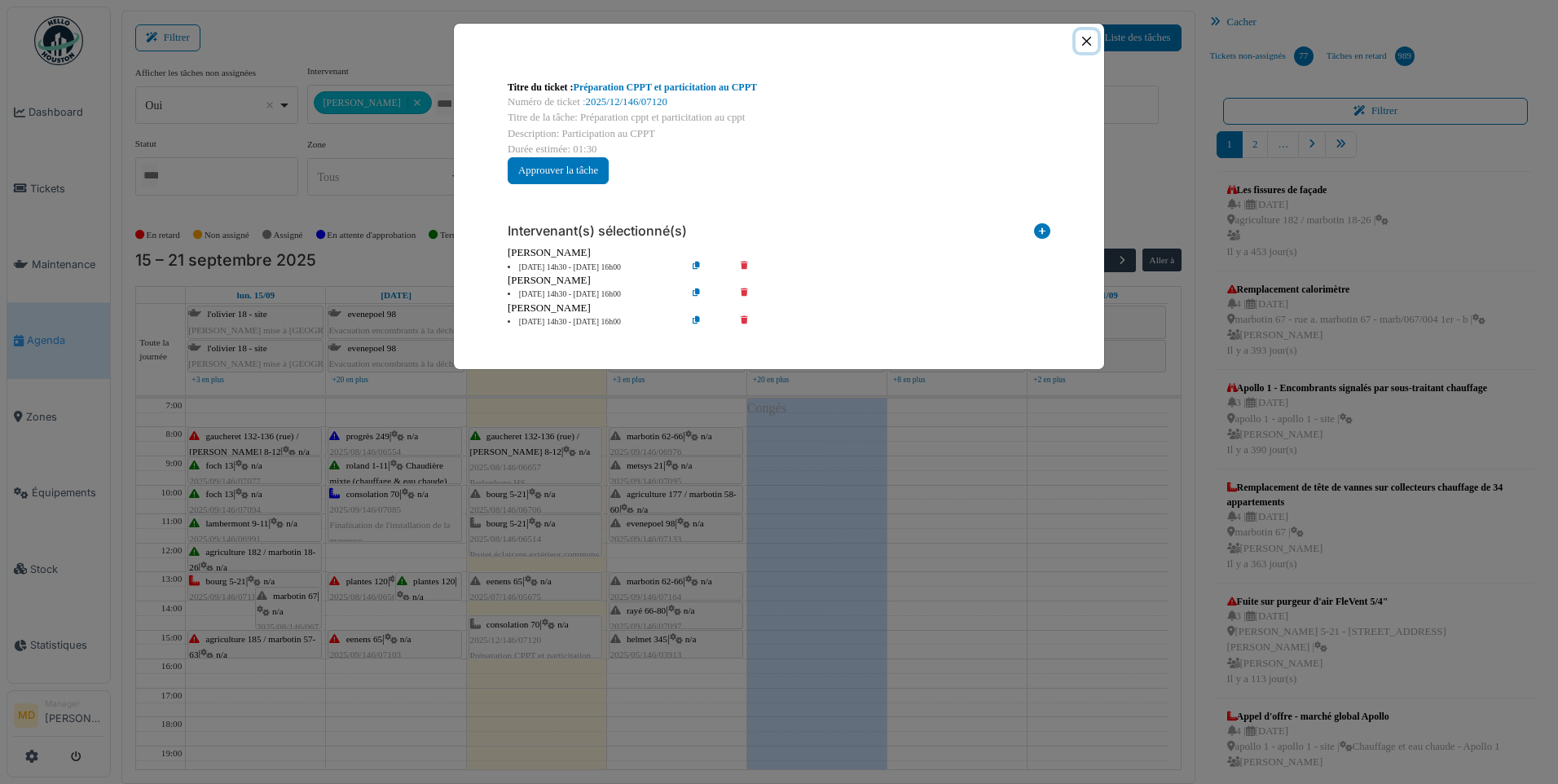
click at [1088, 40] on button "Close" at bounding box center [1086, 41] width 22 height 22
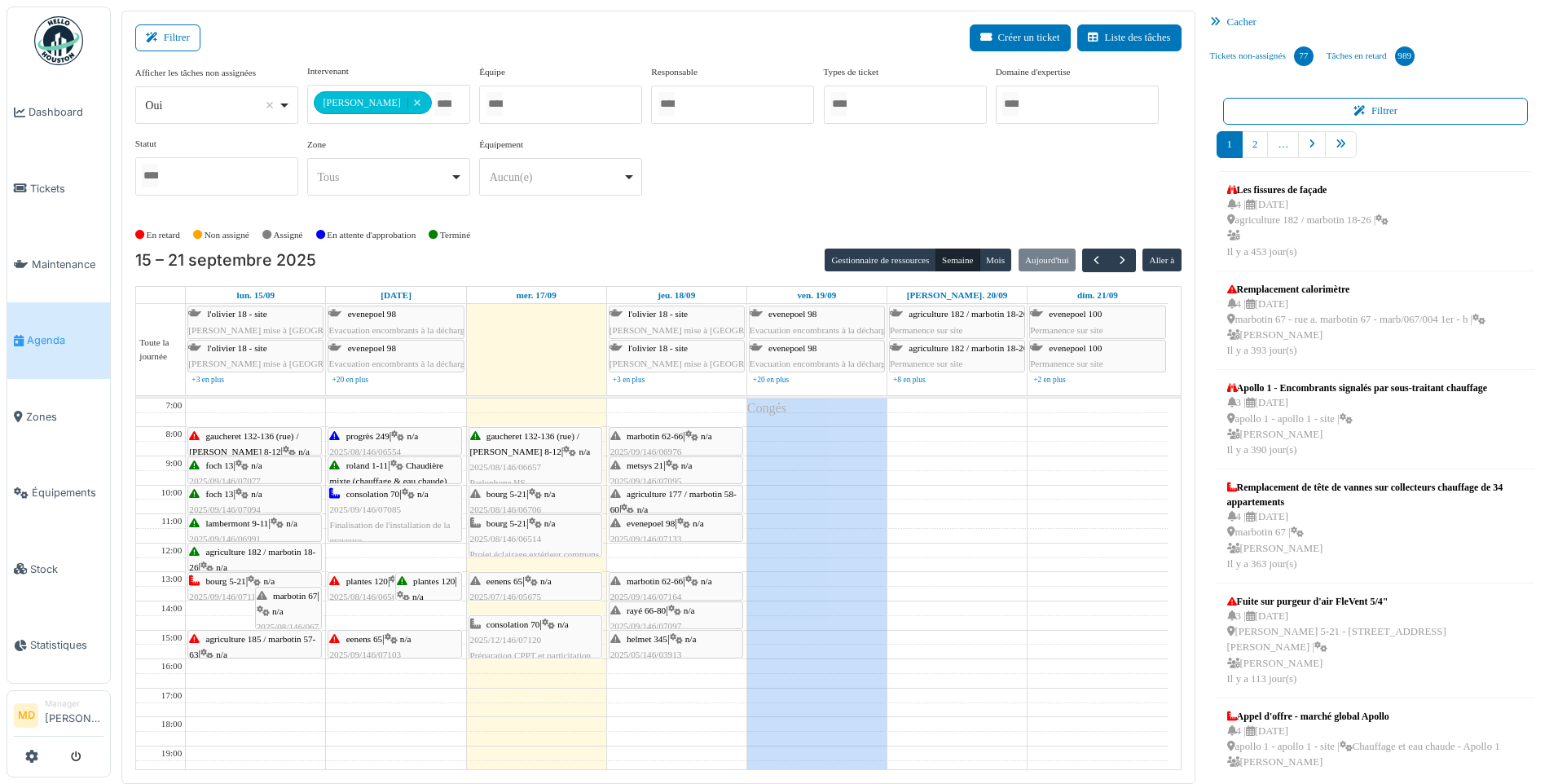
click at [547, 534] on div "[PERSON_NAME] 5-21 | n/a 2025/08/146/06514 Projet éclairage extérieur communs" at bounding box center [535, 539] width 131 height 48
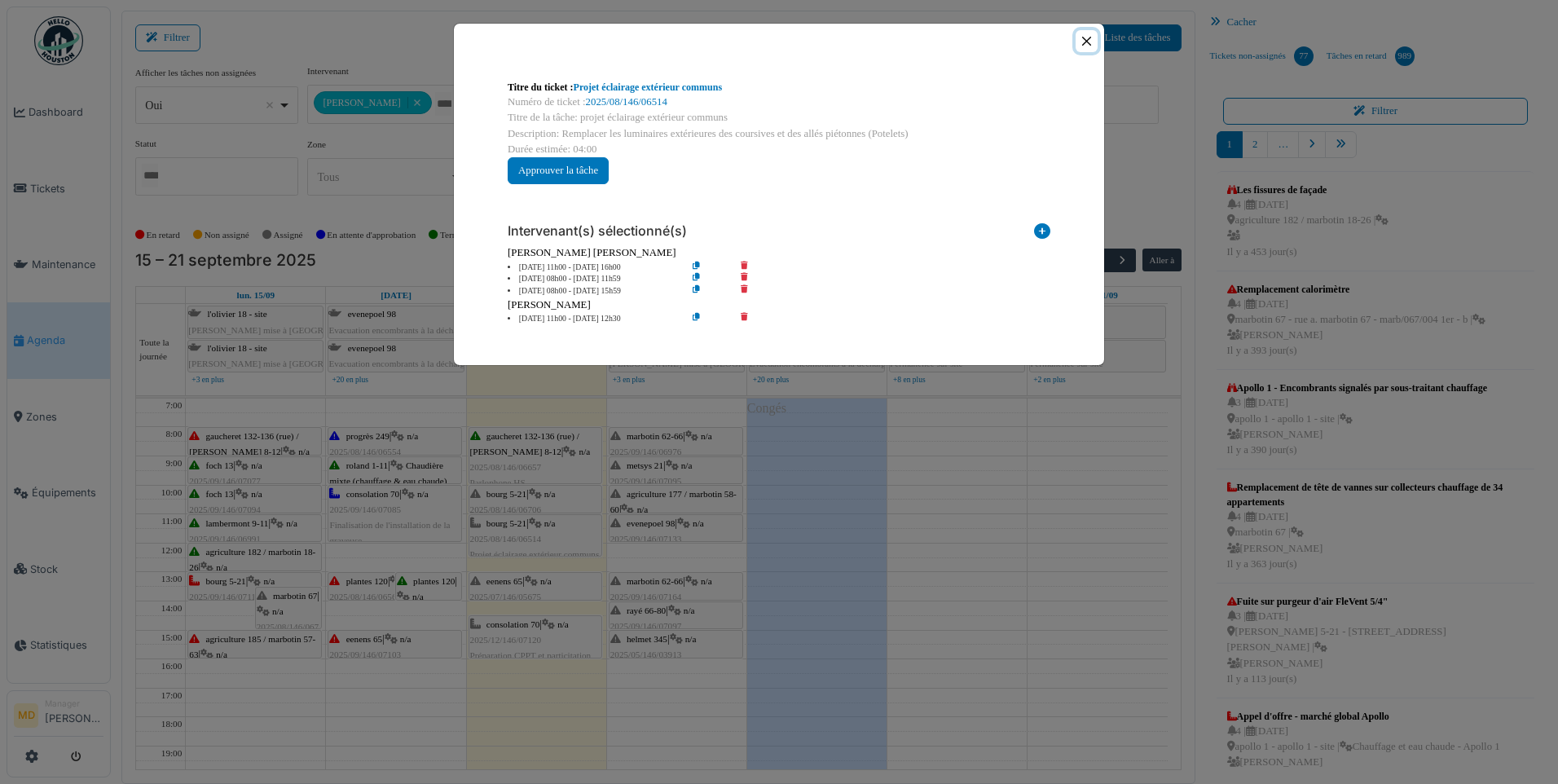
click at [1087, 37] on button "Close" at bounding box center [1086, 41] width 22 height 22
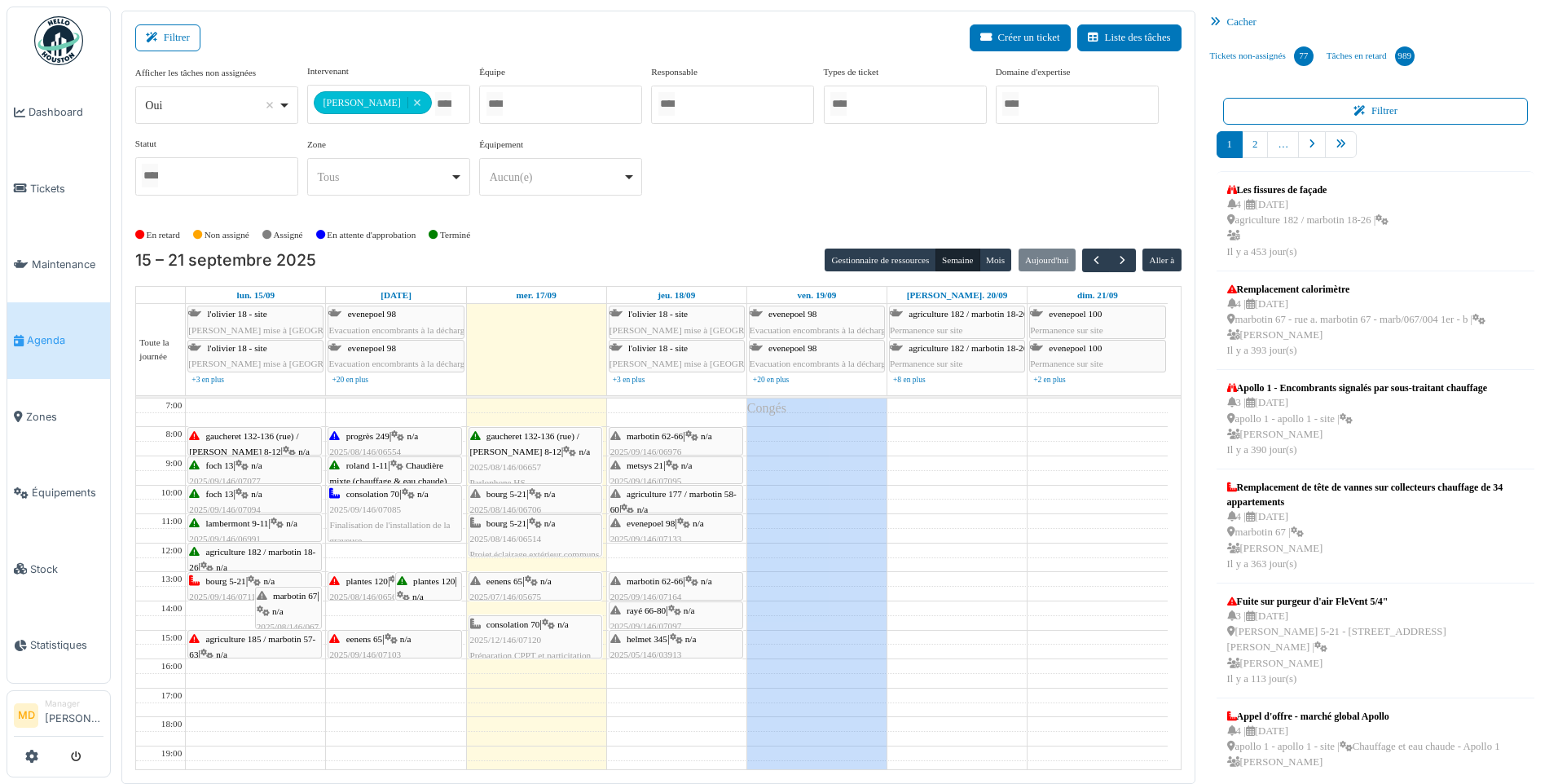
click at [519, 507] on span "2025/08/146/06706" at bounding box center [506, 509] width 72 height 10
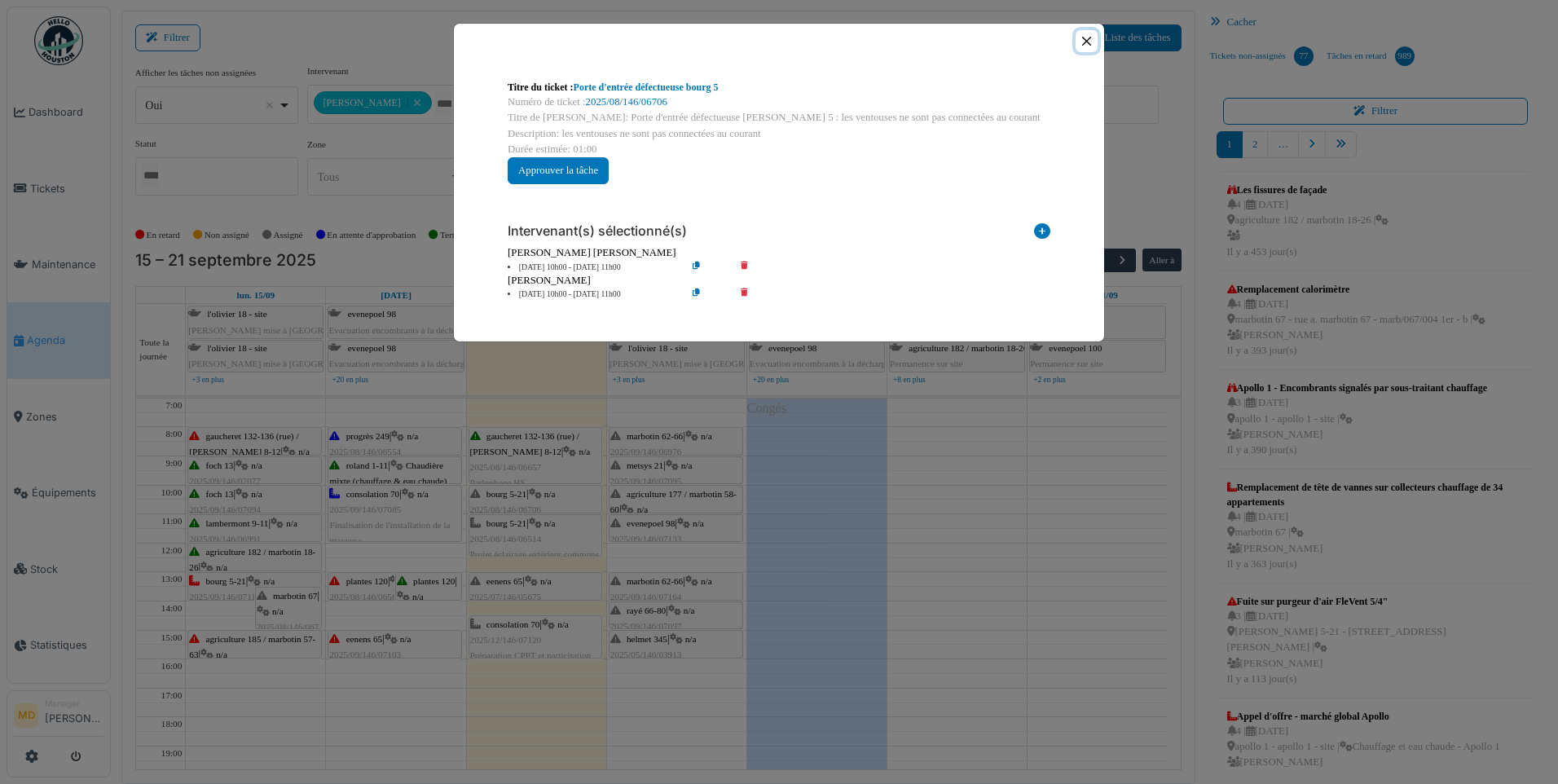
click at [1079, 34] on button "Close" at bounding box center [1086, 41] width 22 height 22
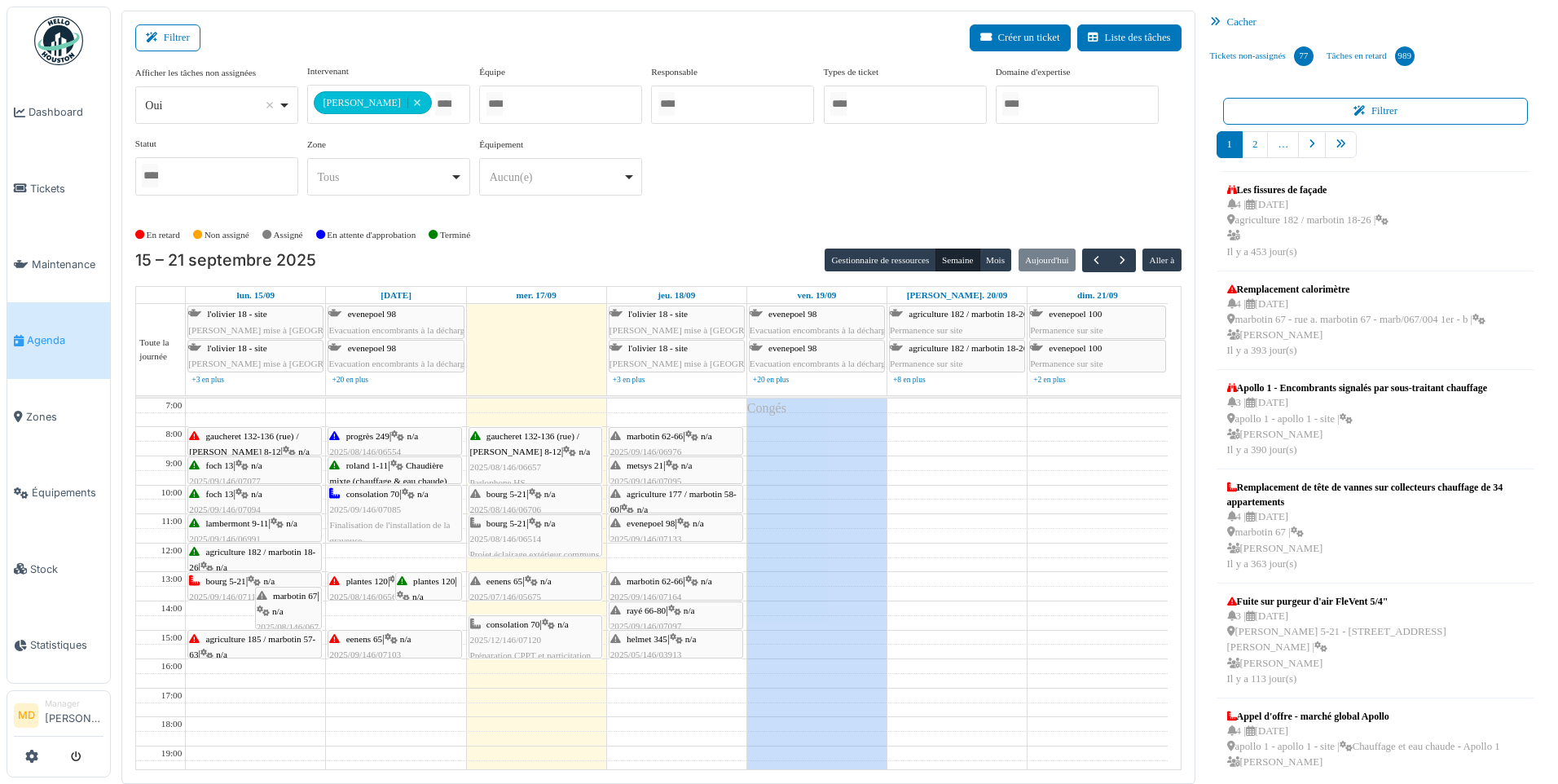
click at [538, 584] on icon at bounding box center [530, 581] width 13 height 11
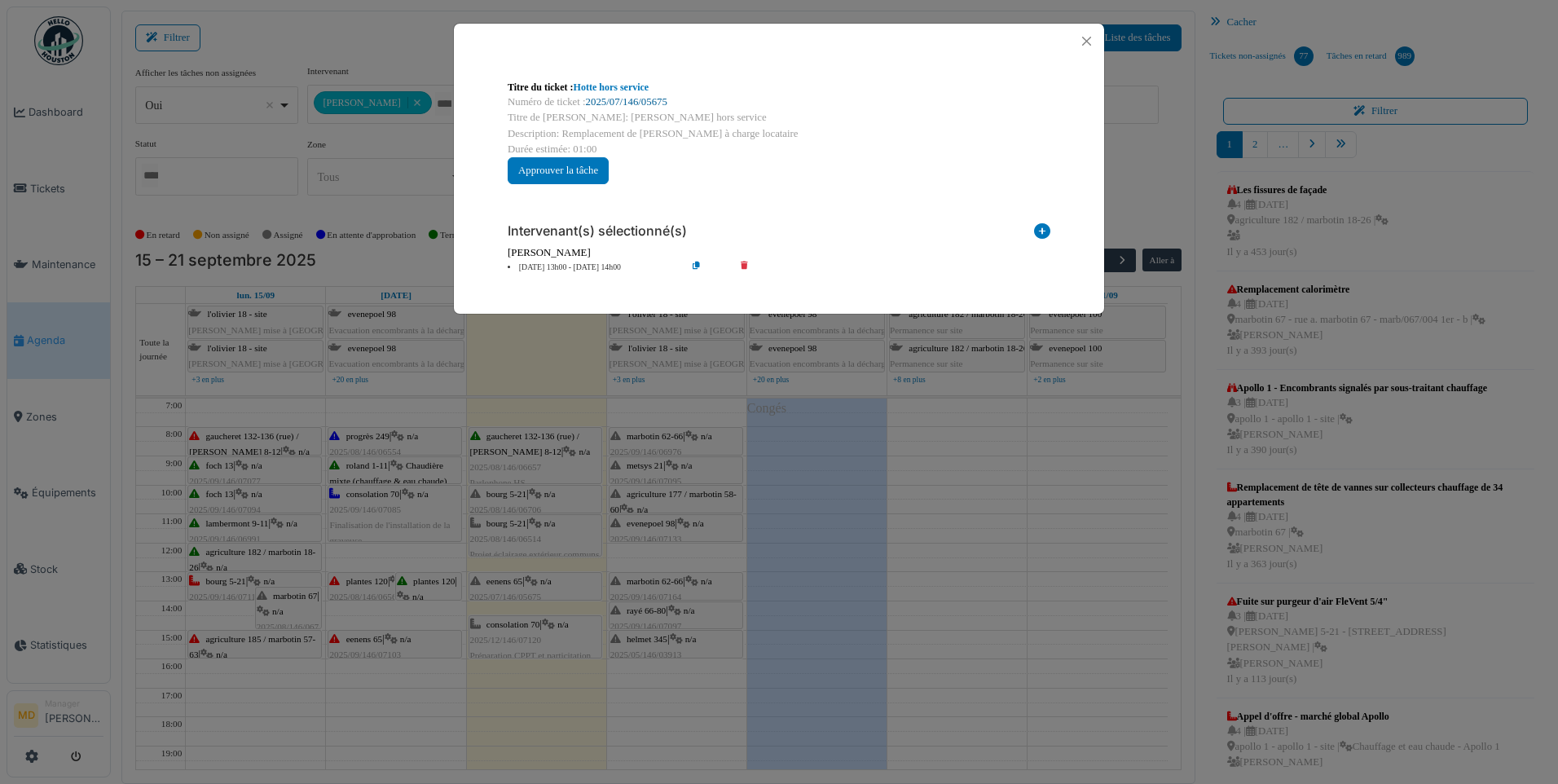
click at [655, 99] on link "2025/07/146/05675" at bounding box center [627, 102] width 82 height 12
click at [1086, 39] on button "Close" at bounding box center [1086, 41] width 22 height 22
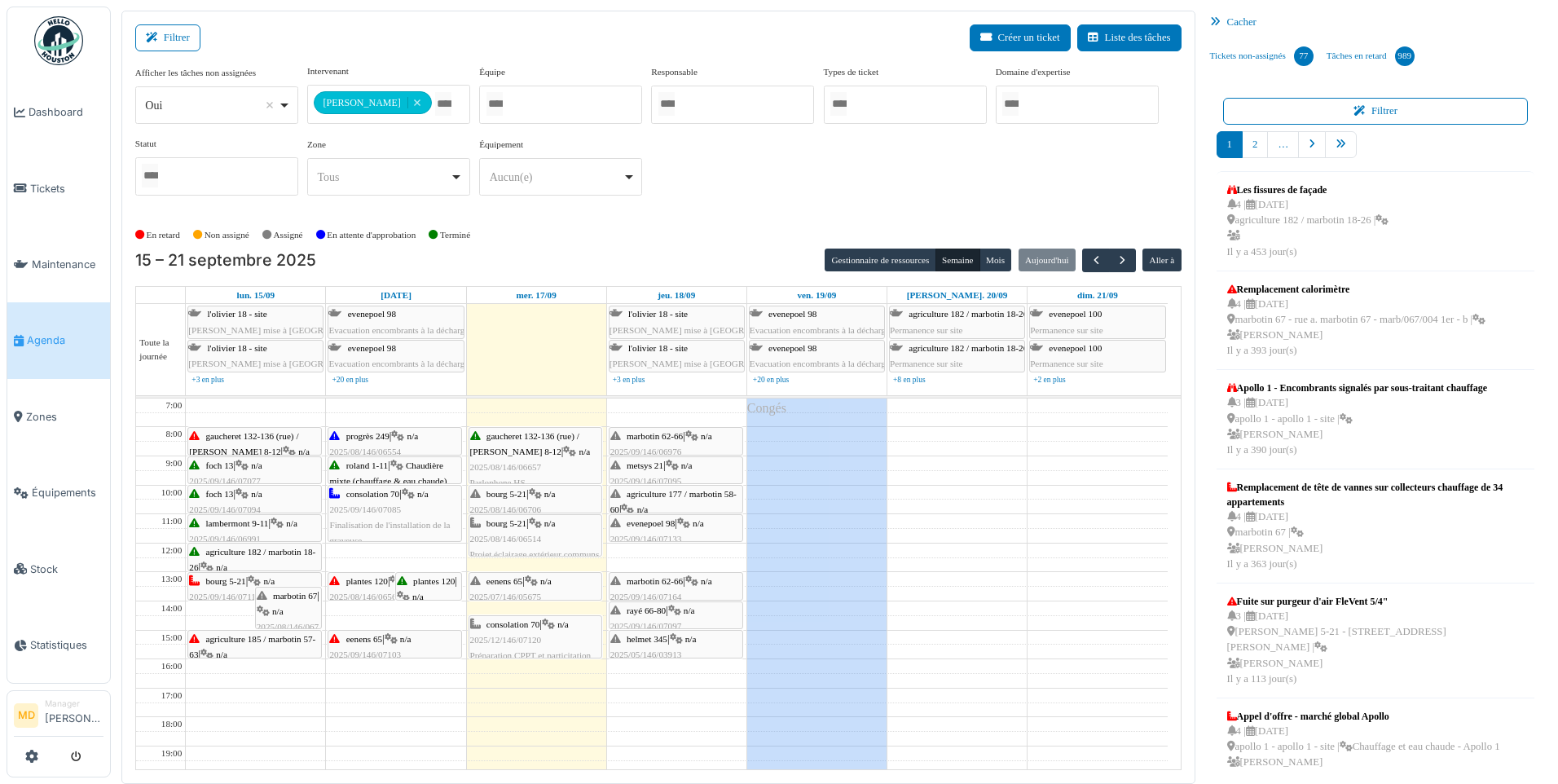
click at [530, 215] on div "**********" at bounding box center [658, 143] width 1046 height 158
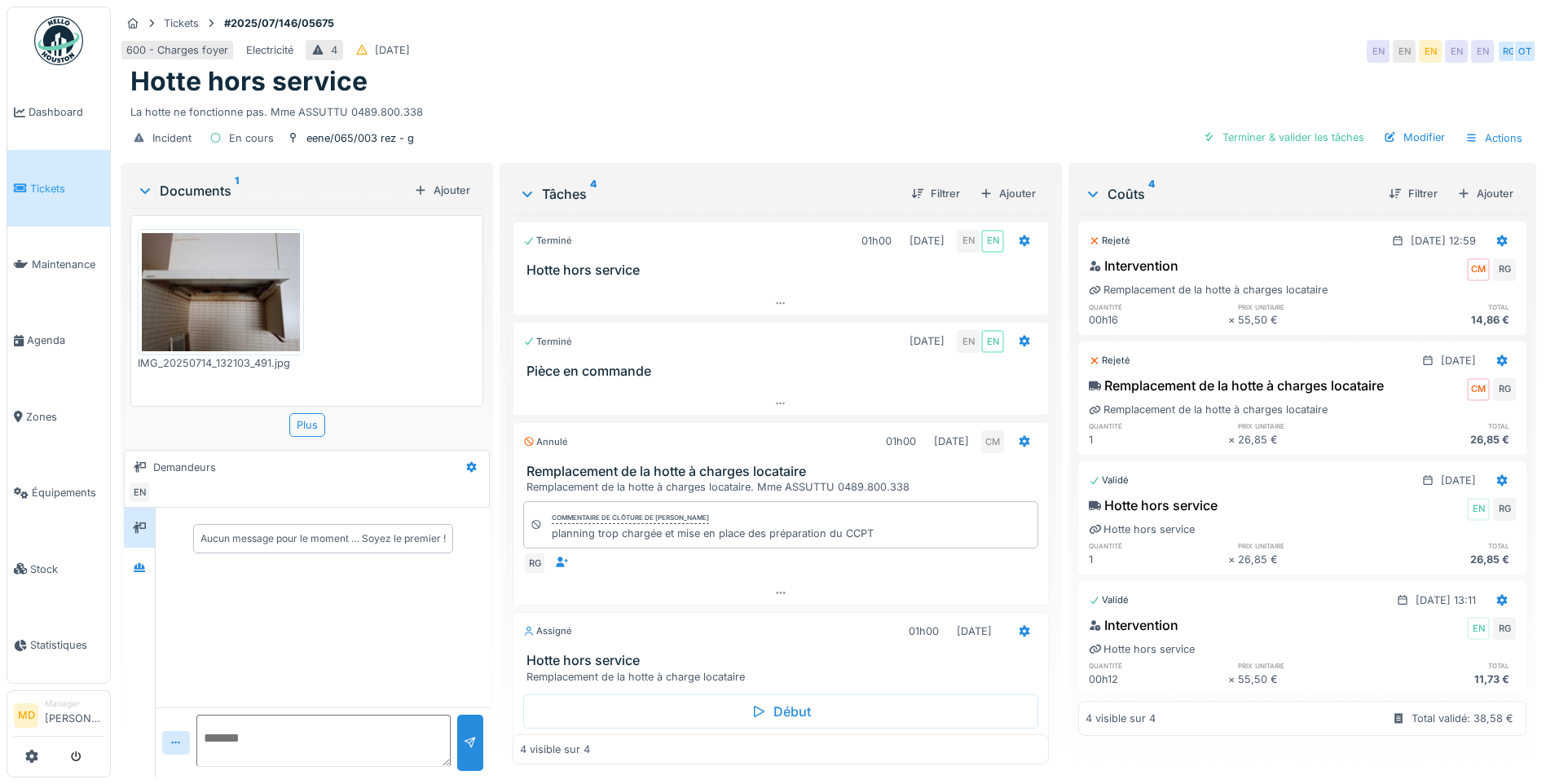
scroll to position [13, 0]
click at [138, 559] on div at bounding box center [139, 567] width 13 height 16
